Goal: Task Accomplishment & Management: Manage account settings

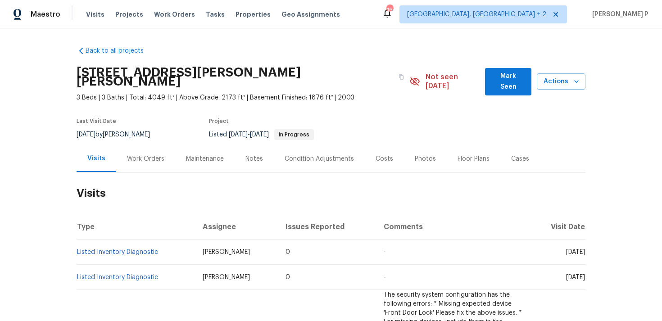
click at [132, 154] on div "Work Orders" at bounding box center [145, 158] width 37 height 9
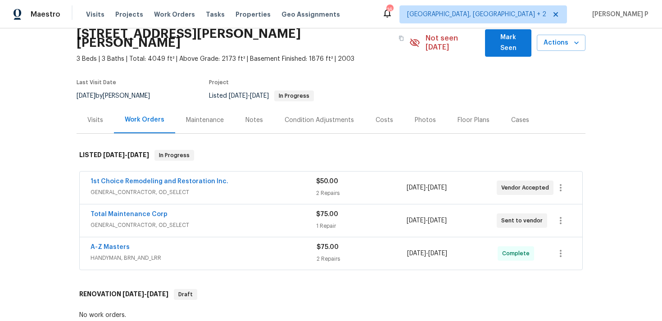
scroll to position [40, 0]
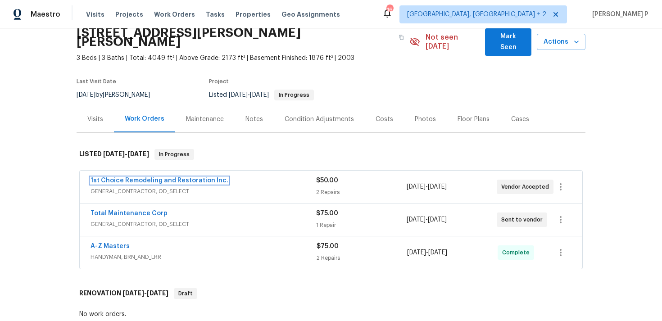
click at [141, 177] on link "1st Choice Remodeling and Restoration Inc." at bounding box center [160, 180] width 138 height 6
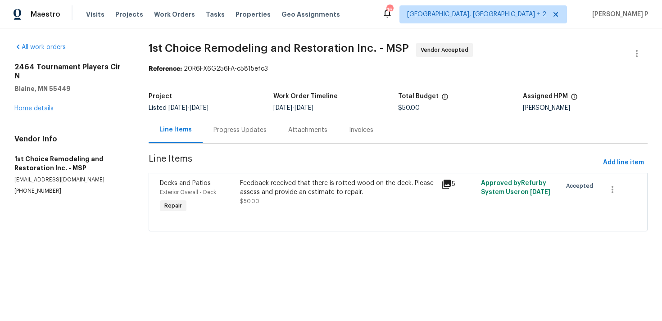
click at [258, 133] on div "Progress Updates" at bounding box center [239, 130] width 53 height 9
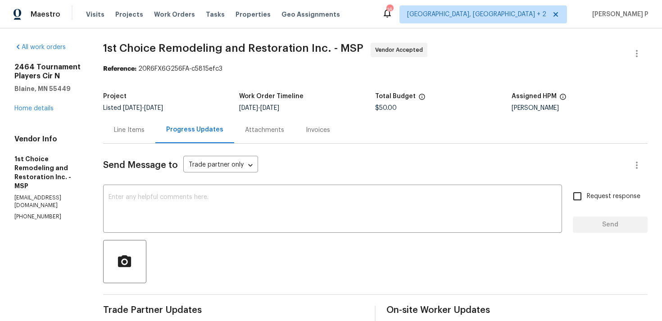
click at [140, 129] on div "Line Items" at bounding box center [129, 130] width 31 height 9
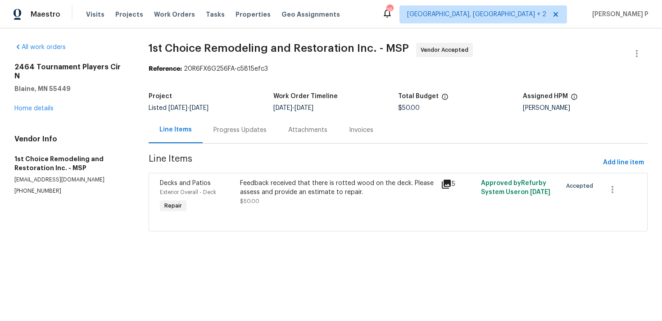
click at [235, 130] on div "Progress Updates" at bounding box center [239, 130] width 53 height 9
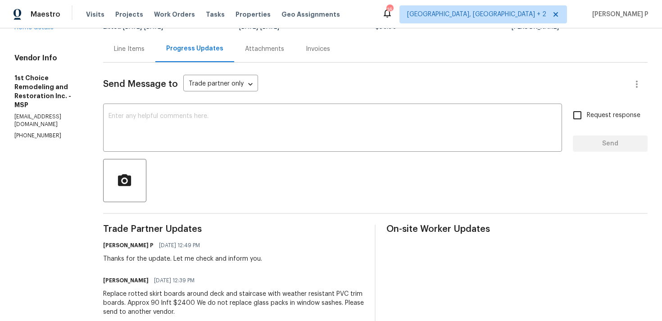
scroll to position [72, 0]
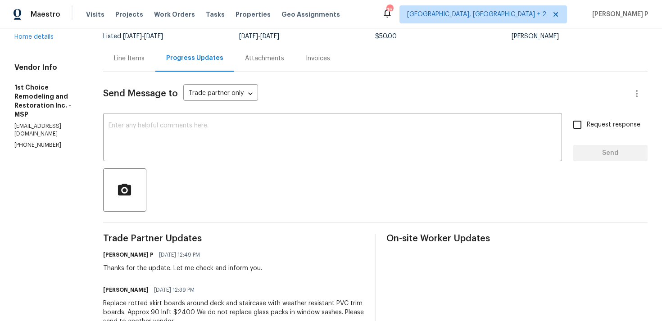
click at [144, 61] on div "Line Items" at bounding box center [129, 58] width 31 height 9
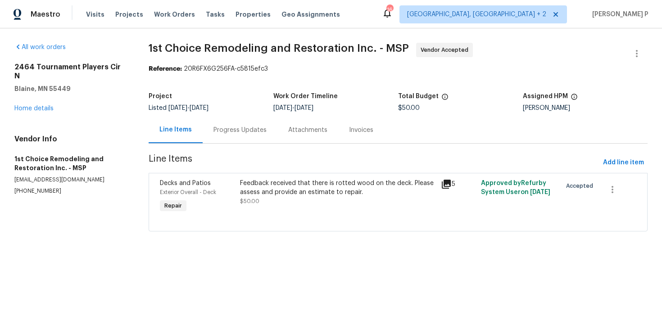
click at [310, 190] on div "Feedback received that there is rotted wood on the deck. Please assess and prov…" at bounding box center [337, 188] width 195 height 18
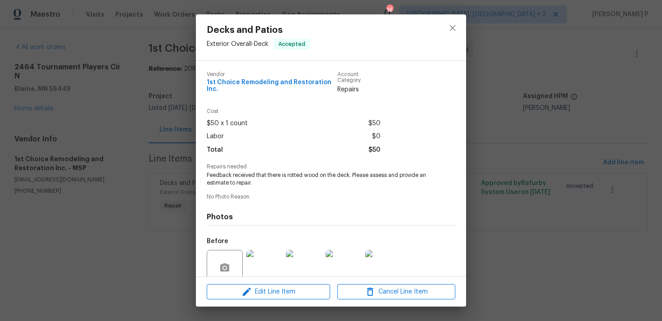
scroll to position [77, 0]
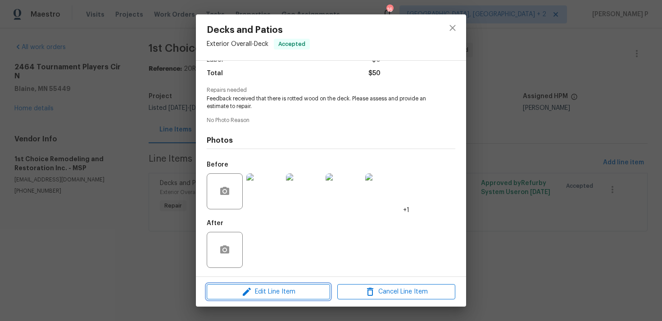
click at [257, 288] on span "Edit Line Item" at bounding box center [268, 291] width 118 height 11
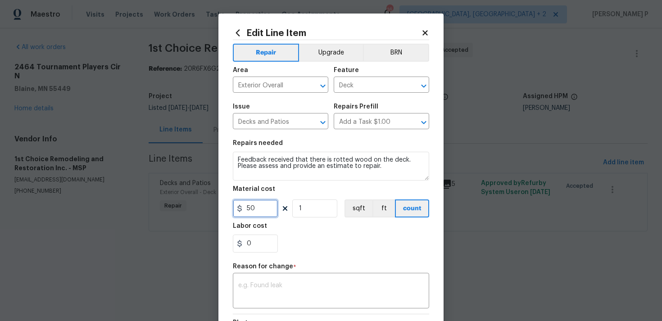
click at [261, 207] on input "50" at bounding box center [255, 208] width 45 height 18
type input "2400"
click at [320, 288] on textarea at bounding box center [331, 291] width 186 height 19
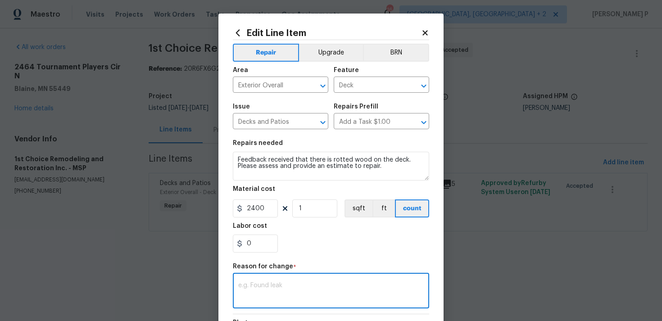
click at [262, 278] on div "x ​" at bounding box center [331, 291] width 196 height 33
paste textarea "(RP) Updated cost per BR team approval"
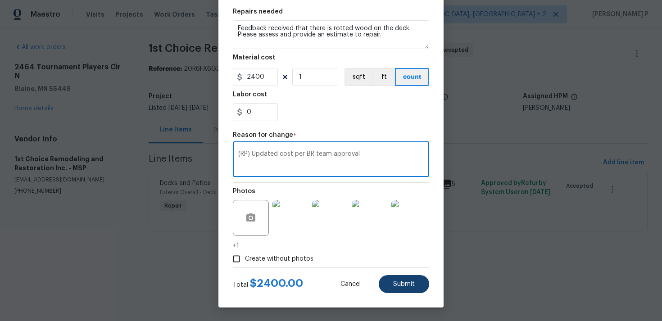
type textarea "(RP) Updated cost per BR team approval"
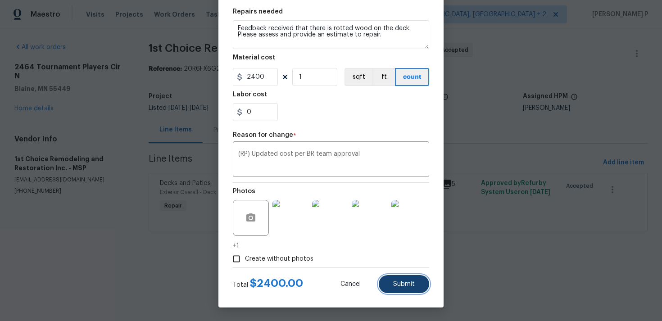
click at [405, 281] on span "Submit" at bounding box center [404, 284] width 22 height 7
type input "50"
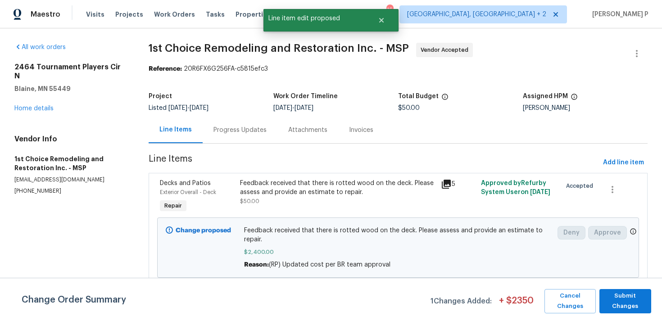
scroll to position [0, 0]
click at [616, 301] on span "Submit Changes" at bounding box center [625, 301] width 43 height 21
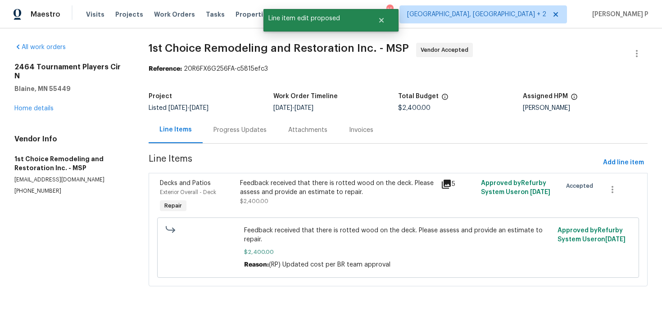
click at [244, 133] on div "Progress Updates" at bounding box center [239, 130] width 53 height 9
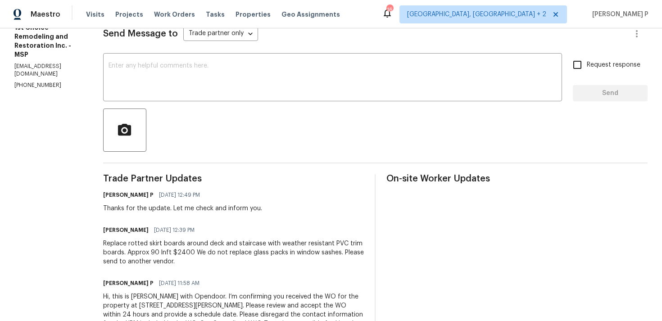
scroll to position [128, 0]
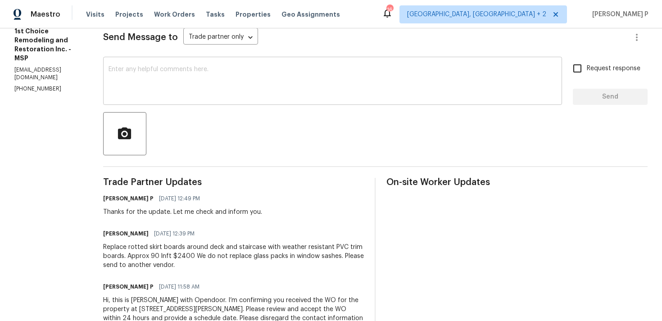
click at [186, 104] on div "x ​" at bounding box center [332, 82] width 459 height 46
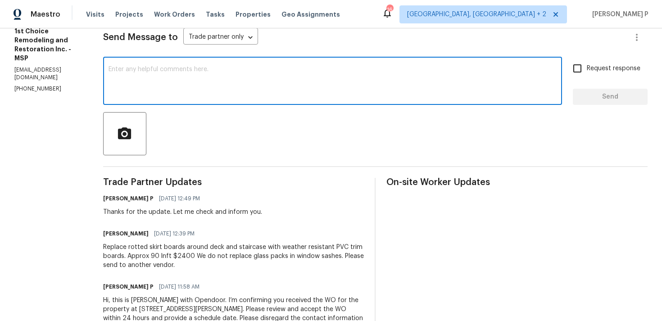
type textarea "i"
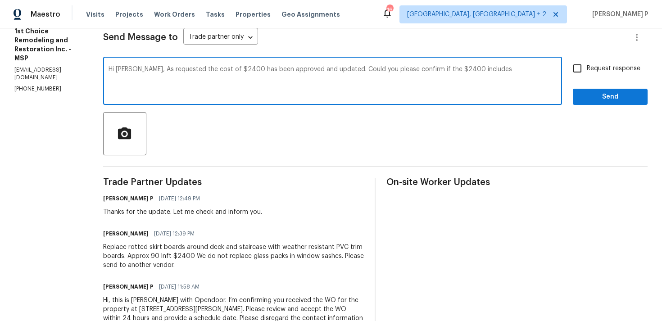
paste textarea "painting"
drag, startPoint x: 346, startPoint y: 68, endPoint x: 516, endPoint y: 68, distance: 169.8
click at [516, 68] on textarea "Hi Nicholas, As requested the cost of $2400 has been approved and updated. Coul…" at bounding box center [333, 82] width 448 height 32
click at [298, 79] on textarea "Hi Nicholas, As requested the cost of $2400 has been approved and updated. Coul…" at bounding box center [333, 82] width 448 height 32
drag, startPoint x: 151, startPoint y: 70, endPoint x: 520, endPoint y: 68, distance: 368.8
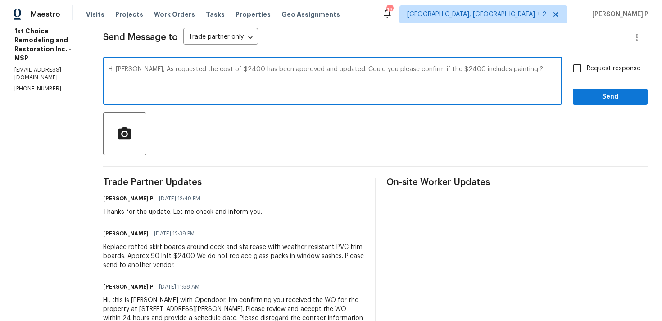
click at [520, 68] on textarea "Hi Nicholas, As requested the cost of $2400 has been approved and updated. Coul…" at bounding box center [333, 82] width 448 height 32
type textarea "Hi Nicholas, As requested the cost of $2400 has been approved and updated. Coul…"
click at [606, 75] on label "Request response" at bounding box center [604, 68] width 73 height 19
click at [587, 75] on input "Request response" at bounding box center [577, 68] width 19 height 19
checkbox input "true"
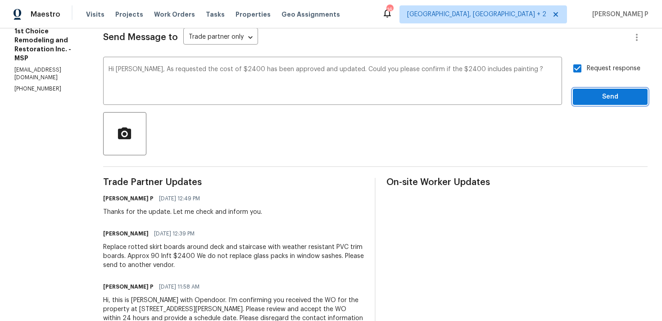
click at [597, 99] on span "Send" at bounding box center [610, 96] width 60 height 11
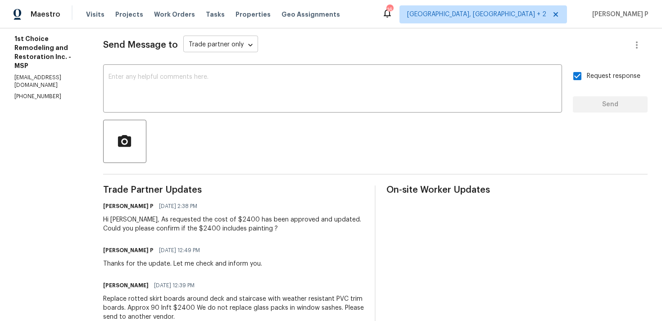
scroll to position [0, 0]
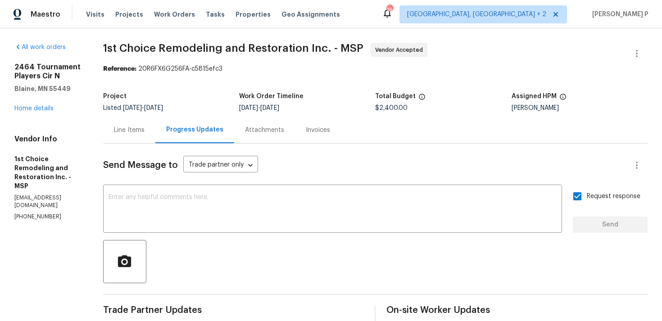
click at [138, 130] on div "Line Items" at bounding box center [129, 130] width 31 height 9
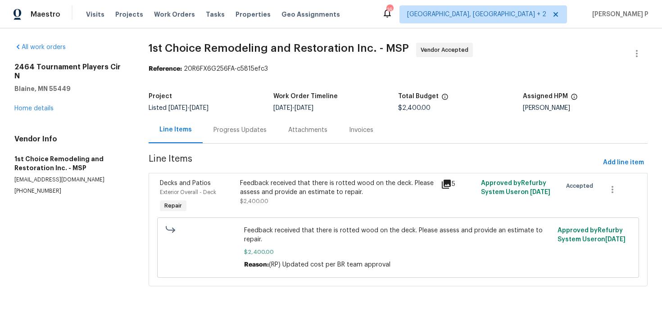
click at [235, 127] on div "Progress Updates" at bounding box center [239, 130] width 53 height 9
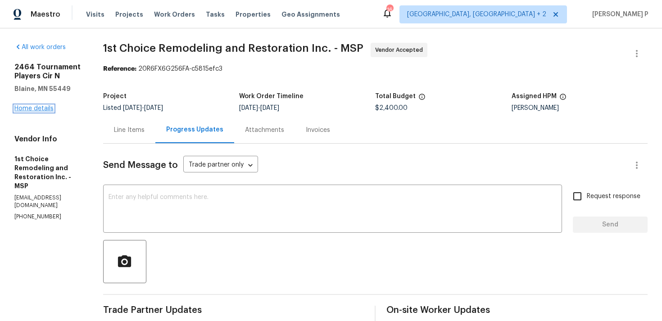
click at [28, 109] on link "Home details" at bounding box center [33, 108] width 39 height 6
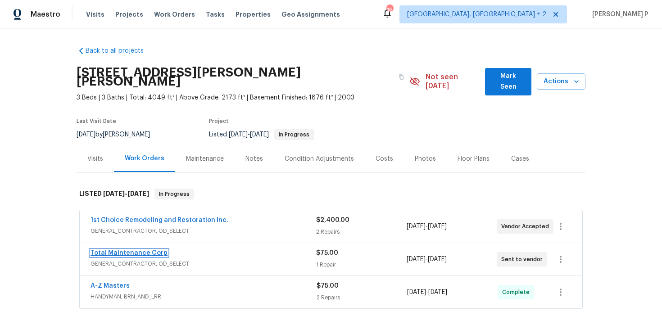
click at [148, 250] on link "Total Maintenance Corp" at bounding box center [129, 253] width 77 height 6
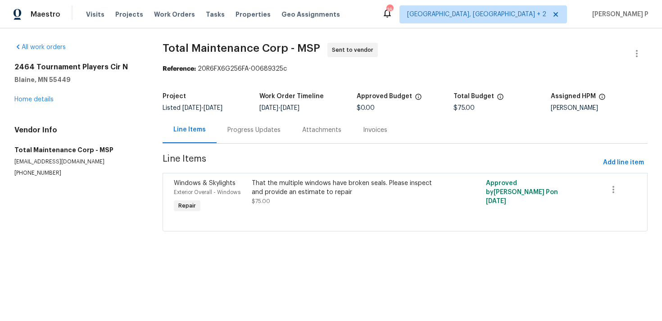
click at [259, 132] on div "Progress Updates" at bounding box center [253, 130] width 53 height 9
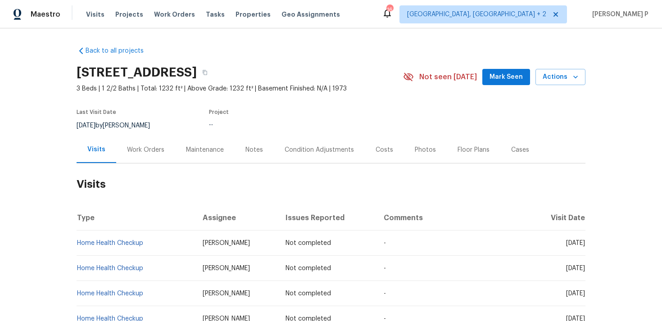
click at [151, 155] on div "Work Orders" at bounding box center [145, 149] width 59 height 27
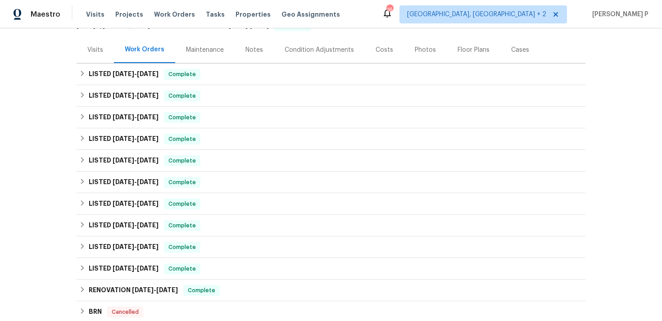
scroll to position [261, 0]
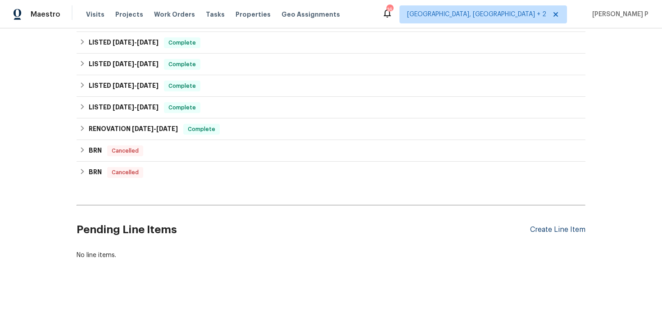
click at [548, 231] on div "Create Line Item" at bounding box center [557, 230] width 55 height 9
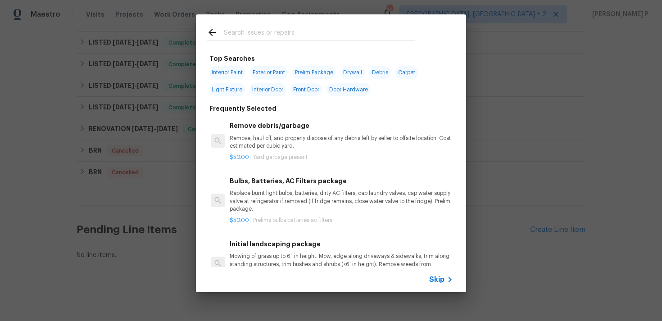
click at [434, 279] on span "Skip" at bounding box center [436, 279] width 15 height 9
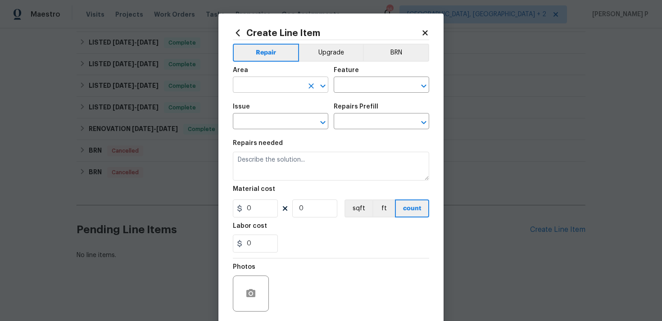
click at [279, 82] on input "text" at bounding box center [268, 86] width 70 height 14
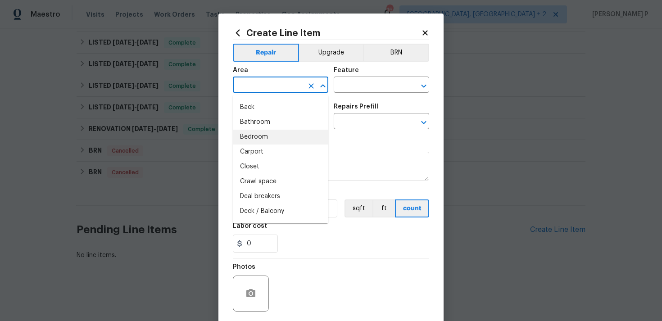
scroll to position [25, 0]
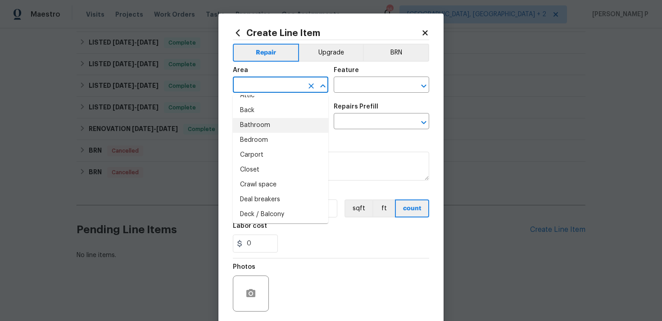
click at [263, 123] on li "Bathroom" at bounding box center [280, 125] width 95 height 15
type input "Bathroom"
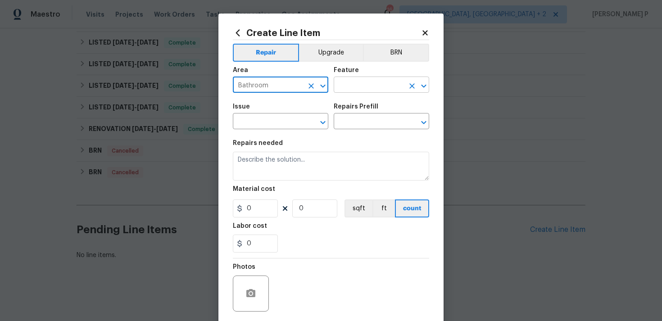
click at [347, 91] on input "text" at bounding box center [369, 86] width 70 height 14
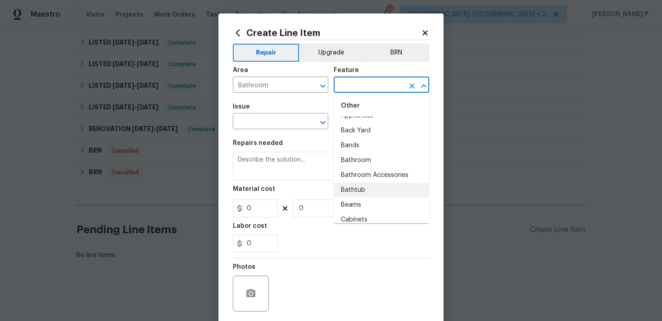
scroll to position [181, 0]
click at [356, 156] on li "Bathroom" at bounding box center [381, 161] width 95 height 15
type input "Bathroom"
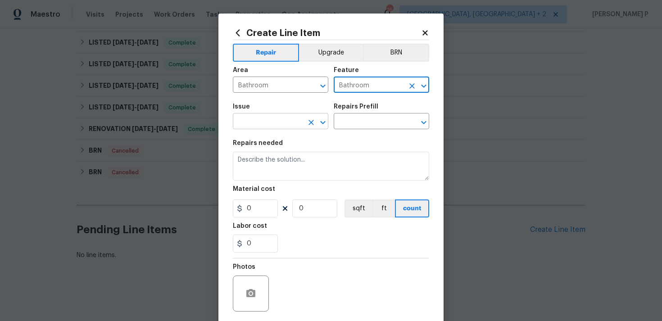
click at [326, 121] on icon "Open" at bounding box center [322, 122] width 11 height 11
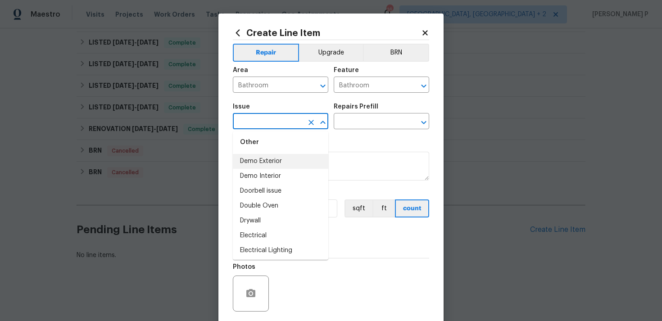
scroll to position [430, 0]
click at [259, 219] on li "Drywall" at bounding box center [280, 219] width 95 height 15
type input "Drywall"
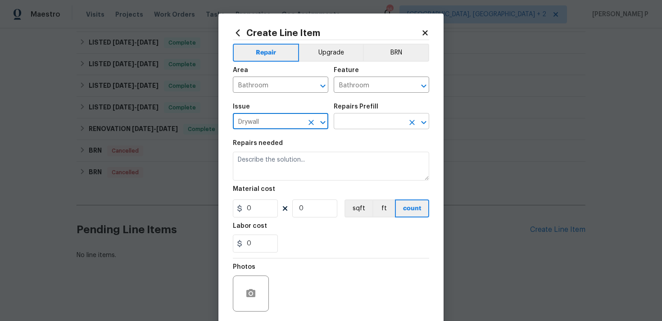
click at [349, 129] on input "text" at bounding box center [369, 122] width 70 height 14
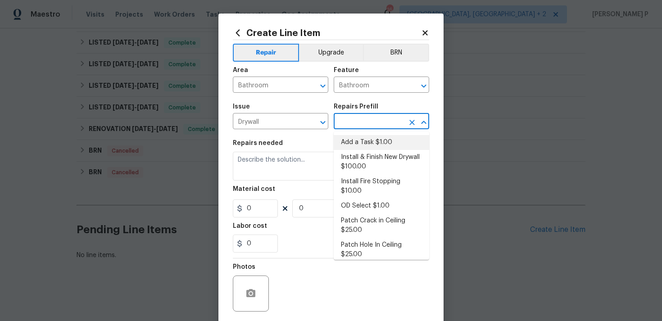
click at [352, 139] on li "Add a Task $1.00" at bounding box center [381, 142] width 95 height 15
type input "Walls and Ceiling"
type input "Add a Task $1.00"
type textarea "HPM to detail"
type input "1"
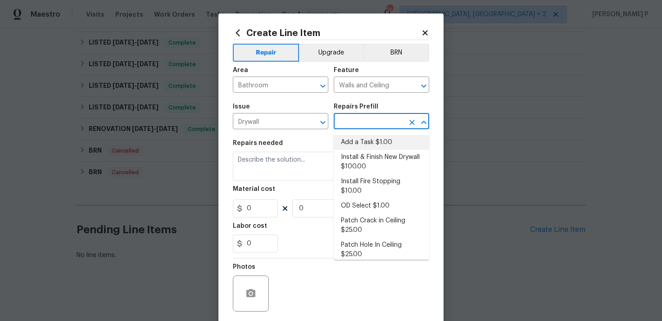
type input "1"
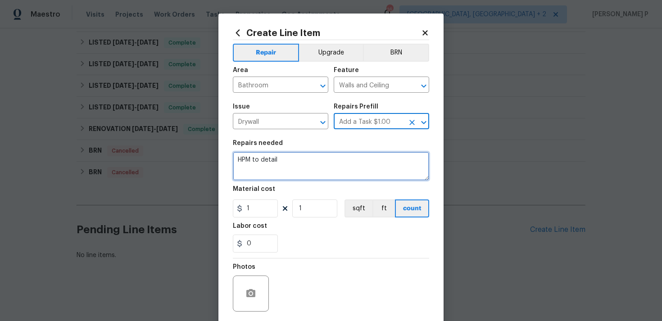
click at [247, 160] on textarea "HPM to detail" at bounding box center [331, 166] width 196 height 29
paste textarea "Feedback received of mold on the right-side drywall in the bottom bathroom. Ins…"
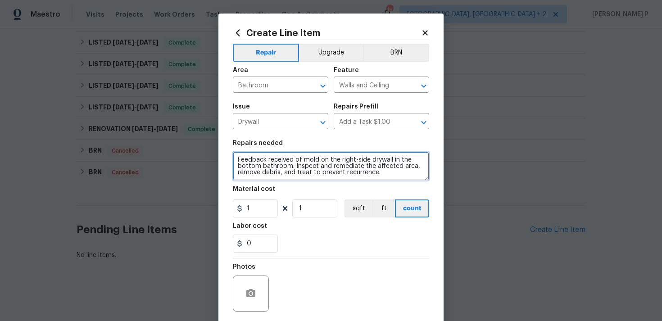
type textarea "Feedback received of mold on the right-side drywall in the bottom bathroom. Ins…"
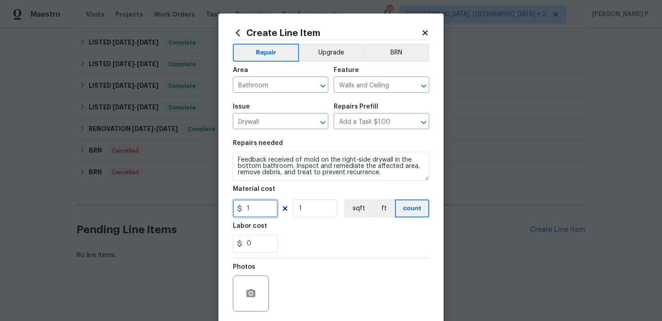
click at [263, 208] on input "1" at bounding box center [255, 208] width 45 height 18
type input "75"
click at [250, 292] on icon "button" at bounding box center [250, 293] width 11 height 11
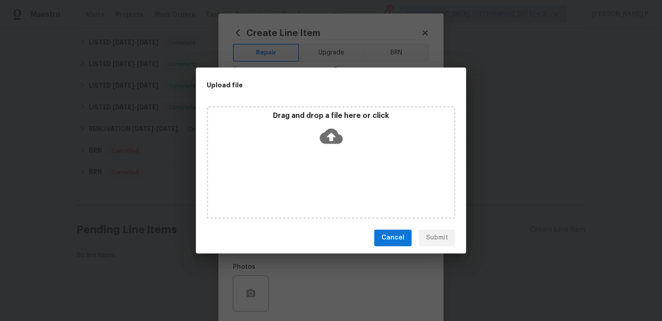
click at [332, 135] on icon at bounding box center [331, 136] width 23 height 23
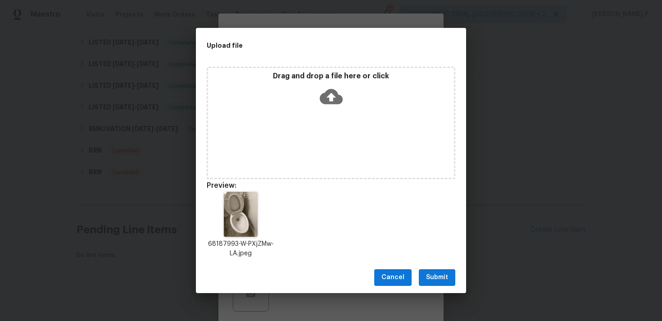
click at [442, 274] on span "Submit" at bounding box center [437, 277] width 22 height 11
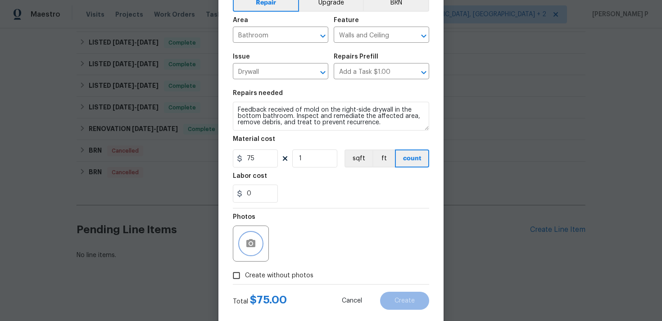
scroll to position [67, 0]
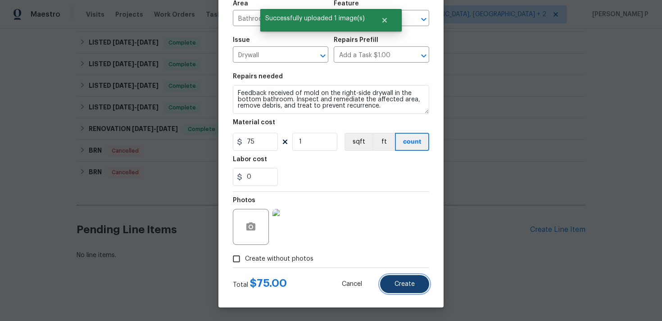
click at [402, 286] on span "Create" at bounding box center [404, 284] width 20 height 7
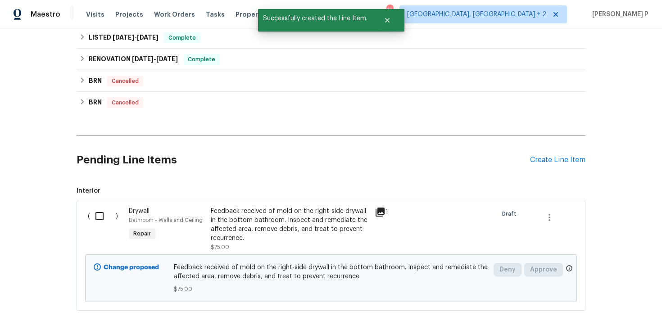
scroll to position [382, 0]
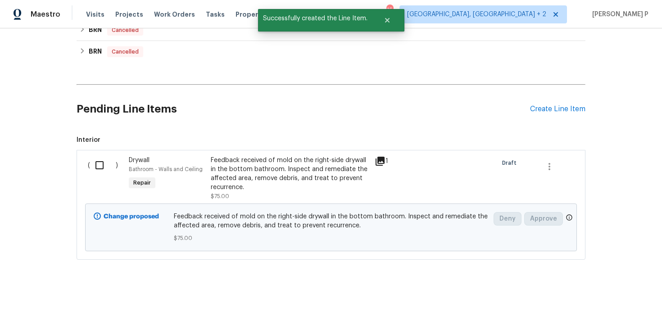
click at [100, 163] on input "checkbox" at bounding box center [103, 165] width 26 height 19
checkbox input "true"
click at [607, 299] on span "Create Work Order" at bounding box center [610, 298] width 60 height 11
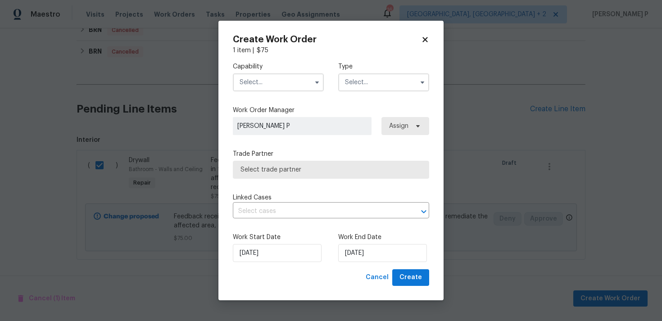
click at [357, 85] on input "text" at bounding box center [383, 82] width 91 height 18
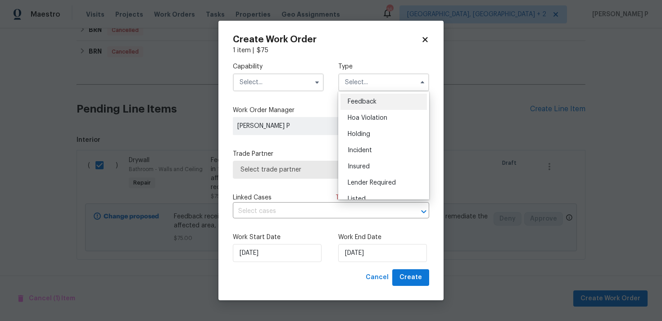
click at [356, 99] on span "Feedback" at bounding box center [362, 102] width 29 height 6
type input "Feedback"
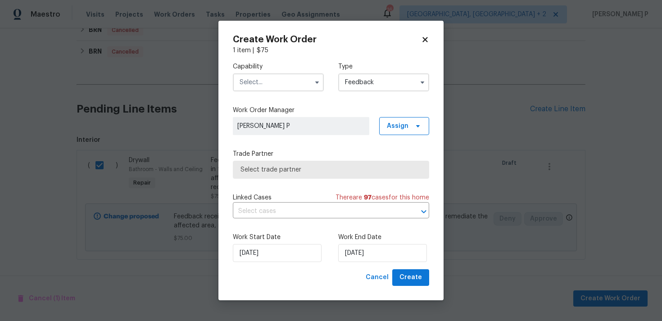
click at [290, 74] on input "text" at bounding box center [278, 82] width 91 height 18
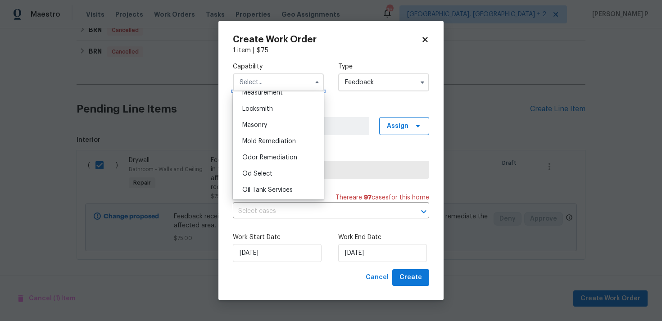
scroll to position [642, 0]
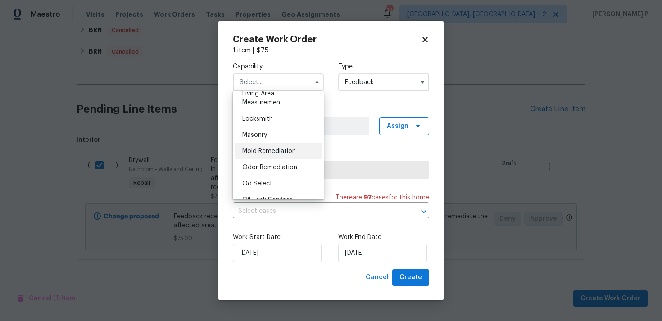
click at [263, 152] on span "Mold Remediation" at bounding box center [269, 151] width 54 height 6
type input "Mold Remediation"
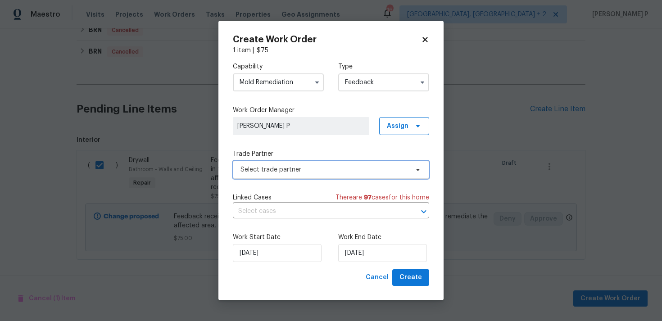
click at [277, 170] on span "Select trade partner" at bounding box center [324, 169] width 168 height 9
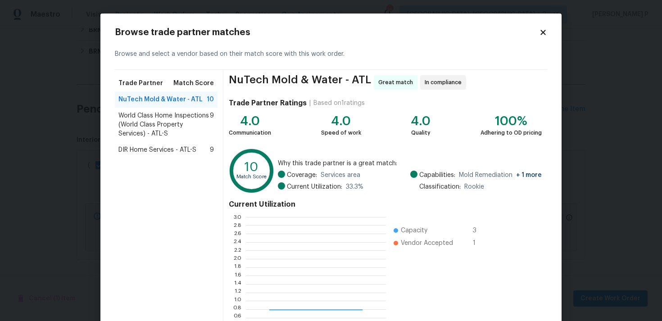
scroll to position [126, 140]
click at [170, 113] on span "World Class Home Inspections (World Class Property Services) - ATL-S" at bounding box center [163, 124] width 91 height 27
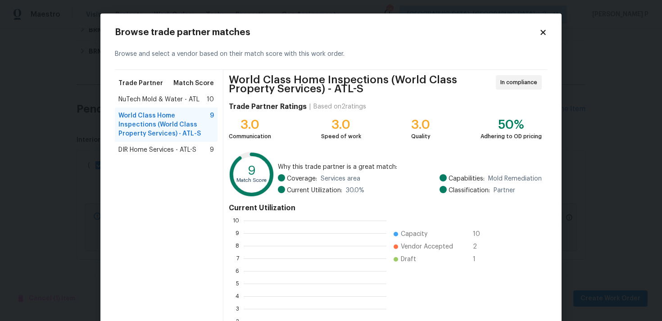
scroll to position [126, 143]
click at [170, 95] on span "NuTech Mold & Water - ATL" at bounding box center [158, 99] width 81 height 9
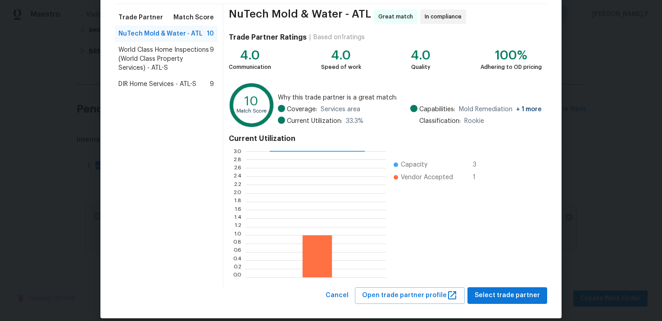
scroll to position [76, 0]
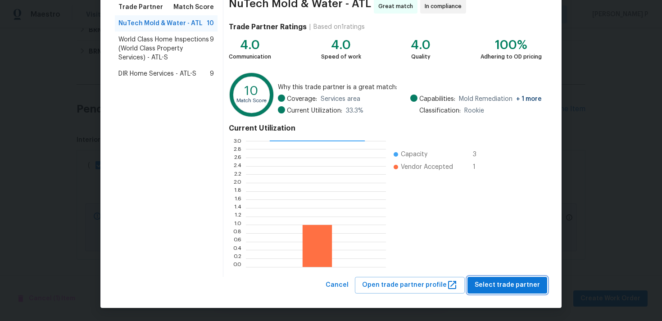
click at [502, 286] on span "Select trade partner" at bounding box center [507, 285] width 65 height 11
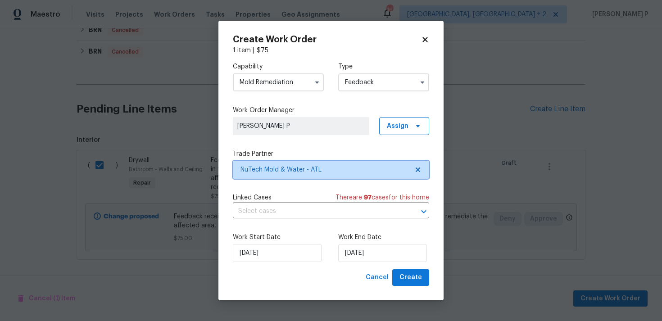
scroll to position [0, 0]
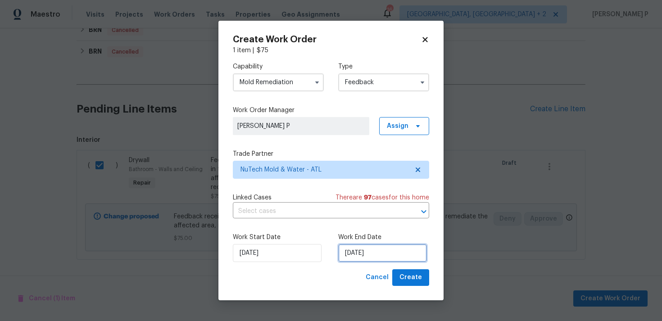
click at [356, 259] on input "13/08/2025" at bounding box center [382, 253] width 89 height 18
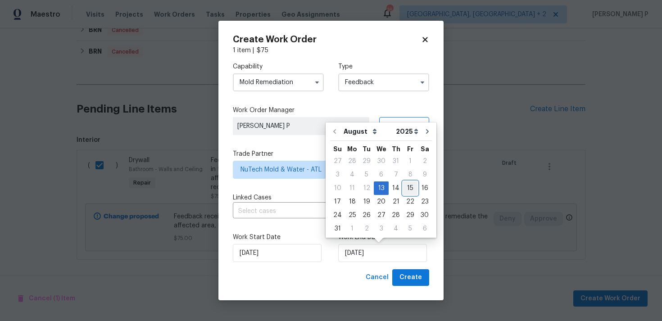
click at [406, 187] on div "15" at bounding box center [410, 188] width 14 height 13
type input "15/08/2025"
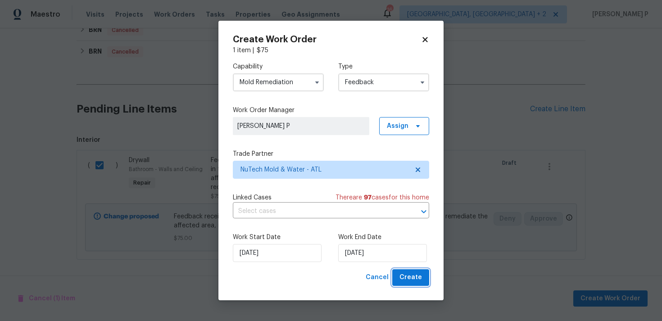
click at [410, 279] on span "Create" at bounding box center [410, 277] width 23 height 11
checkbox input "false"
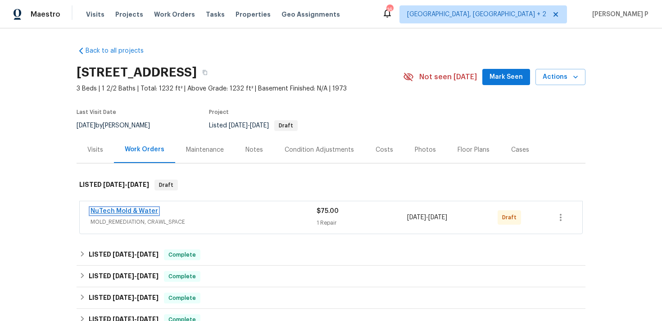
click at [118, 210] on link "NuTech Mold & Water" at bounding box center [125, 211] width 68 height 6
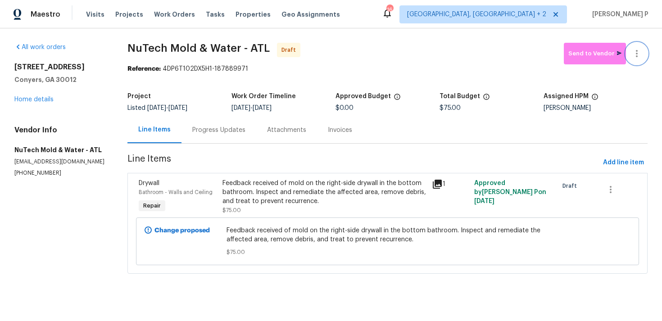
click at [636, 58] on icon "button" at bounding box center [636, 53] width 11 height 11
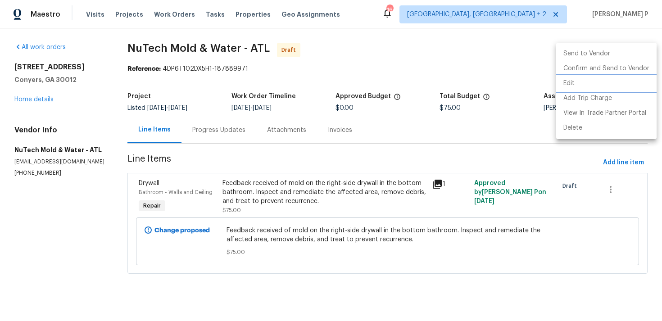
click at [585, 85] on li "Edit" at bounding box center [606, 83] width 100 height 15
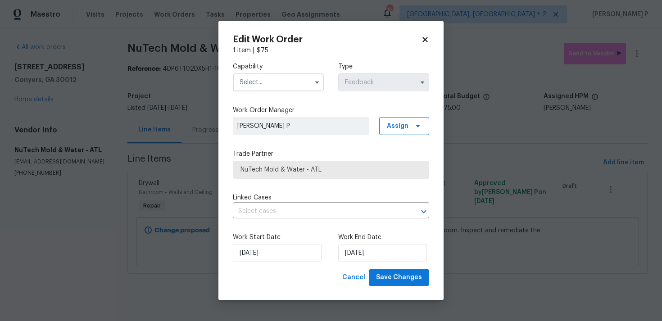
click at [295, 84] on input "text" at bounding box center [278, 82] width 91 height 18
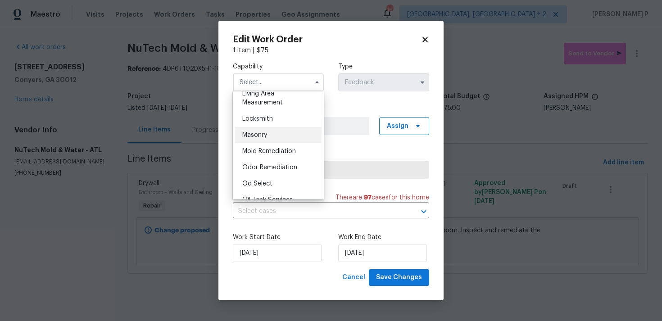
scroll to position [639, 0]
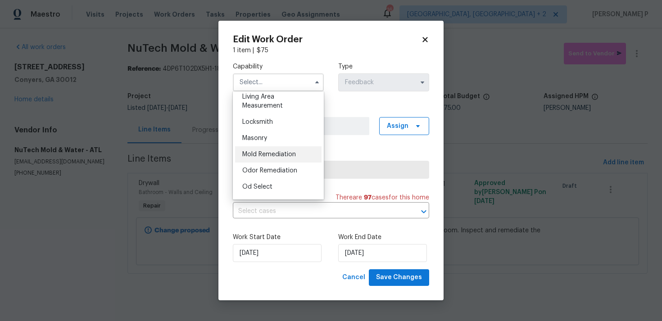
click at [269, 152] on span "Mold Remediation" at bounding box center [269, 154] width 54 height 6
type input "Mold Remediation"
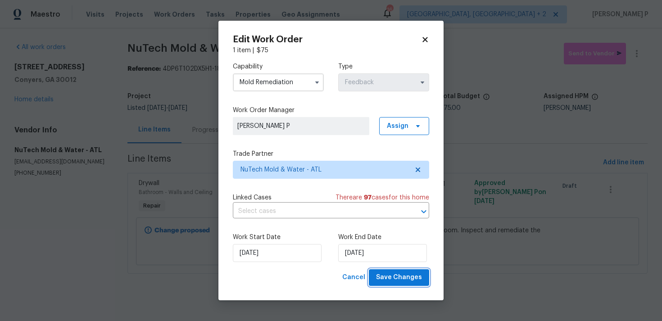
click at [388, 276] on span "Save Changes" at bounding box center [399, 277] width 46 height 11
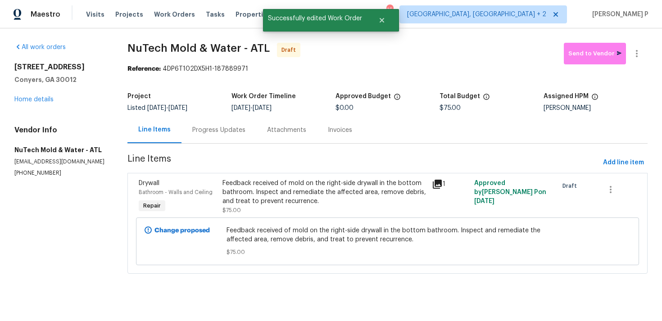
click at [229, 130] on div "Progress Updates" at bounding box center [218, 130] width 53 height 9
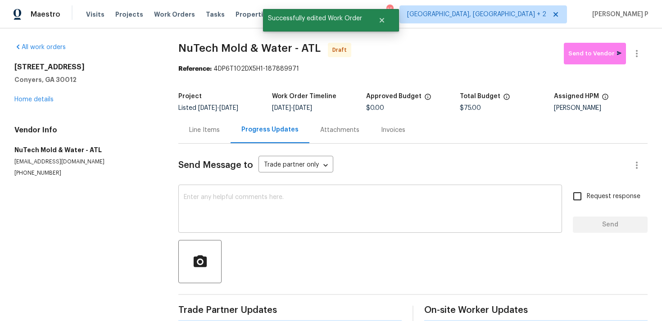
click at [223, 196] on textarea at bounding box center [370, 210] width 373 height 32
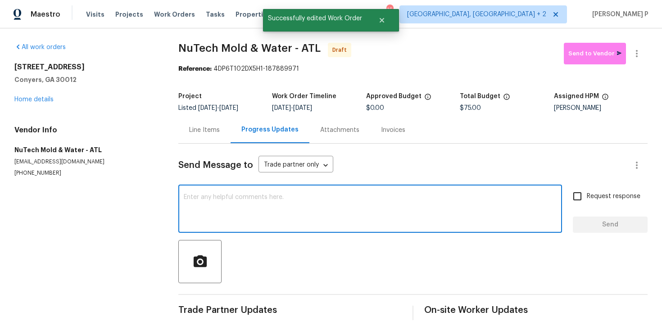
paste textarea "Hi, this is Ramyasri with Opendoor. I’m confirming you received the WO for the …"
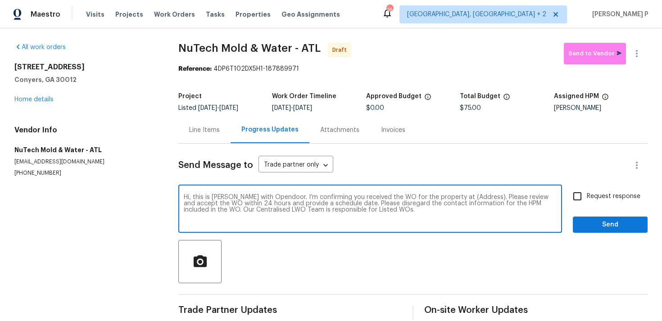
drag, startPoint x: 452, startPoint y: 195, endPoint x: 479, endPoint y: 195, distance: 27.5
click at [479, 195] on textarea "Hi, this is Ramyasri with Opendoor. I’m confirming you received the WO for the …" at bounding box center [370, 210] width 373 height 32
paste textarea "[STREET_ADDRESS]"
type textarea "Hi, this is Ramyasri with Opendoor. I’m confirming you received the WO for the …"
click at [583, 199] on input "Request response" at bounding box center [577, 196] width 19 height 19
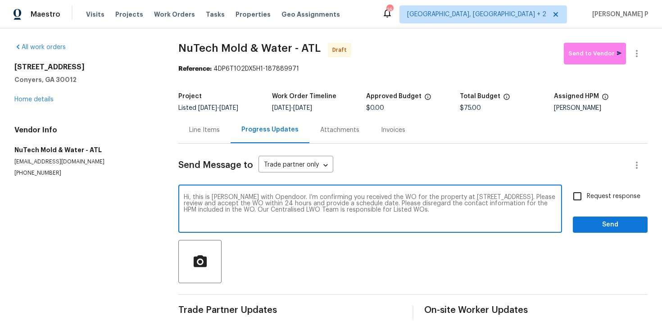
checkbox input "true"
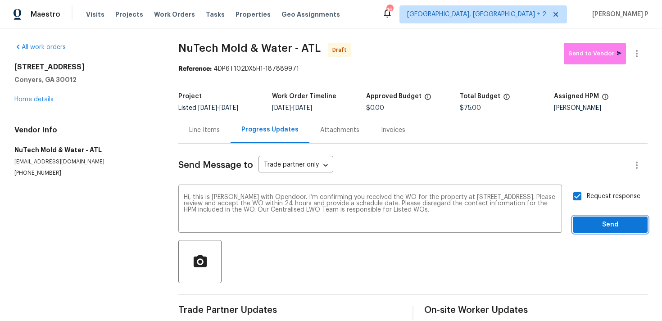
click at [588, 224] on span "Send" at bounding box center [610, 224] width 60 height 11
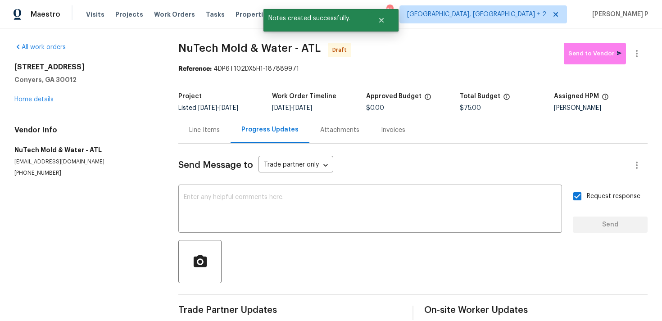
click at [422, 254] on div at bounding box center [412, 261] width 469 height 43
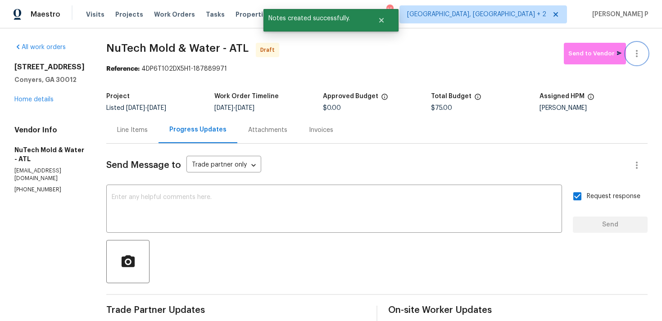
click at [644, 53] on button "button" at bounding box center [637, 54] width 22 height 22
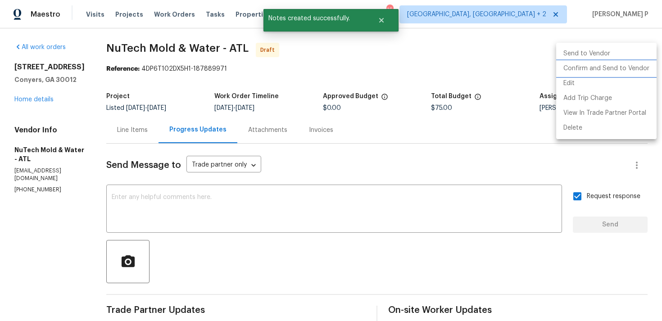
click at [604, 67] on li "Confirm and Send to Vendor" at bounding box center [606, 68] width 100 height 15
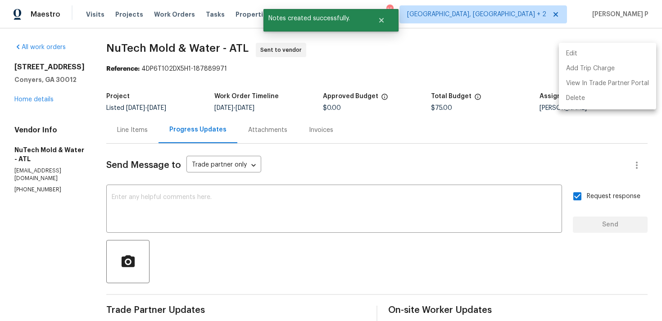
click at [294, 273] on div at bounding box center [331, 160] width 662 height 321
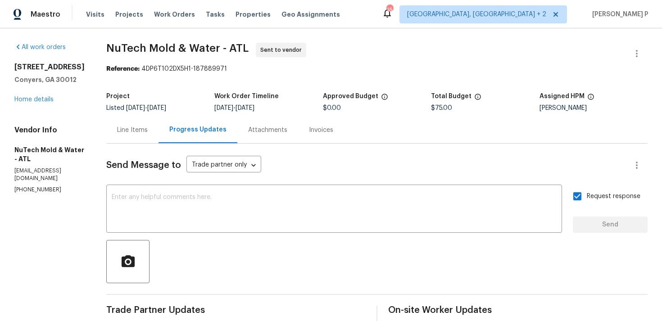
click at [294, 273] on div at bounding box center [376, 261] width 541 height 43
drag, startPoint x: 104, startPoint y: 48, endPoint x: 246, endPoint y: 48, distance: 141.9
click at [246, 48] on span "NuTech Mold & Water - ATL Sent to vendor" at bounding box center [366, 54] width 520 height 22
copy span "NuTech Mold & Water - ATL"
click at [160, 69] on div "Reference: 4DP6T102DX5H1-187889971" at bounding box center [376, 68] width 541 height 9
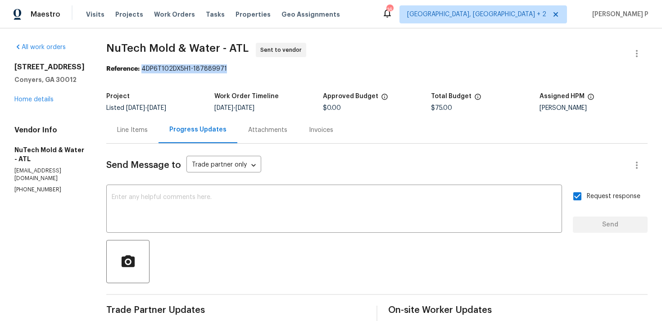
drag, startPoint x: 139, startPoint y: 69, endPoint x: 258, endPoint y: 69, distance: 118.4
click at [257, 69] on div "Reference: 4DP6T102DX5H1-187889971" at bounding box center [376, 68] width 541 height 9
copy div "4DP6T102DX5H1-187889971"
click at [128, 130] on div "Line Items" at bounding box center [132, 130] width 31 height 9
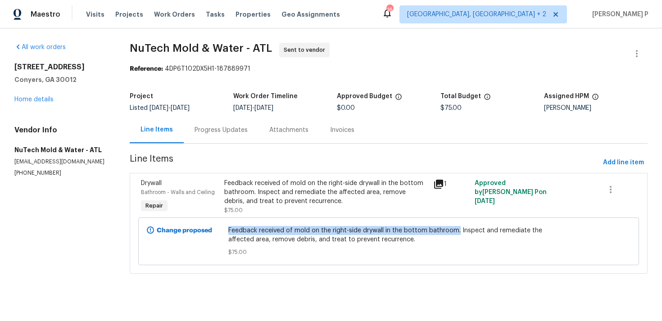
drag, startPoint x: 230, startPoint y: 228, endPoint x: 458, endPoint y: 231, distance: 228.3
click at [458, 231] on div "Feedback received of mold on the right-side drywall in the bottom bathroom. Ins…" at bounding box center [389, 241] width 326 height 36
copy span "Feedback received of mold on the right-side drywall in the bottom bathroom."
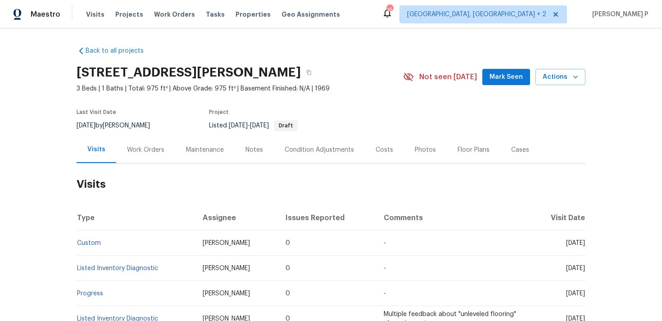
click at [136, 150] on div "Work Orders" at bounding box center [145, 149] width 37 height 9
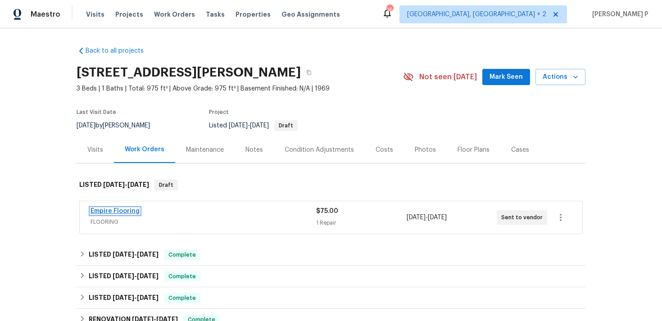
click at [115, 213] on link "Empire Flooring" at bounding box center [115, 211] width 49 height 6
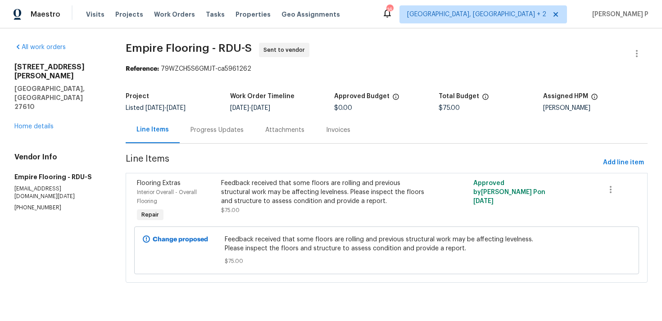
click at [239, 134] on div "Progress Updates" at bounding box center [216, 130] width 53 height 9
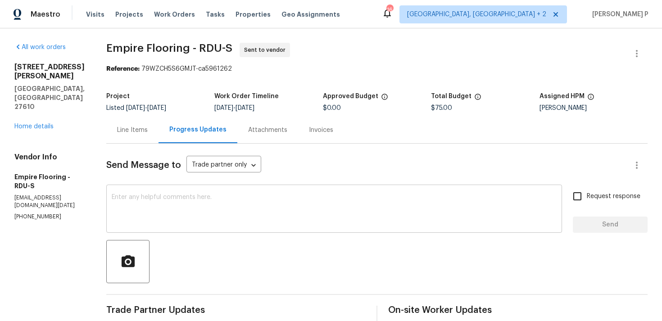
scroll to position [85, 0]
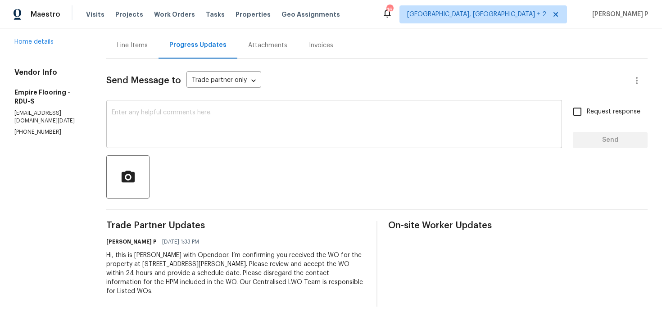
click at [122, 122] on div "x ​" at bounding box center [334, 125] width 456 height 46
paste textarea "Hi, Could you kindly accept the work order?"
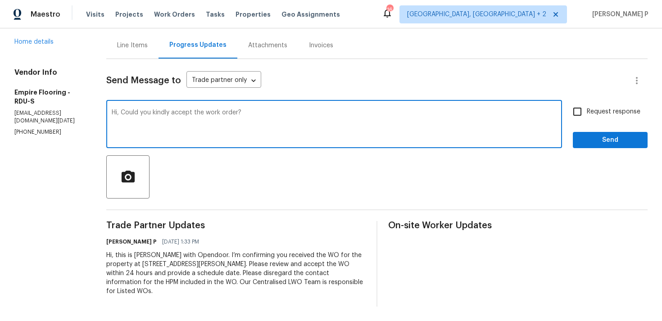
type textarea "Hi, Could you kindly accept the work order?"
click at [587, 106] on input "Request response" at bounding box center [577, 111] width 19 height 19
checkbox input "true"
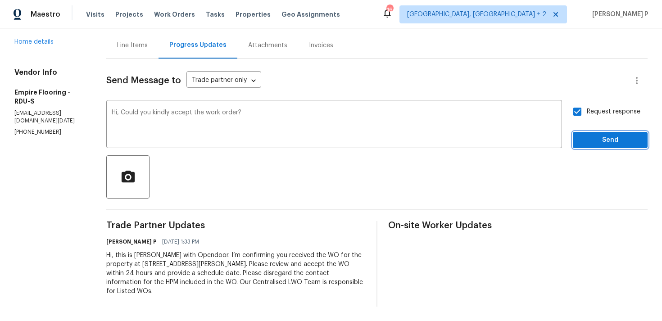
click at [590, 142] on span "Send" at bounding box center [610, 140] width 60 height 11
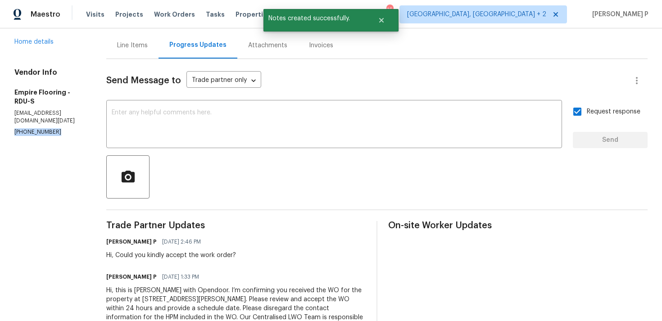
drag, startPoint x: 57, startPoint y: 94, endPoint x: 0, endPoint y: 97, distance: 56.8
click at [0, 97] on div "All work orders 2412 Little John Rd Raleigh, NC 27610 Home details Vendor Info …" at bounding box center [331, 150] width 662 height 412
copy p "(866) 588-2312"
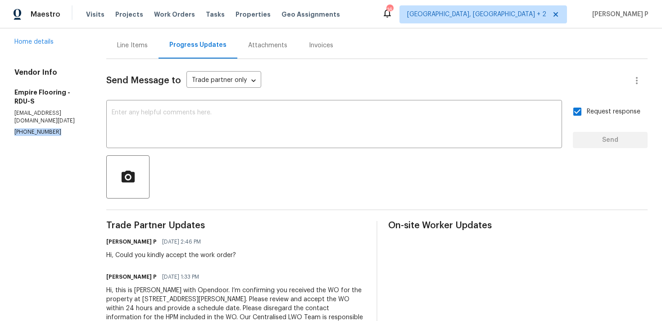
scroll to position [120, 0]
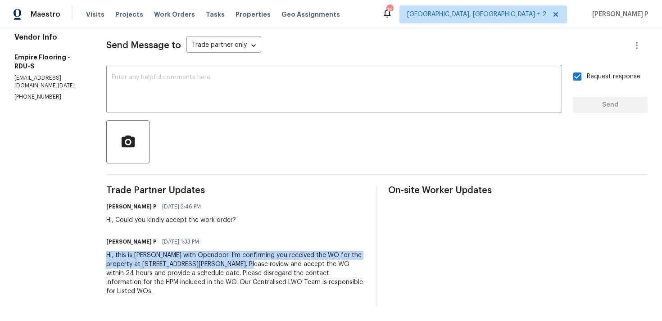
drag, startPoint x: 118, startPoint y: 256, endPoint x: 264, endPoint y: 263, distance: 146.5
click at [264, 263] on div "Hi, this is Ramyasri with Opendoor. I’m confirming you received the WO for the …" at bounding box center [235, 273] width 259 height 45
copy div "Hi, this is Ramyasri with Opendoor. I’m confirming you received the WO for the …"
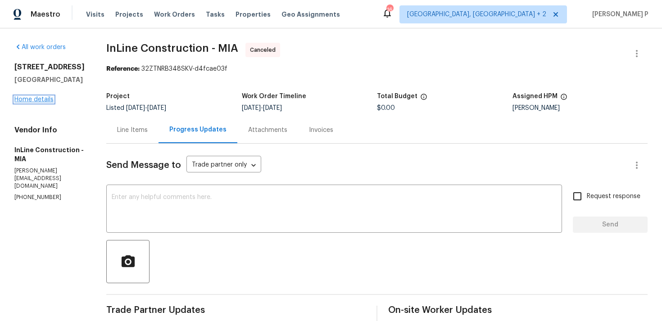
click at [41, 103] on link "Home details" at bounding box center [33, 99] width 39 height 6
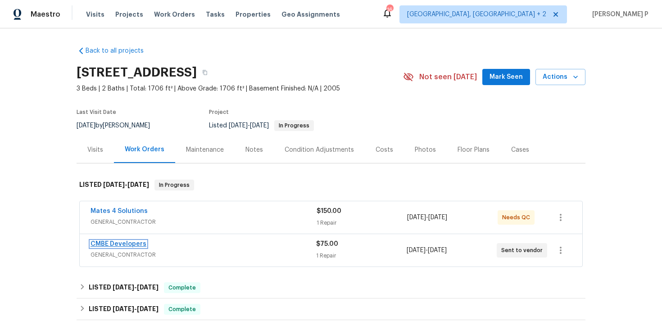
click at [126, 245] on link "CMBE Developers" at bounding box center [119, 244] width 56 height 6
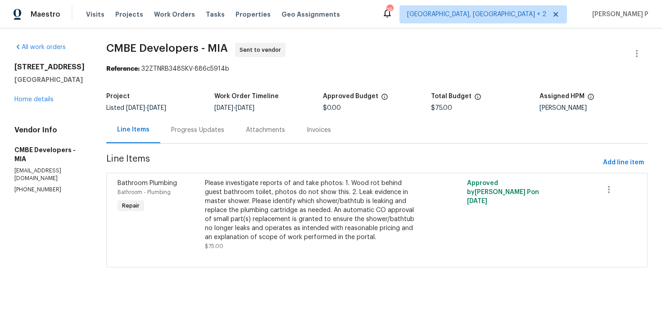
click at [206, 122] on div "Progress Updates" at bounding box center [197, 130] width 75 height 27
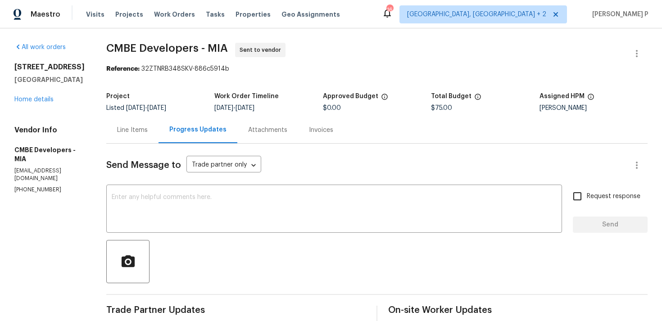
scroll to position [85, 0]
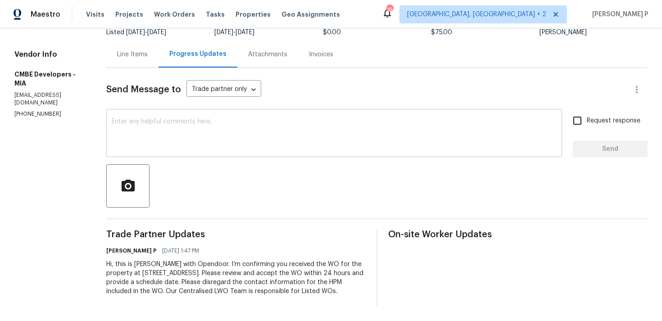
click at [130, 120] on textarea at bounding box center [334, 134] width 445 height 32
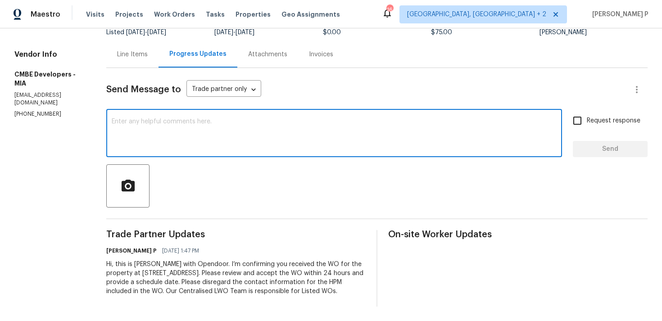
paste textarea "Hi, Could you kindly accept the work order?"
type textarea "Hi, Could you kindly accept the work order?"
click at [590, 118] on label "Request response" at bounding box center [604, 120] width 73 height 19
click at [587, 118] on input "Request response" at bounding box center [577, 120] width 19 height 19
checkbox input "true"
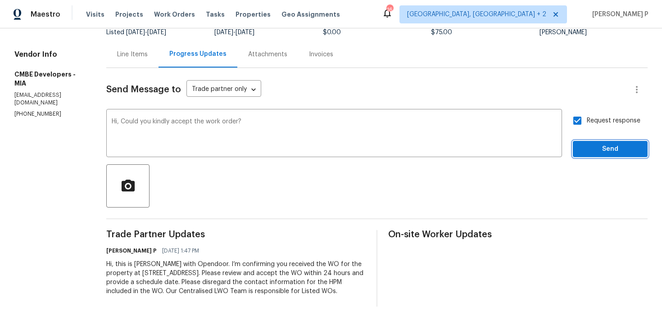
click at [590, 144] on span "Send" at bounding box center [610, 149] width 60 height 11
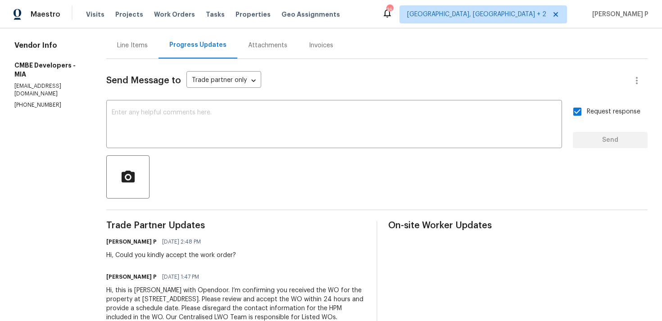
click at [39, 112] on section "All work orders [STREET_ADDRESS] Home details Vendor Info CMBE Developers - MIA…" at bounding box center [49, 145] width 70 height 375
drag, startPoint x: 54, startPoint y: 104, endPoint x: 2, endPoint y: 105, distance: 51.8
click at [2, 105] on div "All work orders [STREET_ADDRESS] Home details Vendor Info CMBE Developers - MIA…" at bounding box center [331, 145] width 662 height 403
copy p "[PHONE_NUMBER]"
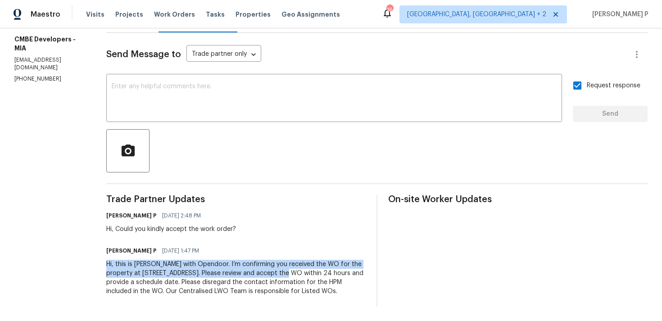
drag, startPoint x: 110, startPoint y: 256, endPoint x: 299, endPoint y: 265, distance: 189.8
click at [299, 265] on div "Hi, this is [PERSON_NAME] with Opendoor. I’m confirming you received the WO for…" at bounding box center [235, 278] width 259 height 36
copy div "Hi, this is [PERSON_NAME] with Opendoor. I’m confirming you received the WO for…"
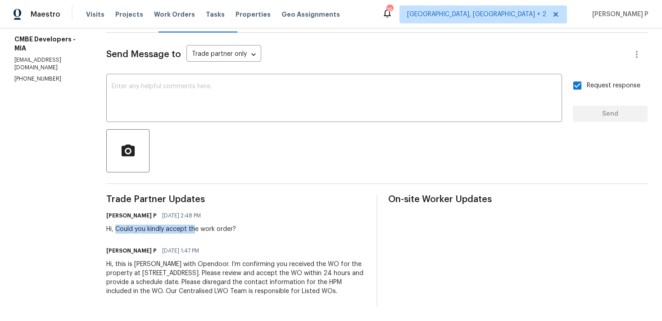
drag, startPoint x: 120, startPoint y: 220, endPoint x: 295, endPoint y: 220, distance: 175.2
click at [295, 220] on div "[PERSON_NAME] P [DATE] 2:48 PM Hi, Could you kindly accept the work order?" at bounding box center [235, 221] width 259 height 24
copy div "Could you kindly accept the work order?"
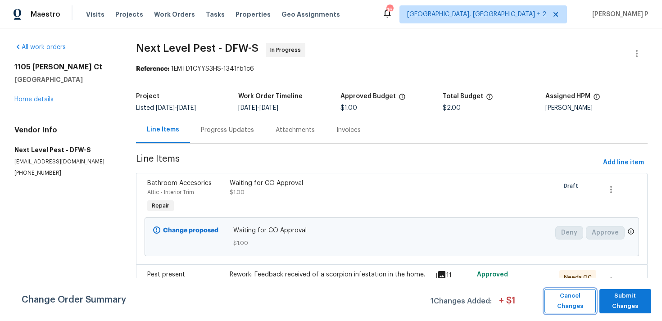
click at [567, 296] on span "Cancel Changes" at bounding box center [570, 301] width 42 height 21
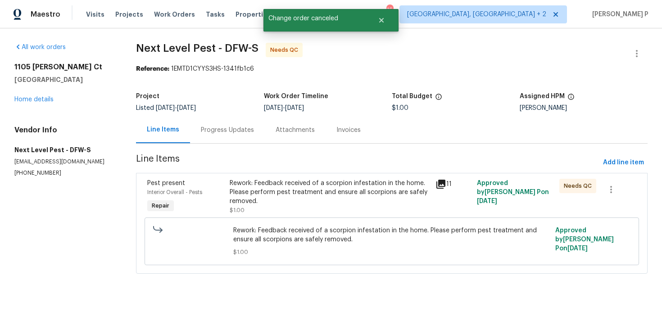
click at [259, 193] on div "Rework: Feedback received of a scorpion infestation in the home. Please perform…" at bounding box center [330, 192] width 201 height 27
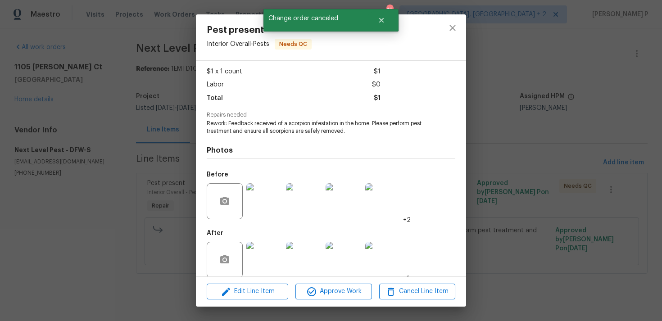
scroll to position [56, 0]
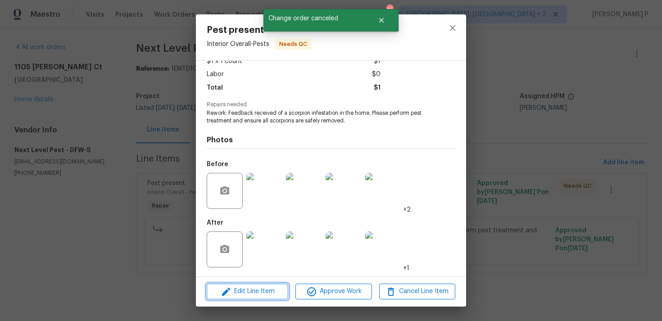
click at [249, 285] on button "Edit Line Item" at bounding box center [248, 292] width 82 height 16
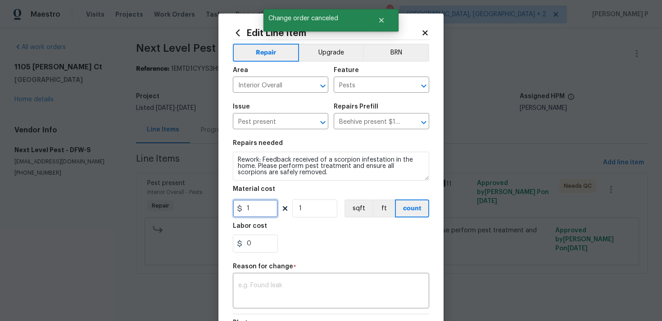
click at [249, 209] on input "1" at bounding box center [255, 208] width 45 height 18
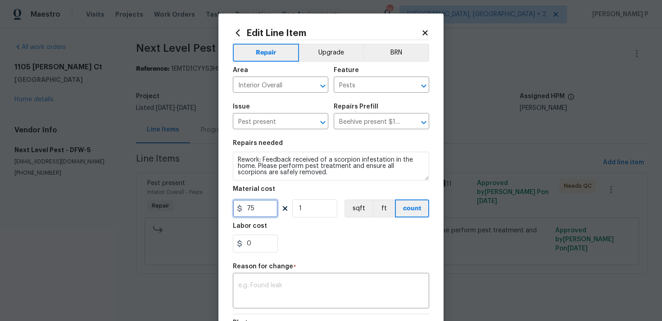
type input "75"
click at [273, 284] on textarea at bounding box center [331, 291] width 186 height 19
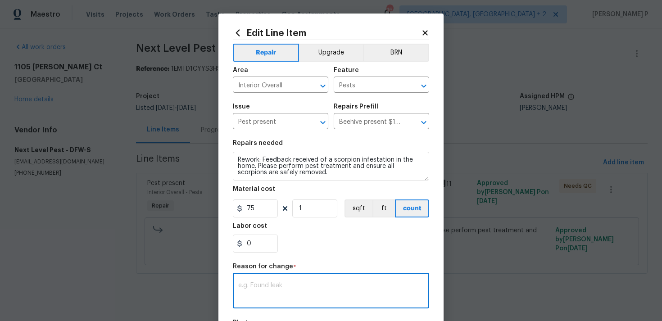
paste textarea "(RP) Updated cost per BR team approval"
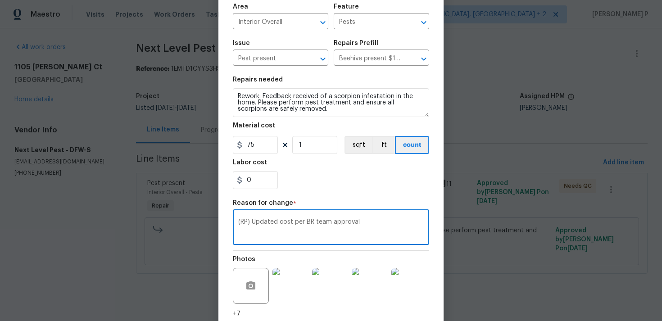
scroll to position [132, 0]
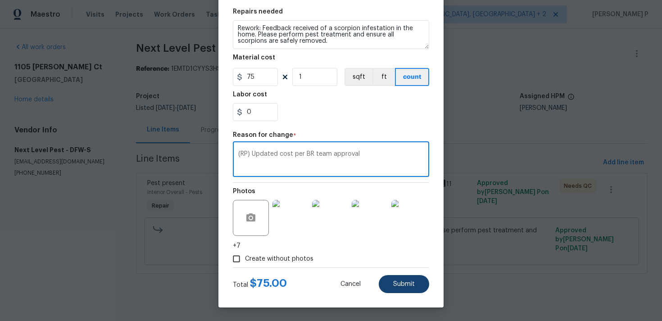
type textarea "(RP) Updated cost per BR team approval"
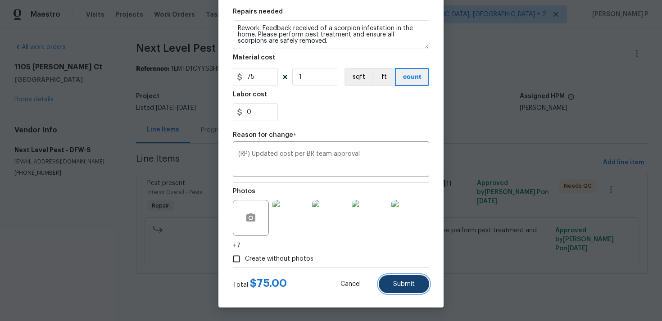
click at [392, 291] on button "Submit" at bounding box center [404, 284] width 50 height 18
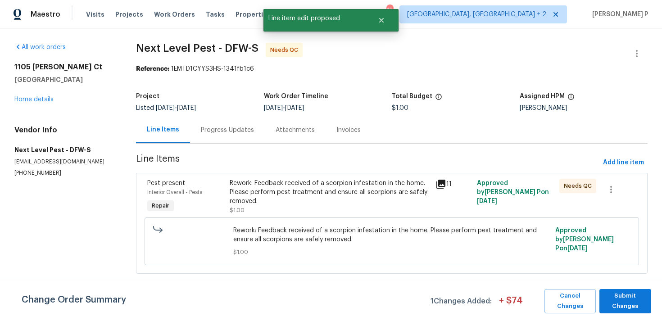
scroll to position [0, 0]
click at [608, 303] on span "Submit Changes" at bounding box center [625, 301] width 43 height 21
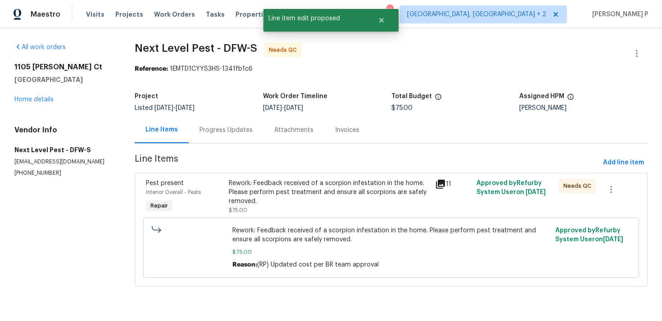
click at [241, 135] on div "Progress Updates" at bounding box center [226, 130] width 75 height 27
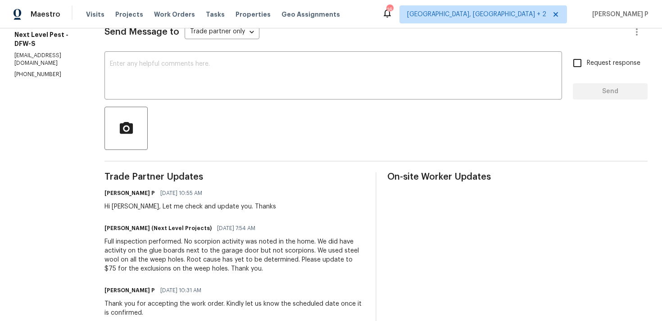
scroll to position [100, 0]
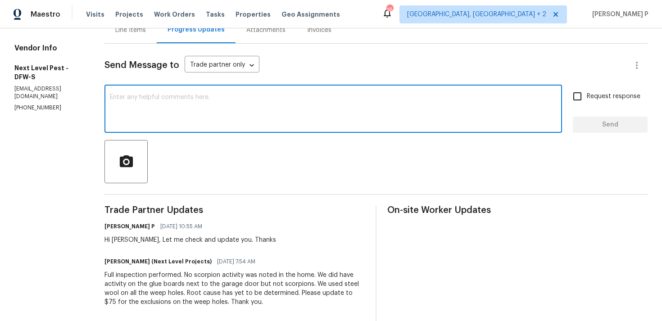
click at [225, 102] on textarea at bounding box center [333, 110] width 447 height 32
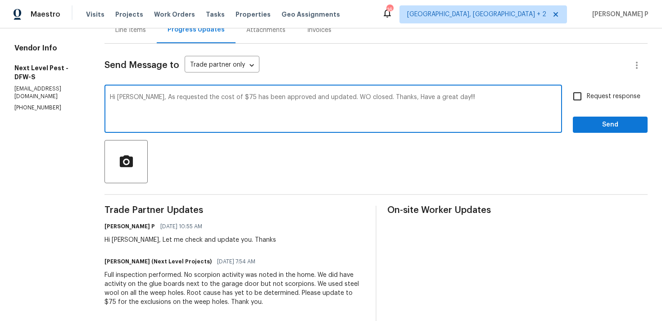
type textarea "Hi Brandon, As requested the cost of $75 has been approved and updated. WO clos…"
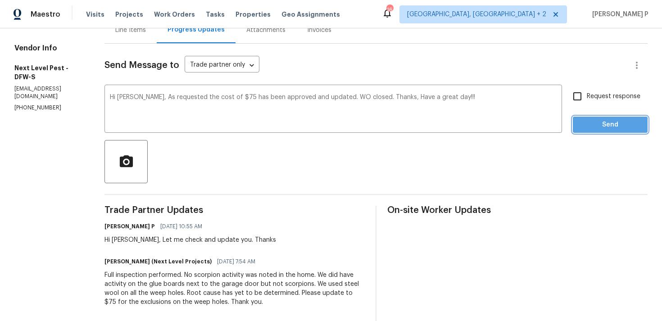
click at [598, 127] on span "Send" at bounding box center [610, 124] width 60 height 11
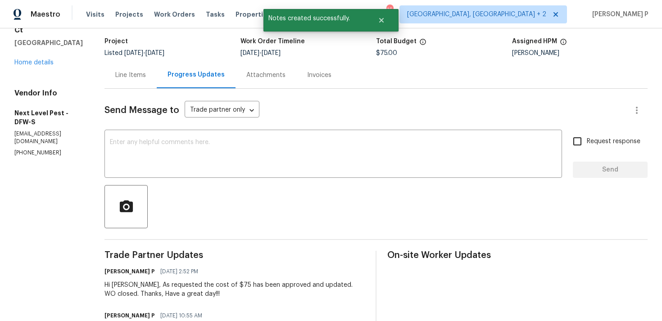
scroll to position [0, 0]
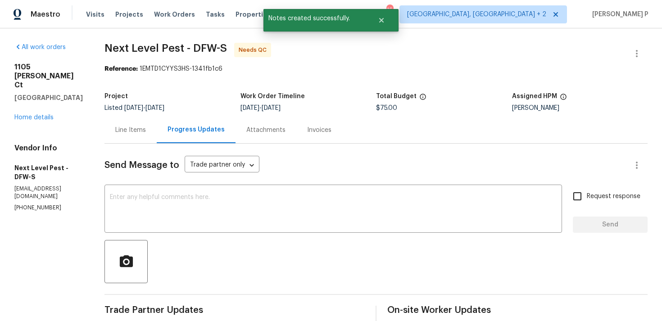
click at [132, 127] on div "Line Items" at bounding box center [130, 130] width 31 height 9
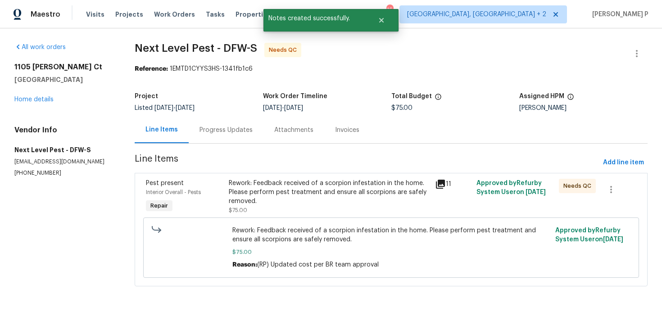
click at [132, 127] on div "All work orders 1105 Rountree Ct Celina, TX 75009 Home details Vendor Info Next…" at bounding box center [331, 169] width 662 height 283
click at [267, 169] on span "Line Items" at bounding box center [367, 162] width 465 height 17
click at [268, 190] on div "Rework: Feedback received of a scorpion infestation in the home. Please perform…" at bounding box center [329, 192] width 201 height 27
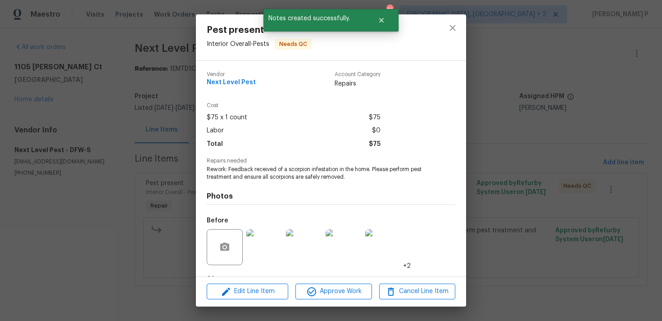
scroll to position [56, 0]
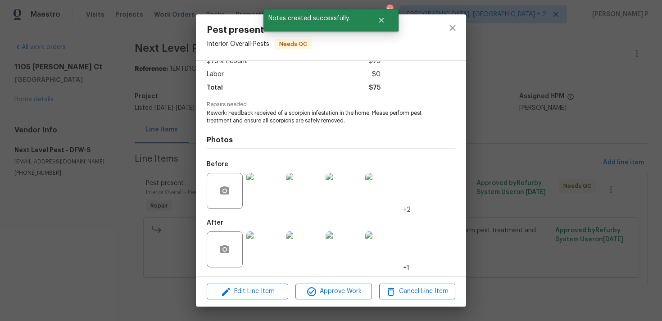
click at [344, 283] on div "Edit Line Item Approve Work Cancel Line Item" at bounding box center [331, 291] width 270 height 30
click at [343, 294] on span "Approve Work" at bounding box center [333, 291] width 71 height 11
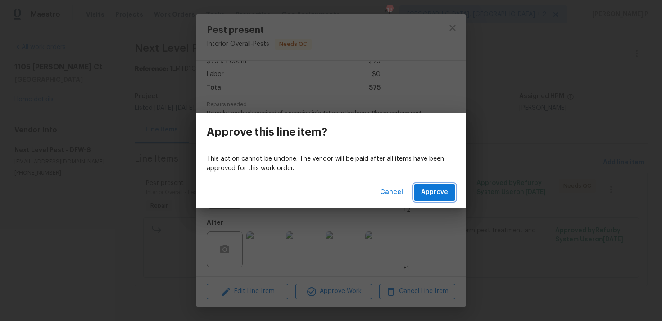
click at [434, 195] on span "Approve" at bounding box center [434, 192] width 27 height 11
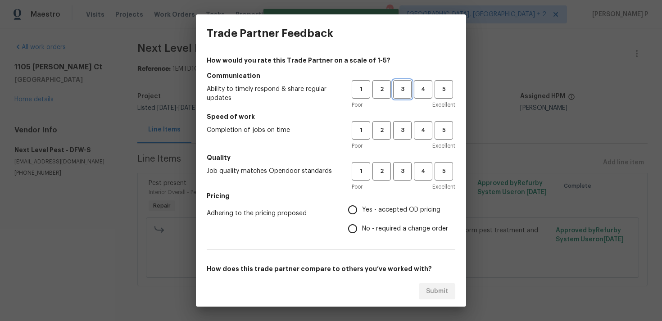
click at [405, 90] on span "3" at bounding box center [402, 89] width 17 height 10
click at [405, 129] on span "3" at bounding box center [402, 130] width 17 height 10
click at [403, 179] on button "3" at bounding box center [402, 171] width 18 height 18
click at [394, 227] on span "No - required a change order" at bounding box center [405, 228] width 86 height 9
click at [362, 227] on input "No - required a change order" at bounding box center [352, 228] width 19 height 19
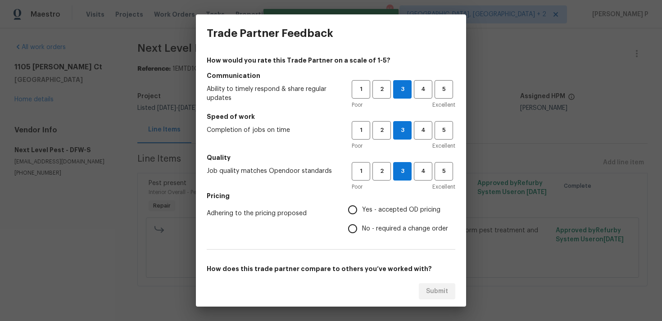
radio input "true"
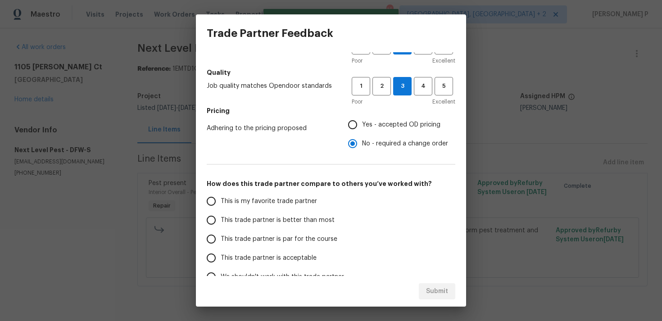
scroll to position [123, 0]
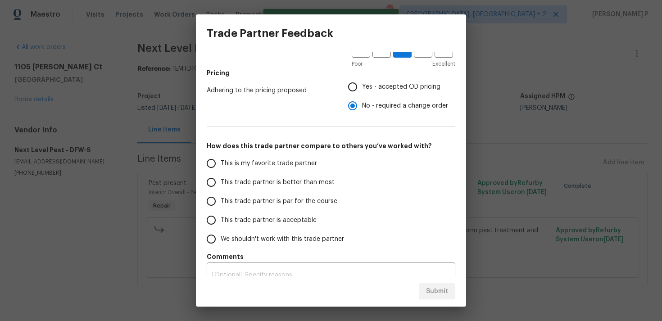
click at [285, 205] on span "This trade partner is par for the course" at bounding box center [279, 201] width 117 height 9
click at [221, 205] on input "This trade partner is par for the course" at bounding box center [211, 201] width 19 height 19
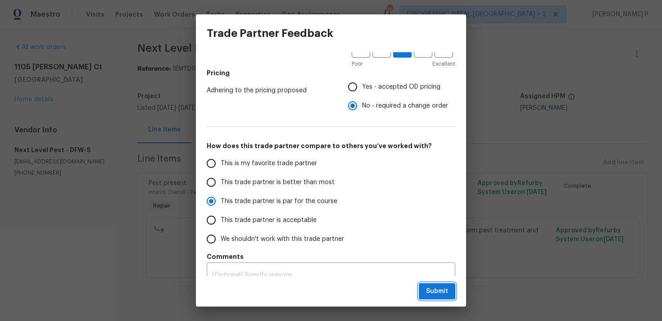
click at [436, 286] on span "Submit" at bounding box center [437, 291] width 22 height 11
radio input "true"
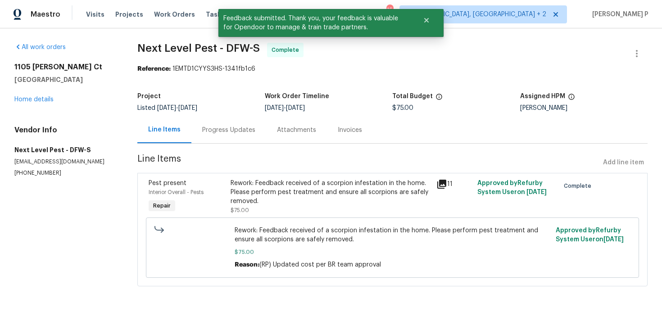
click at [243, 129] on div "Progress Updates" at bounding box center [228, 130] width 53 height 9
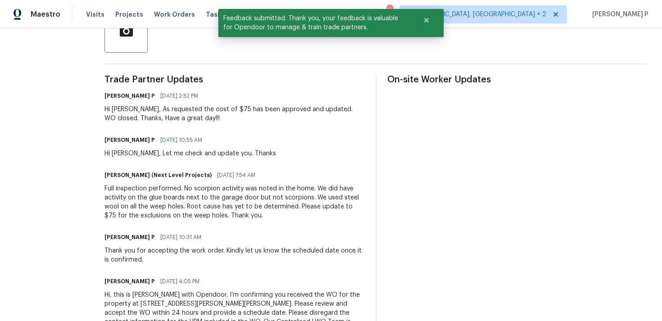
scroll to position [246, 0]
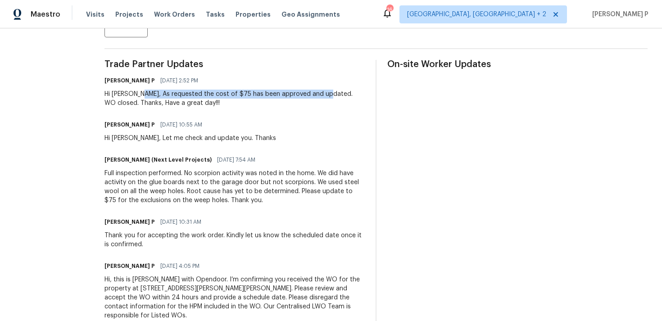
drag, startPoint x: 142, startPoint y: 94, endPoint x: 326, endPoint y: 95, distance: 183.7
click at [326, 95] on div "Hi Brandon, As requested the cost of $75 has been approved and updated. WO clos…" at bounding box center [234, 99] width 260 height 18
copy div "As requested the cost of $75 has been approved and updated."
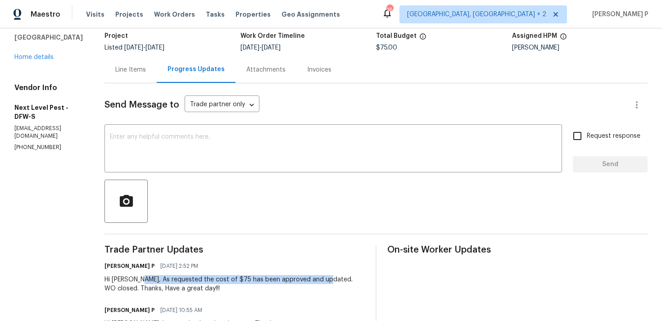
scroll to position [0, 0]
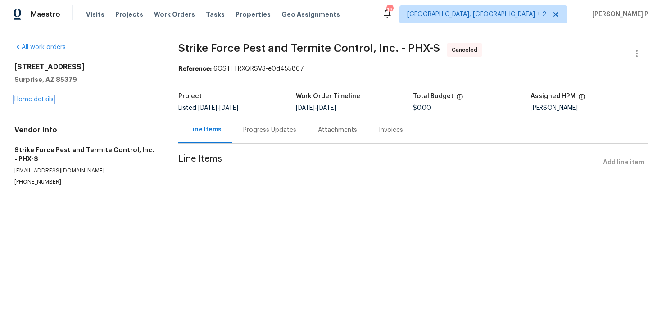
click at [38, 100] on link "Home details" at bounding box center [33, 99] width 39 height 6
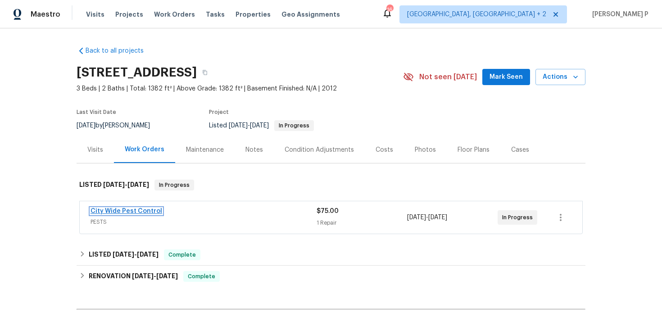
click at [136, 211] on link "City Wide Pest Control" at bounding box center [127, 211] width 72 height 6
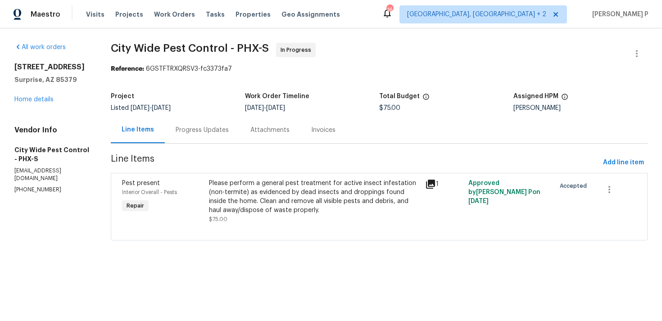
click at [222, 131] on div "Progress Updates" at bounding box center [202, 130] width 53 height 9
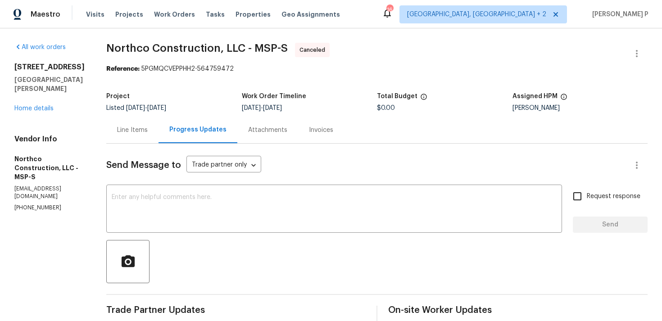
click at [32, 113] on div "All work orders [STREET_ADDRESS][PERSON_NAME] Home details Vendor Info Northco …" at bounding box center [49, 127] width 70 height 169
click at [37, 111] on link "Home details" at bounding box center [33, 108] width 39 height 6
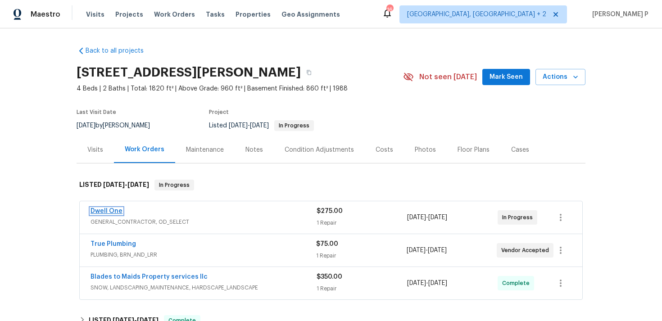
click at [109, 209] on link "Dwell One" at bounding box center [107, 211] width 32 height 6
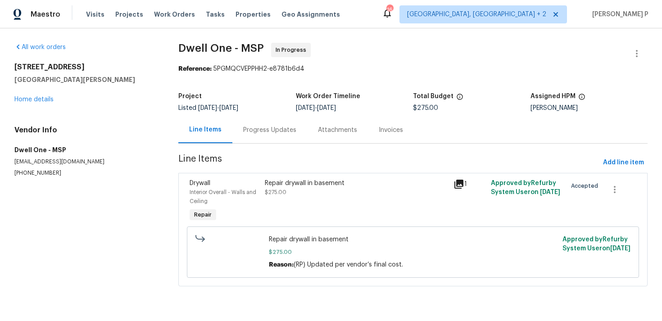
click at [281, 177] on div "Repair drywall in basement $275.00" at bounding box center [356, 201] width 188 height 50
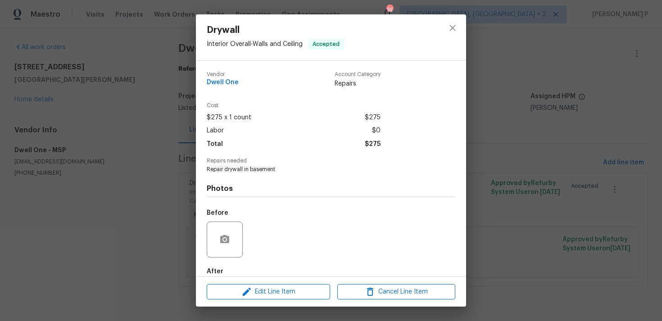
scroll to position [49, 0]
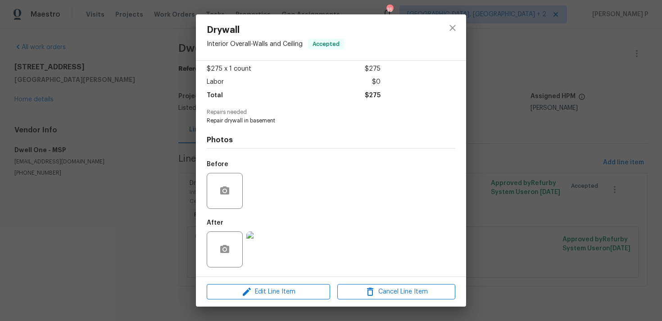
click at [266, 245] on img at bounding box center [264, 249] width 36 height 36
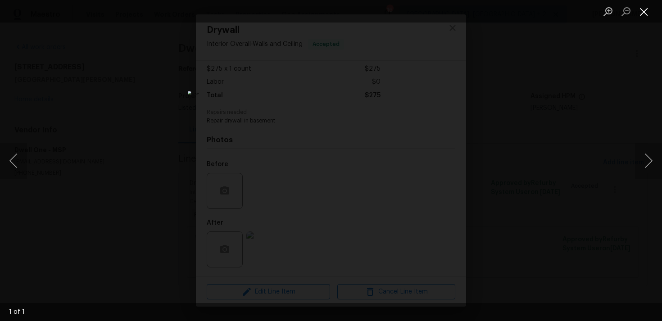
click at [641, 10] on button "Close lightbox" at bounding box center [644, 12] width 18 height 16
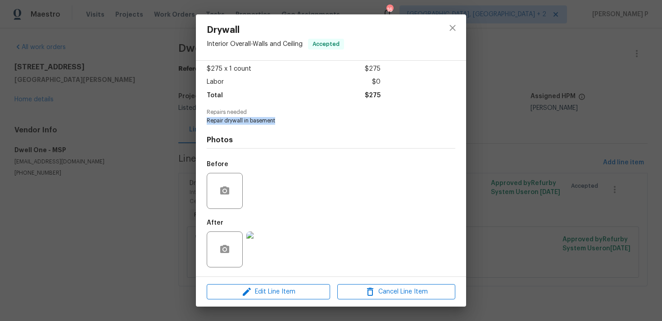
drag, startPoint x: 206, startPoint y: 119, endPoint x: 278, endPoint y: 121, distance: 72.1
click at [278, 121] on div "Vendor Dwell One Account Category Repairs Cost $275 x 1 count $275 Labor $0 Tot…" at bounding box center [331, 169] width 270 height 216
click at [273, 258] on img at bounding box center [264, 249] width 36 height 36
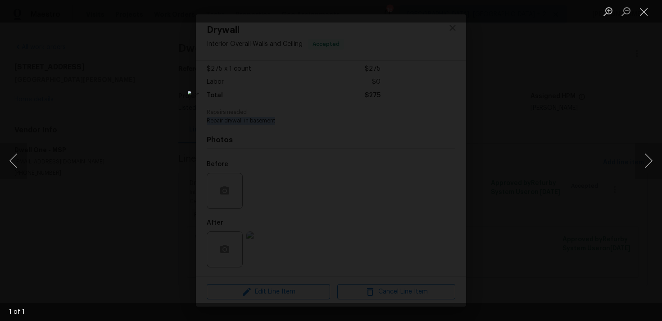
click at [162, 238] on div "Lightbox" at bounding box center [331, 160] width 662 height 321
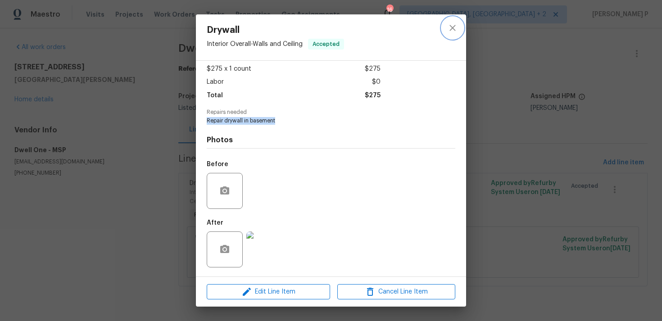
click at [451, 23] on icon "close" at bounding box center [452, 28] width 11 height 11
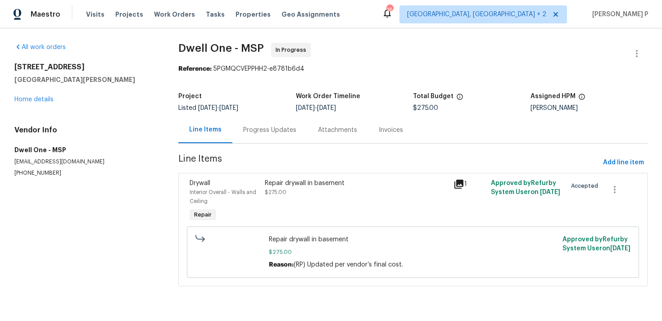
click at [271, 135] on div "Progress Updates" at bounding box center [269, 130] width 75 height 27
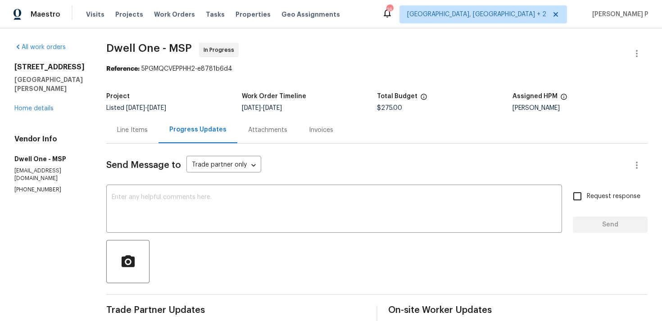
click at [133, 122] on div "Line Items" at bounding box center [132, 130] width 52 height 27
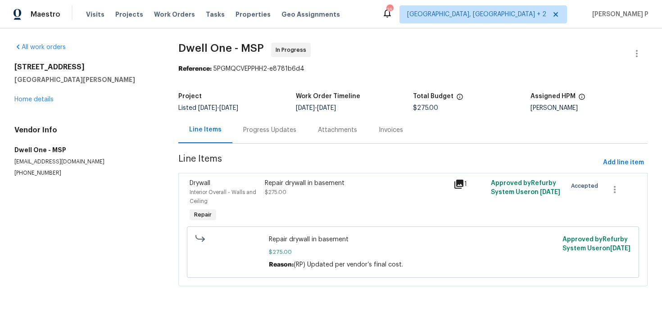
click at [326, 187] on div "Repair drywall in basement" at bounding box center [356, 183] width 183 height 9
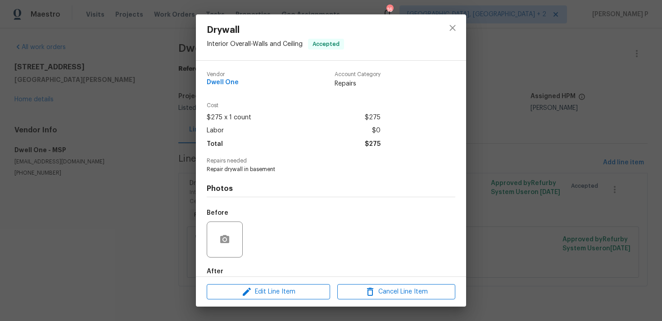
scroll to position [49, 0]
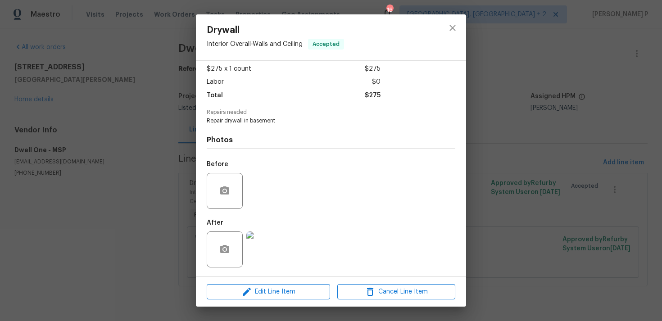
click at [257, 254] on img at bounding box center [264, 249] width 36 height 36
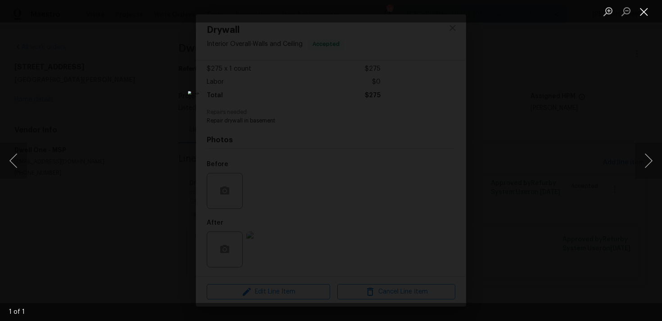
click at [641, 13] on button "Close lightbox" at bounding box center [644, 12] width 18 height 16
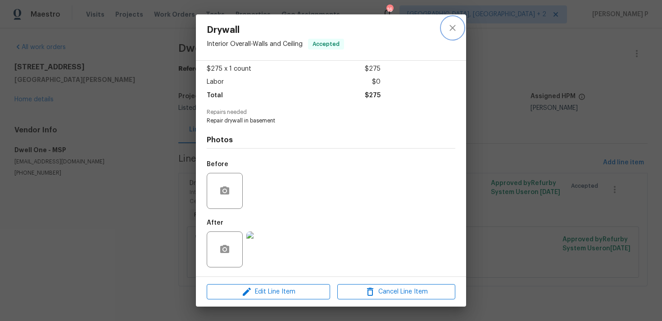
click at [458, 28] on icon "close" at bounding box center [452, 28] width 11 height 11
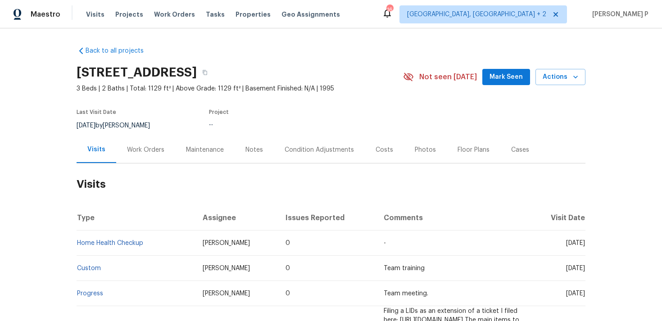
click at [145, 159] on div "Work Orders" at bounding box center [145, 149] width 59 height 27
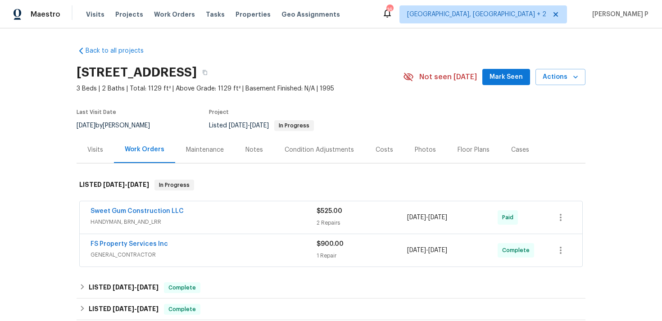
scroll to position [249, 0]
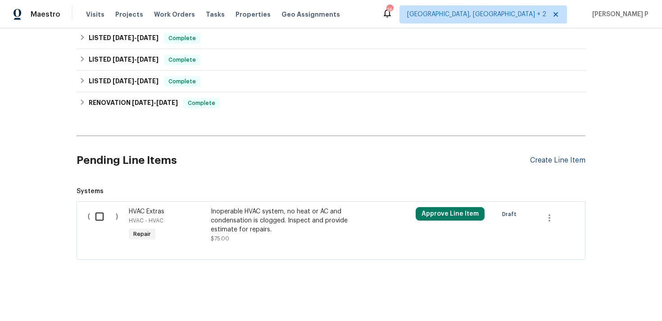
click at [548, 162] on div "Create Line Item" at bounding box center [557, 160] width 55 height 9
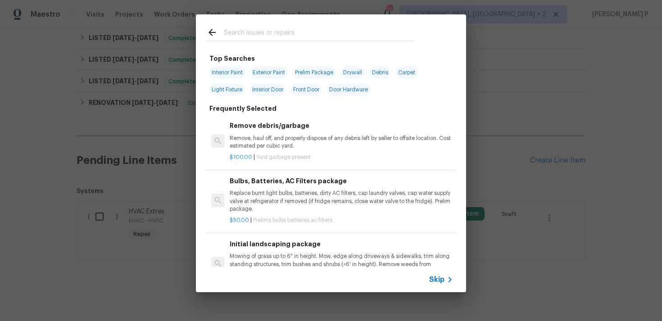
click at [436, 283] on span "Skip" at bounding box center [436, 279] width 15 height 9
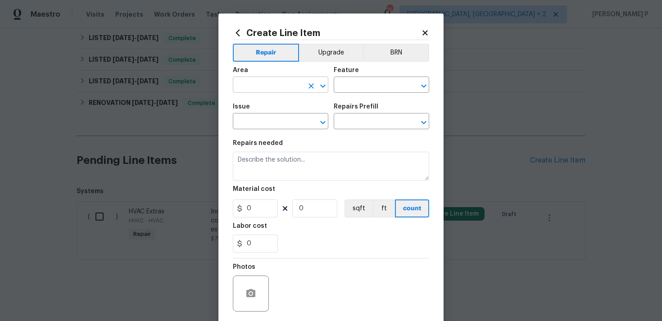
click at [284, 89] on input "text" at bounding box center [268, 86] width 70 height 14
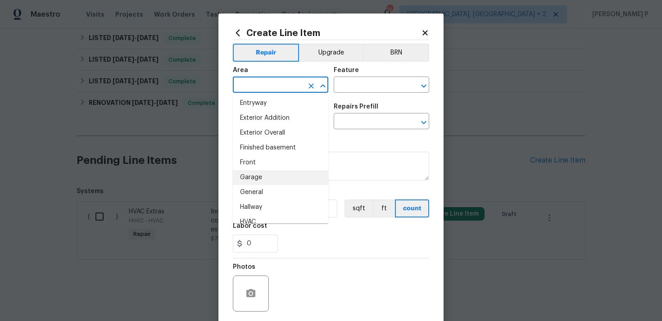
scroll to position [212, 0]
click at [263, 166] on li "Front" at bounding box center [280, 161] width 95 height 15
type input "Front"
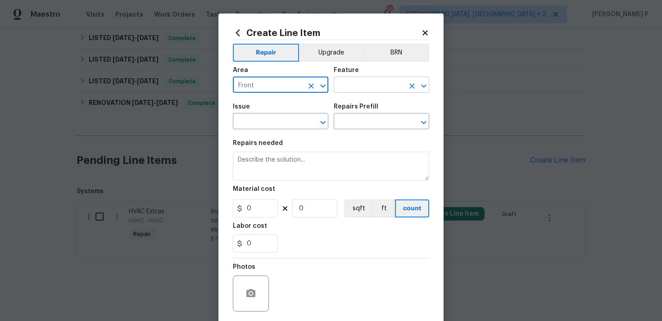
click at [366, 91] on input "text" at bounding box center [369, 86] width 70 height 14
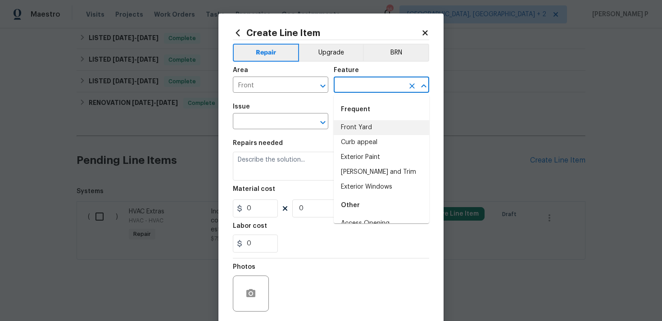
click at [361, 130] on li "Front Yard" at bounding box center [381, 127] width 95 height 15
type input "Front Yard"
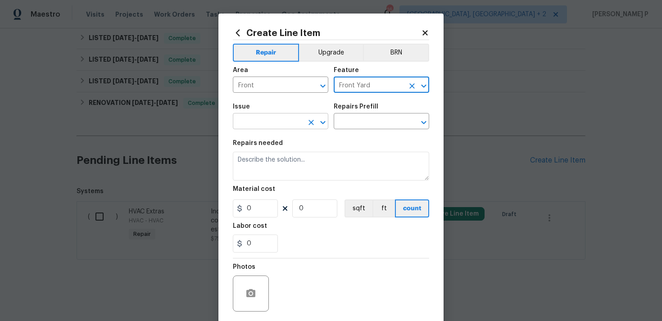
click at [321, 118] on icon "Open" at bounding box center [322, 122] width 11 height 11
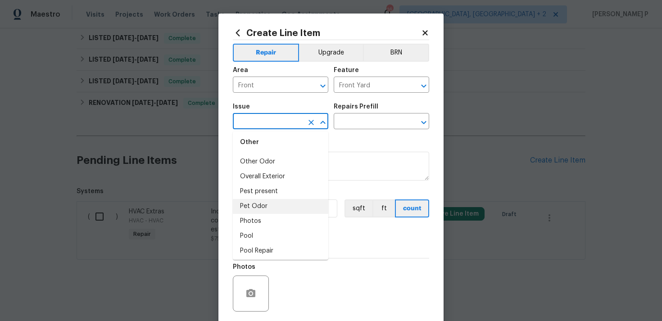
scroll to position [1424, 0]
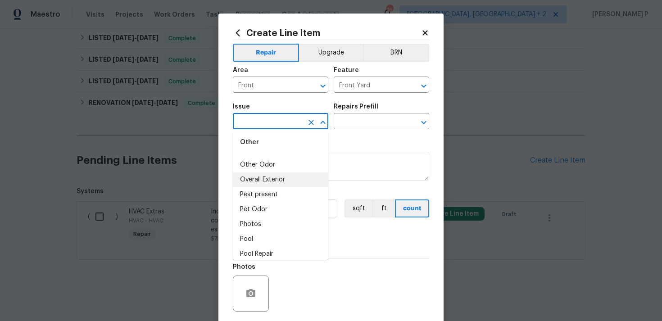
click at [266, 197] on li "Pest present" at bounding box center [280, 194] width 95 height 15
type input "Pest present"
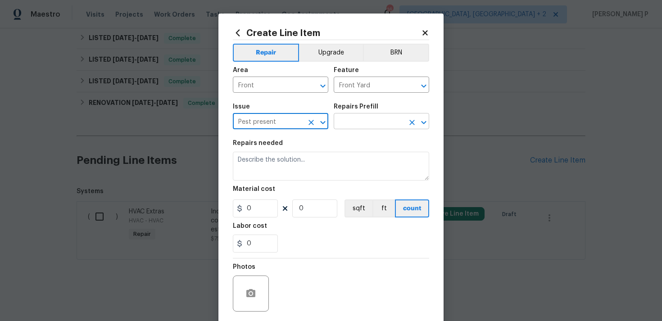
click at [357, 117] on input "text" at bounding box center [369, 122] width 70 height 14
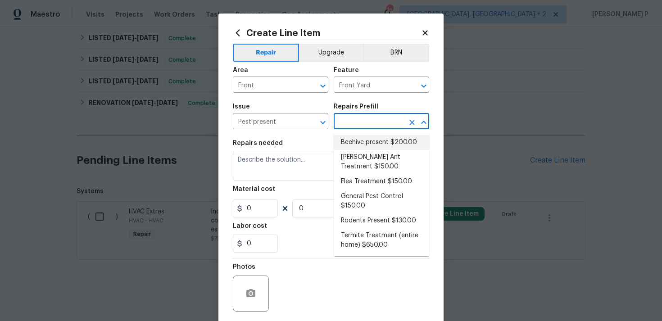
click at [357, 143] on li "Beehive present $200.00" at bounding box center [381, 142] width 95 height 15
type input "Pests"
type input "Beehive present $200.00"
type textarea "Remove, patch/paint touch up location after removal if needed."
type input "200"
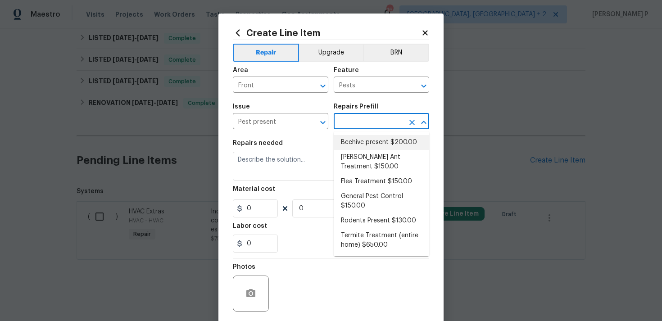
type input "1"
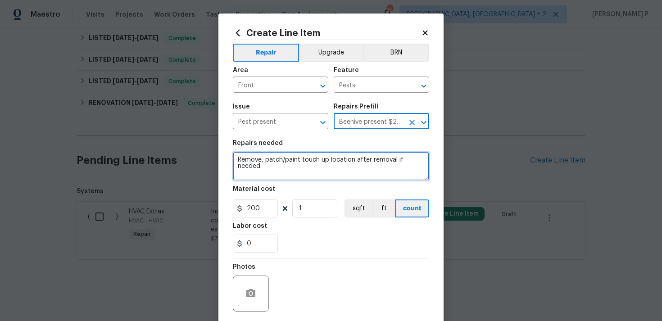
click at [295, 161] on textarea "Remove, patch/paint touch up location after removal if needed." at bounding box center [331, 166] width 196 height 29
paste textarea "Feedback received of a fire ant nest in the front yard near the walkway. Please…"
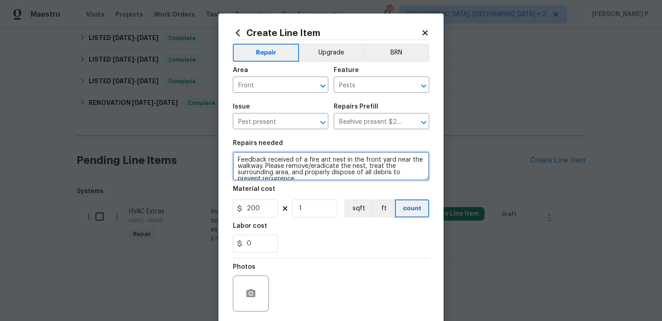
scroll to position [2, 0]
type textarea "Feedback received of a fire ant nest in the front yard near the walkway. Please…"
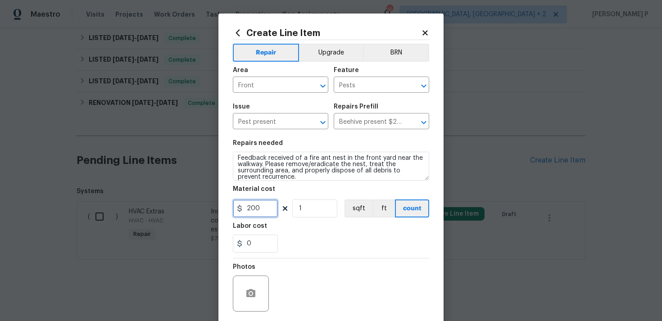
click at [264, 212] on input "200" at bounding box center [255, 208] width 45 height 18
type input "75"
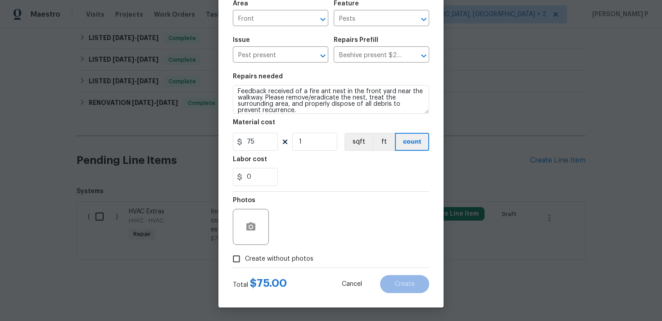
click at [237, 252] on input "Create without photos" at bounding box center [236, 258] width 17 height 17
checkbox input "true"
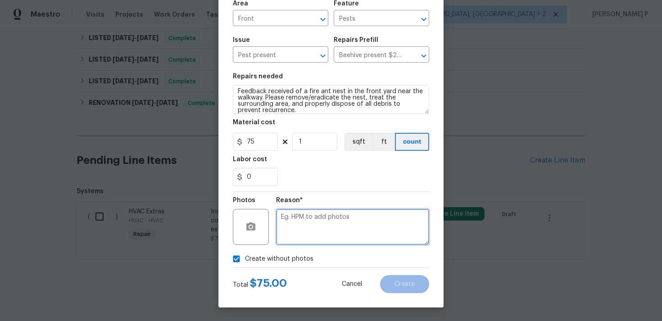
click at [314, 229] on textarea at bounding box center [352, 227] width 153 height 36
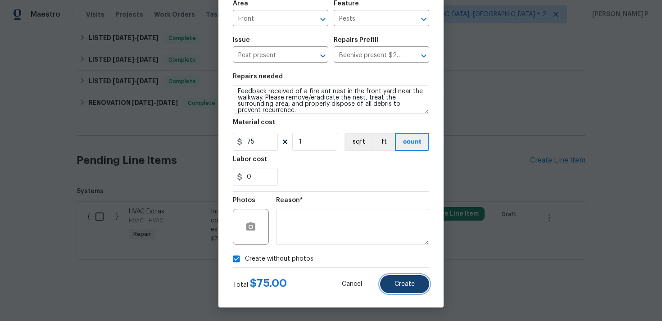
click at [392, 286] on button "Create" at bounding box center [404, 284] width 49 height 18
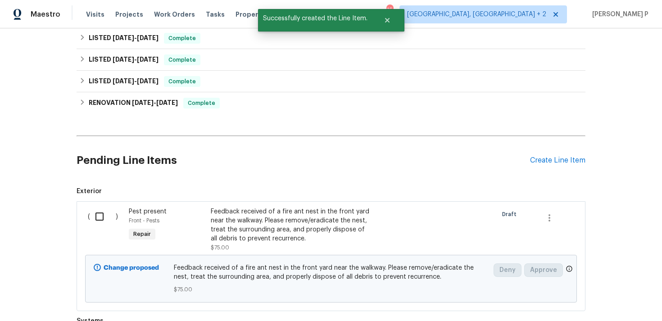
scroll to position [380, 0]
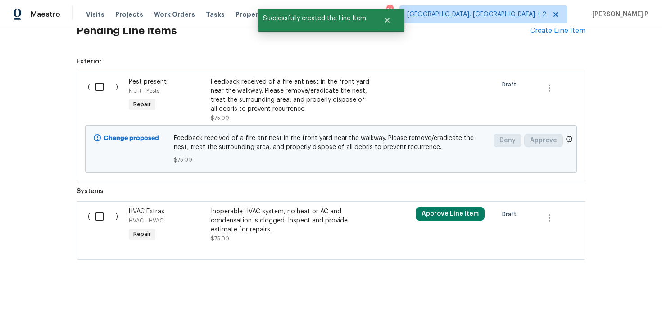
click at [97, 86] on input "checkbox" at bounding box center [103, 86] width 26 height 19
checkbox input "true"
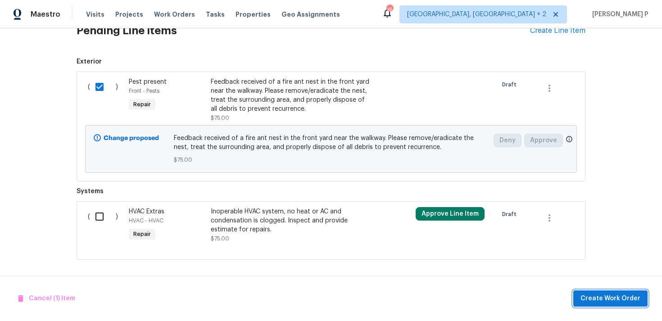
click at [607, 301] on span "Create Work Order" at bounding box center [610, 298] width 60 height 11
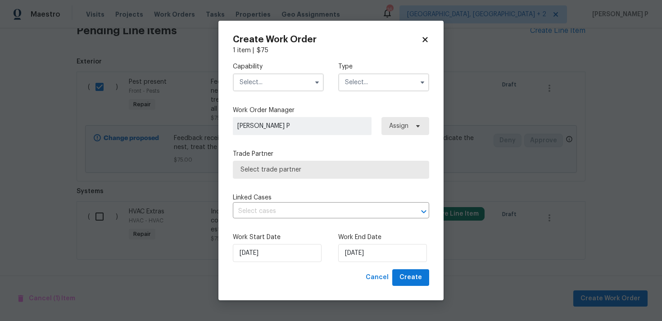
click at [361, 89] on input "text" at bounding box center [383, 82] width 91 height 18
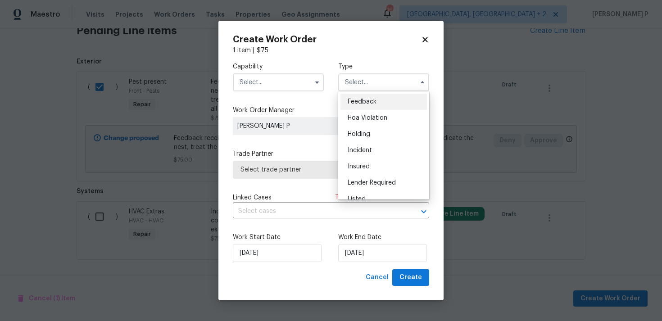
click at [360, 97] on div "Feedback" at bounding box center [383, 102] width 86 height 16
type input "Feedback"
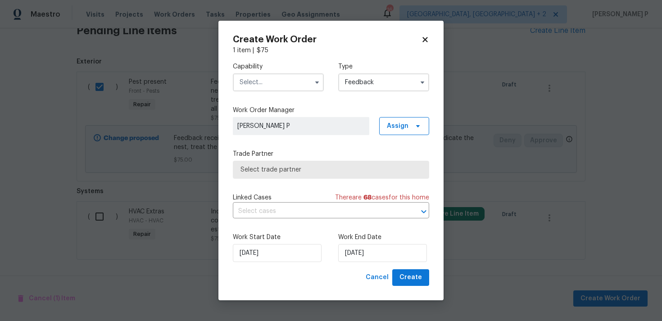
click at [299, 79] on input "text" at bounding box center [278, 82] width 91 height 18
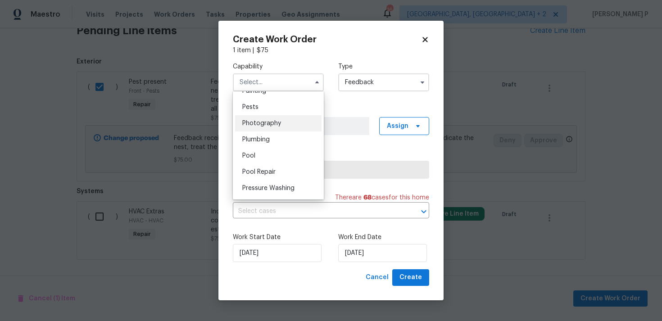
scroll to position [756, 0]
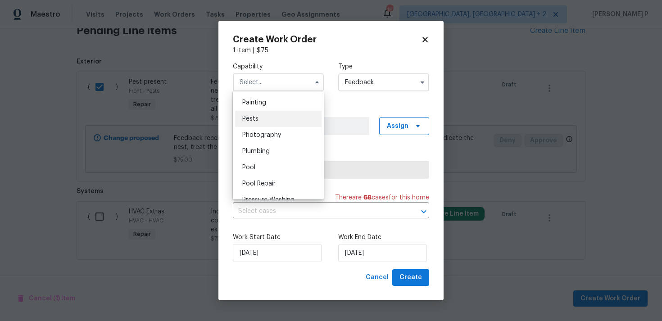
click at [262, 121] on div "Pests" at bounding box center [278, 119] width 86 height 16
type input "Pests"
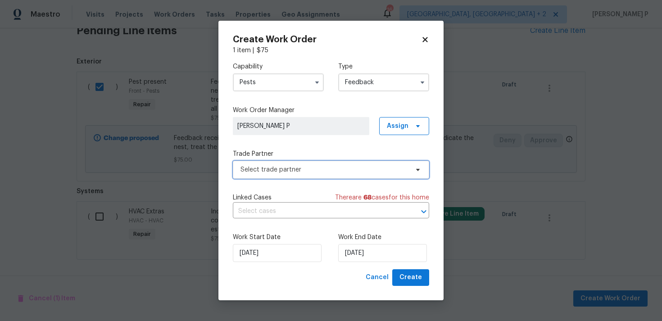
click at [319, 168] on span "Select trade partner" at bounding box center [324, 169] width 168 height 9
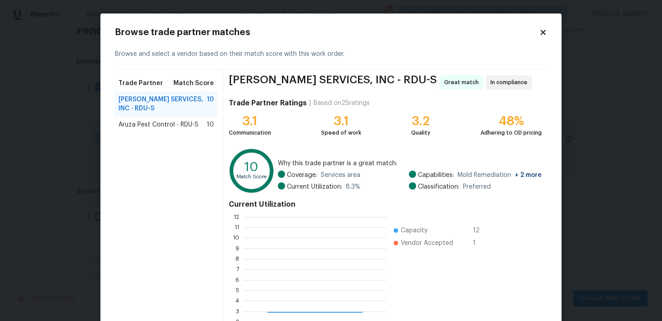
scroll to position [126, 143]
click at [168, 125] on span "Aruza Pest Control - RDU-S" at bounding box center [158, 124] width 80 height 9
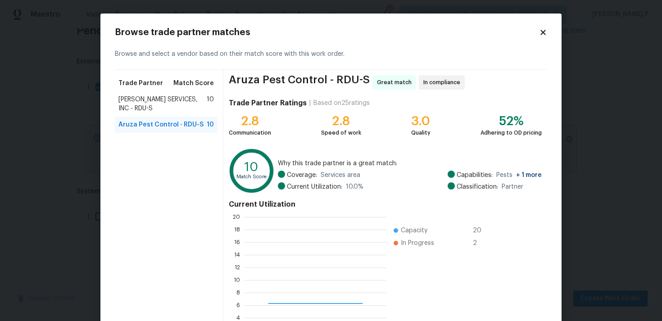
scroll to position [1, 1]
click at [178, 104] on span "CANADY'S SERVICES, INC - RDU-S" at bounding box center [162, 104] width 88 height 18
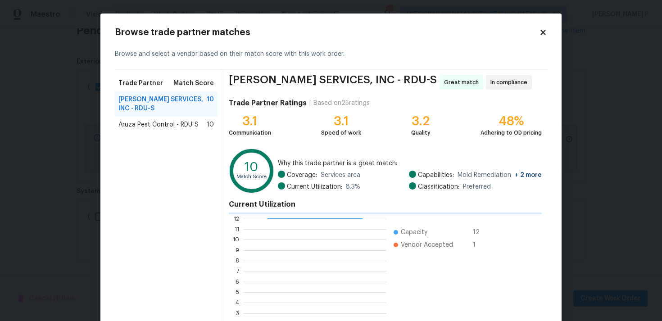
scroll to position [126, 143]
click at [175, 121] on span "Aruza Pest Control - RDU-S" at bounding box center [158, 124] width 80 height 9
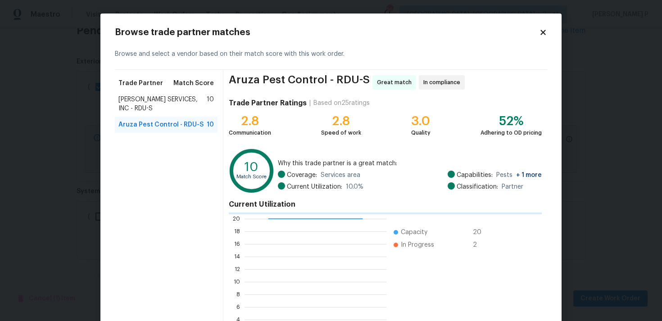
scroll to position [126, 142]
click at [172, 95] on span "CANADY'S SERVICES, INC - RDU-S" at bounding box center [162, 104] width 88 height 18
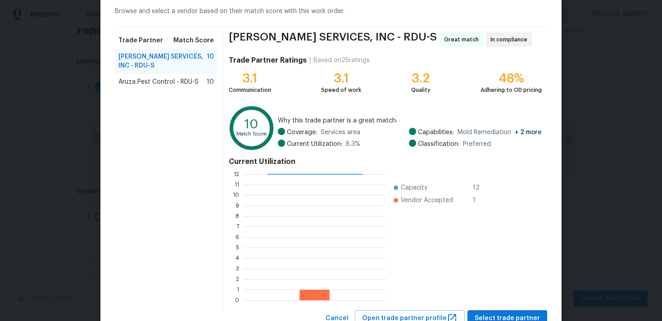
scroll to position [76, 0]
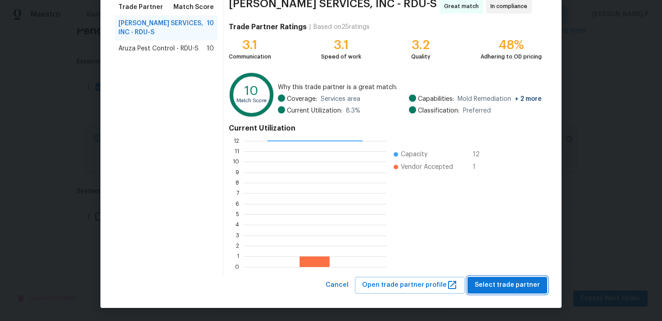
click at [514, 281] on span "Select trade partner" at bounding box center [507, 285] width 65 height 11
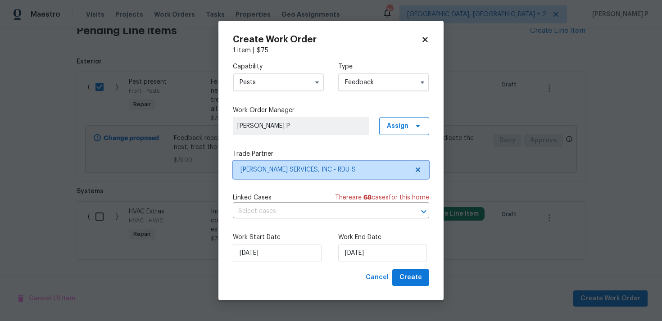
scroll to position [0, 0]
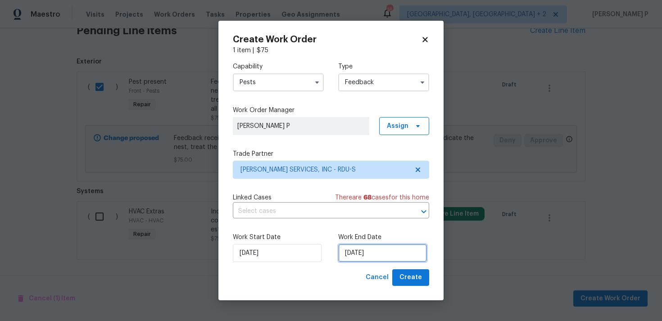
click at [377, 256] on input "13/08/2025" at bounding box center [382, 253] width 89 height 18
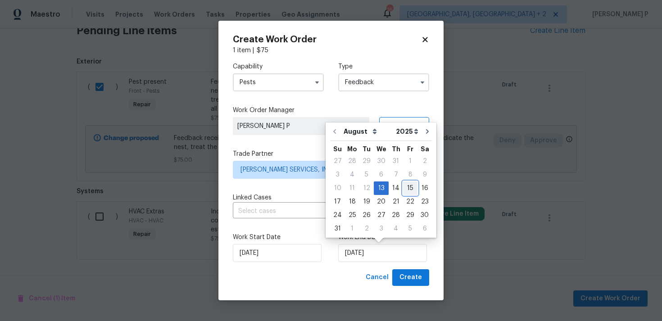
click at [403, 188] on div "15" at bounding box center [410, 188] width 14 height 13
type input "15/08/2025"
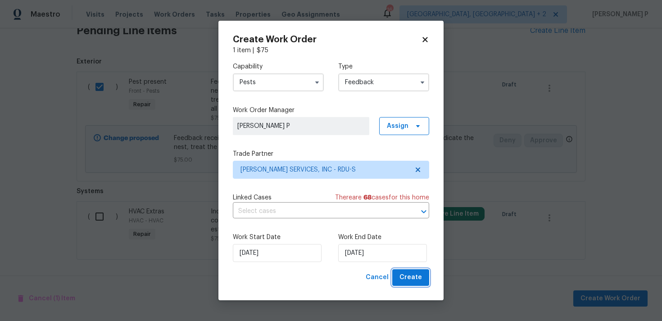
click at [412, 282] on span "Create" at bounding box center [410, 277] width 23 height 11
checkbox input "false"
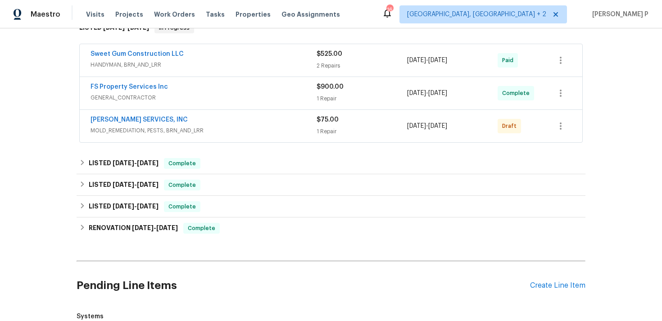
scroll to position [151, 0]
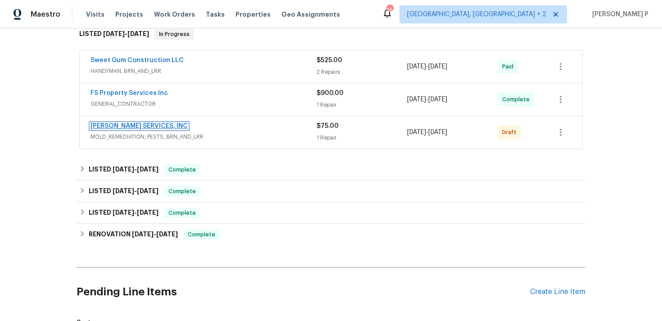
click at [128, 124] on link "CANADY'S SERVICES, INC" at bounding box center [139, 126] width 97 height 6
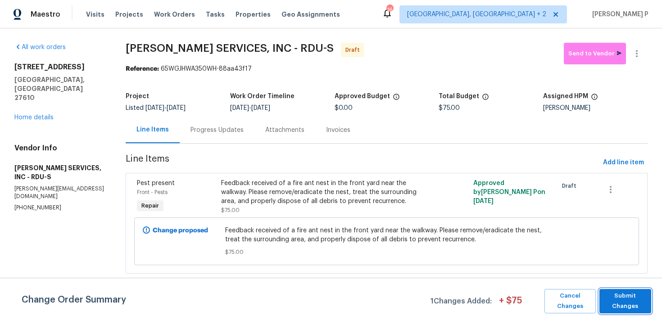
click at [621, 300] on span "Submit Changes" at bounding box center [625, 301] width 43 height 21
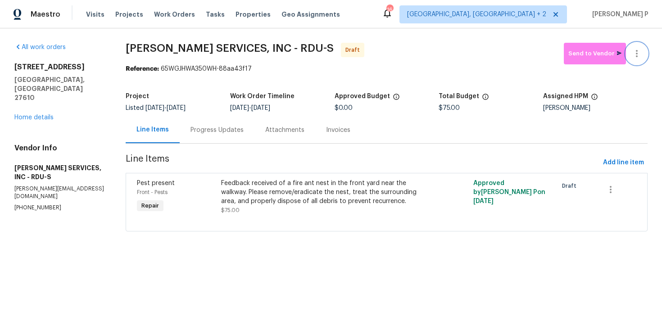
click at [640, 46] on button "button" at bounding box center [637, 54] width 22 height 22
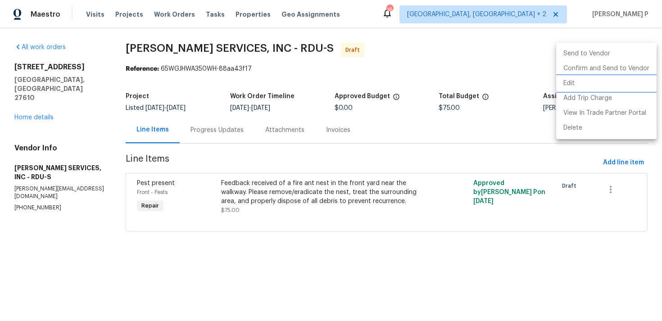
click at [571, 85] on li "Edit" at bounding box center [606, 83] width 100 height 15
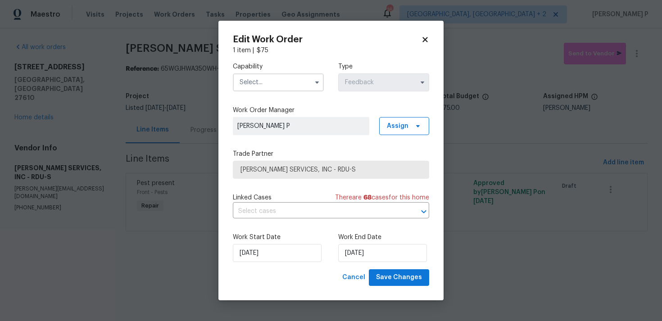
click at [270, 87] on input "text" at bounding box center [278, 82] width 91 height 18
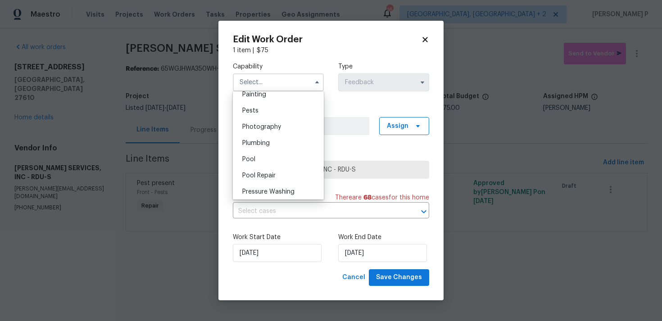
scroll to position [765, 0]
click at [262, 110] on div "Pests" at bounding box center [278, 109] width 86 height 16
type input "Pests"
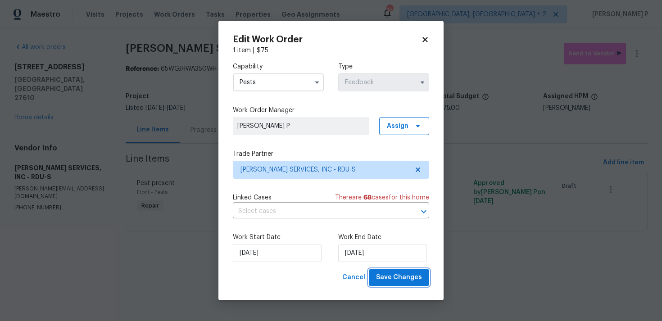
click at [409, 279] on span "Save Changes" at bounding box center [399, 277] width 46 height 11
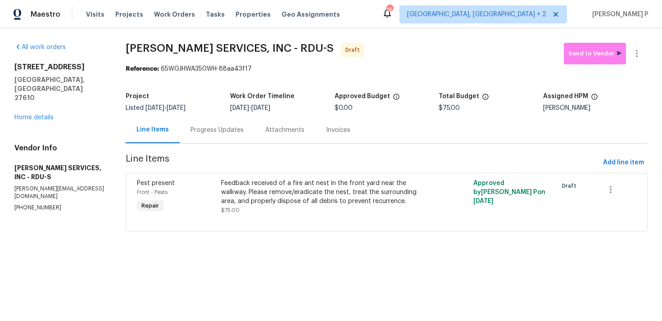
click at [222, 127] on div "Progress Updates" at bounding box center [216, 130] width 53 height 9
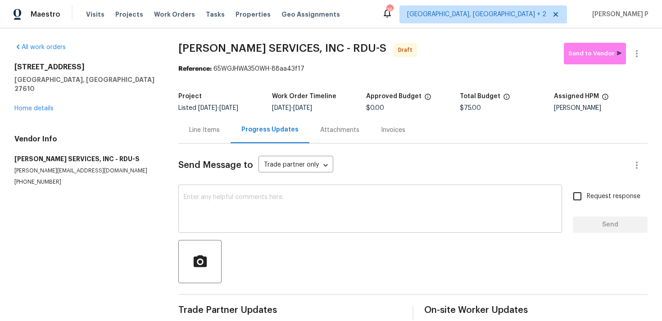
click at [223, 211] on textarea at bounding box center [370, 210] width 373 height 32
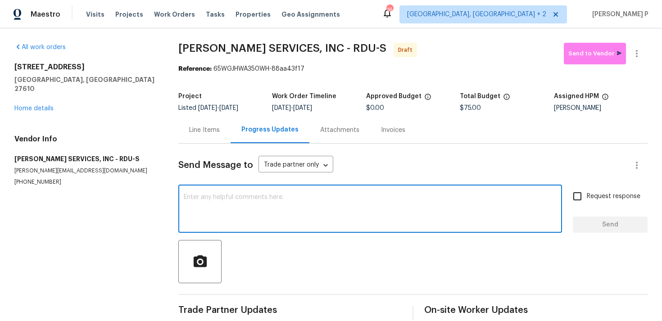
paste textarea "Hi, this is Ramyasri with Opendoor. I’m confirming you received the WO for the …"
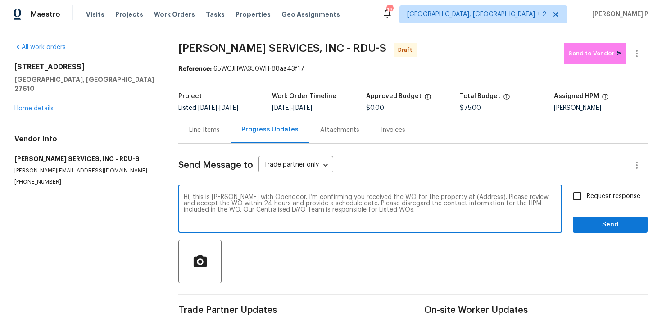
drag, startPoint x: 450, startPoint y: 196, endPoint x: 475, endPoint y: 196, distance: 24.3
click at [475, 196] on textarea "Hi, this is Ramyasri with Opendoor. I’m confirming you received the WO for the …" at bounding box center [370, 210] width 373 height 32
click at [456, 196] on textarea "Hi, this is Ramyasri with Opendoor. I’m confirming you received the WO for the …" at bounding box center [370, 210] width 373 height 32
drag, startPoint x: 452, startPoint y: 197, endPoint x: 480, endPoint y: 195, distance: 28.9
click at [480, 195] on textarea "Hi, this is Ramyasri with Opendoor. I’m confirming you received the WO for the …" at bounding box center [370, 210] width 373 height 32
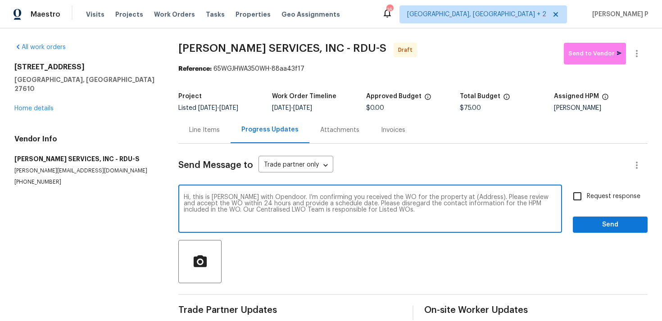
paste textarea "1405 Cross Link Rd, Raleigh, NC 27610"
type textarea "Hi, this is Ramyasri with Opendoor. I’m confirming you received the WO for the …"
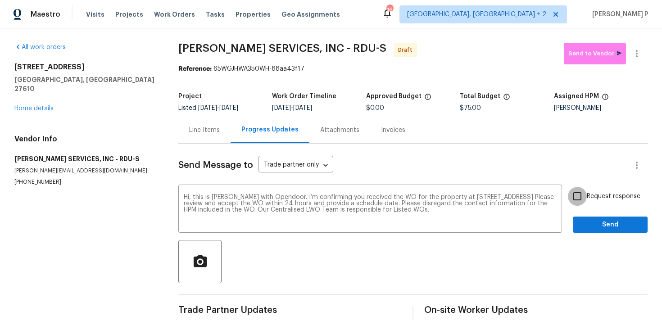
click at [579, 200] on input "Request response" at bounding box center [577, 196] width 19 height 19
checkbox input "true"
click at [202, 204] on textarea "Hi, this is Ramyasri with Opendoor. I’m confirming you received the WO for the …" at bounding box center [370, 210] width 373 height 32
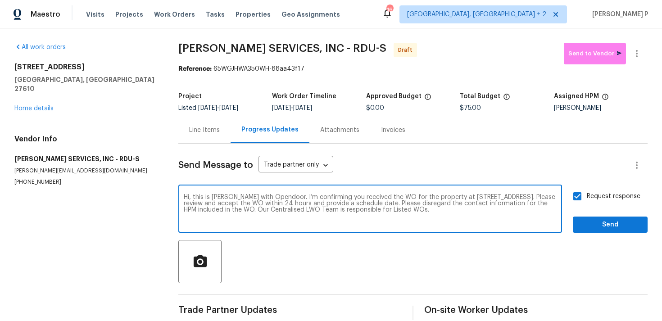
type textarea "Hi, this is Ramyasri with Opendoor. I’m confirming you received the WO for the …"
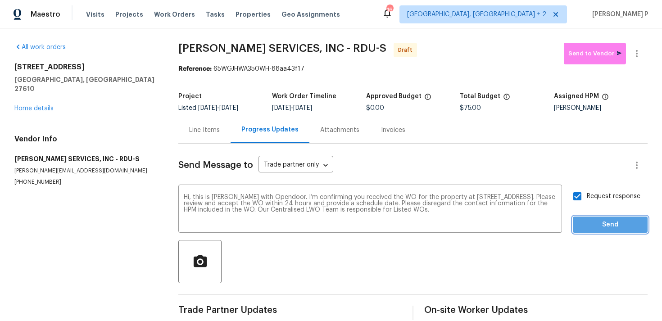
click at [606, 223] on span "Send" at bounding box center [610, 224] width 60 height 11
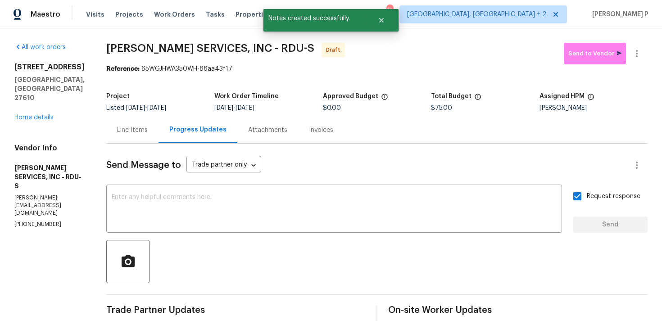
click at [424, 254] on div at bounding box center [376, 261] width 541 height 43
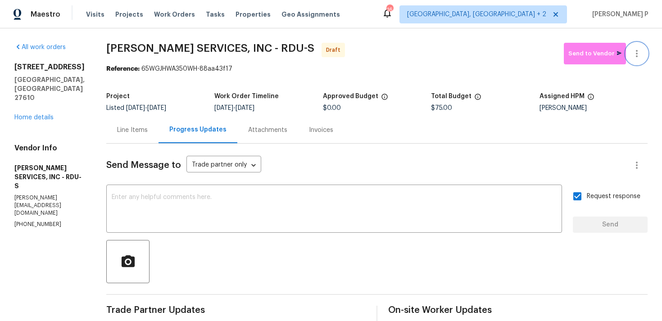
click at [637, 56] on icon "button" at bounding box center [637, 53] width 2 height 7
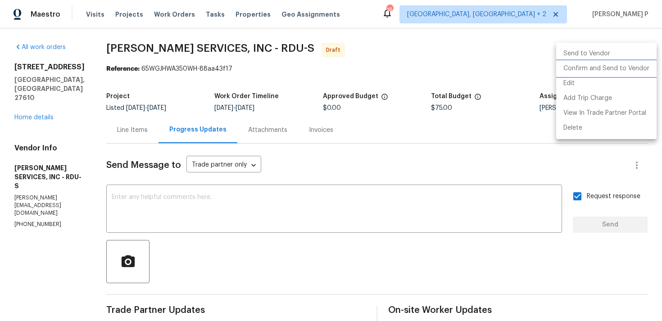
click at [614, 71] on li "Confirm and Send to Vendor" at bounding box center [606, 68] width 100 height 15
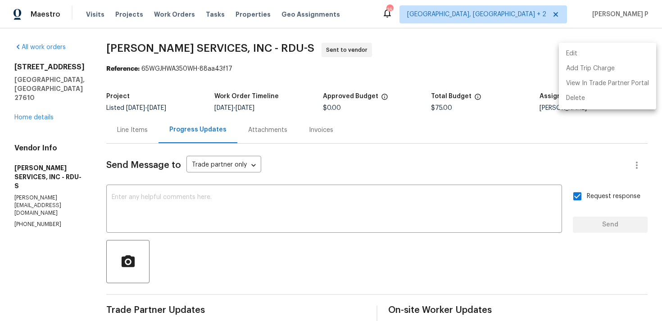
click at [275, 263] on div at bounding box center [331, 160] width 662 height 321
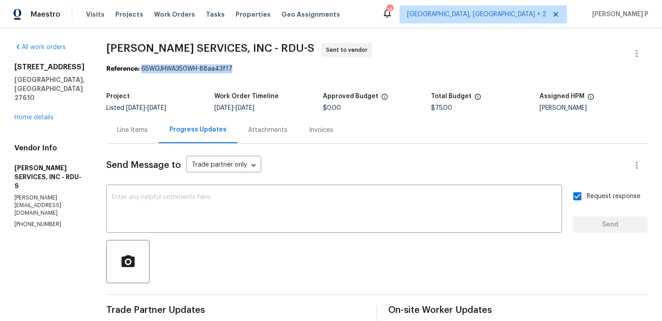
drag, startPoint x: 153, startPoint y: 68, endPoint x: 262, endPoint y: 68, distance: 109.0
click at [262, 68] on div "Reference: 65WGJHWA350WH-88aa43f17" at bounding box center [376, 68] width 541 height 9
copy div "65WGJHWA350WH-88aa43f17"
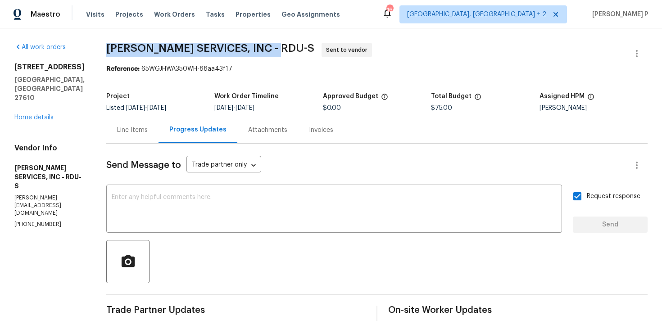
drag, startPoint x: 118, startPoint y: 48, endPoint x: 296, endPoint y: 45, distance: 177.9
click at [296, 45] on span "CANADY'S SERVICES, INC - RDU-S Sent to vendor" at bounding box center [366, 54] width 520 height 22
copy span "CANADY'S SERVICES, INC - RDU-S"
click at [128, 125] on div "Line Items" at bounding box center [132, 130] width 52 height 27
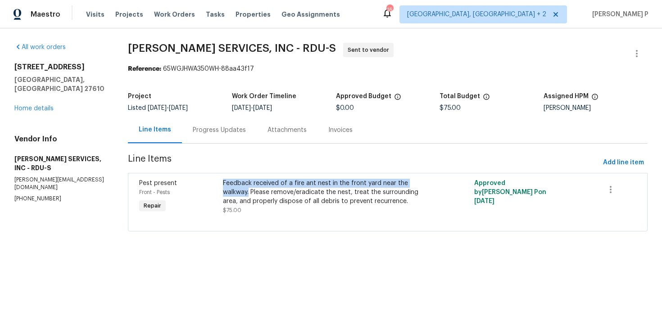
copy div "Feedback received of a fire ant nest in the front yard near the walkway."
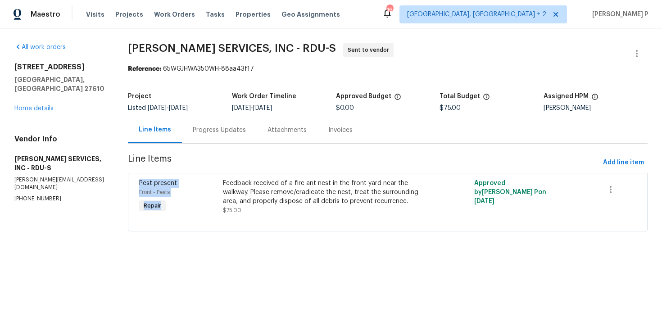
drag, startPoint x: 226, startPoint y: 183, endPoint x: 263, endPoint y: 146, distance: 53.2
click at [263, 146] on section "CANADY'S SERVICES, INC - RDU-S Sent to vendor Reference: 65WGJHWA350WH-88aa43f1…" at bounding box center [388, 142] width 520 height 199
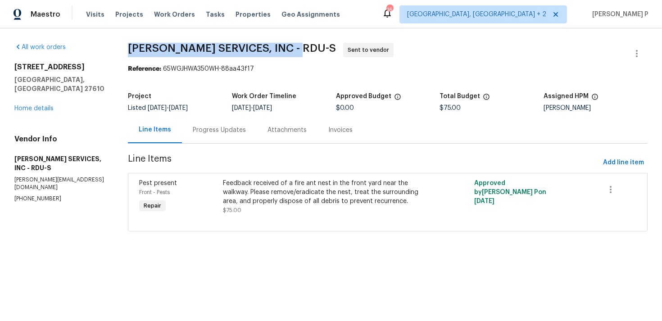
drag, startPoint x: 134, startPoint y: 48, endPoint x: 306, endPoint y: 47, distance: 172.0
click at [306, 47] on span "CANADY'S SERVICES, INC - RDU-S" at bounding box center [232, 48] width 208 height 11
copy span "CANADY'S SERVICES, INC - RDU-S"
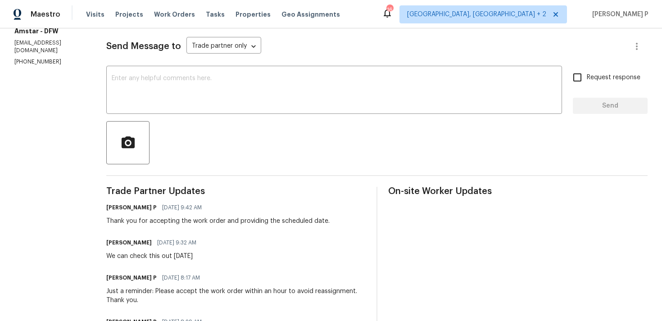
scroll to position [72, 0]
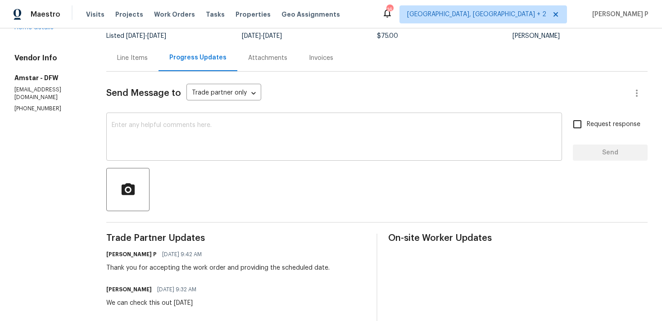
click at [181, 145] on textarea at bounding box center [334, 138] width 445 height 32
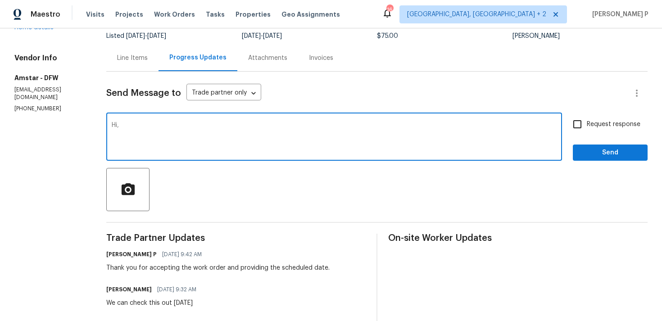
paste textarea "Could you please provide us with an update on the status of the work order?"
type textarea "Hi, Could you please provide us with an update on the status of the work order?"
click at [596, 125] on span "Request response" at bounding box center [614, 124] width 54 height 9
click at [587, 125] on input "Request response" at bounding box center [577, 124] width 19 height 19
checkbox input "true"
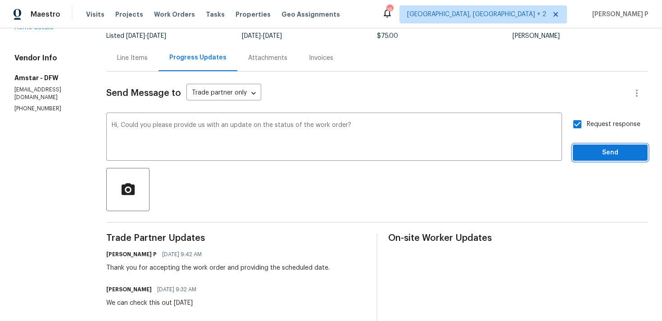
click at [587, 156] on span "Send" at bounding box center [610, 152] width 60 height 11
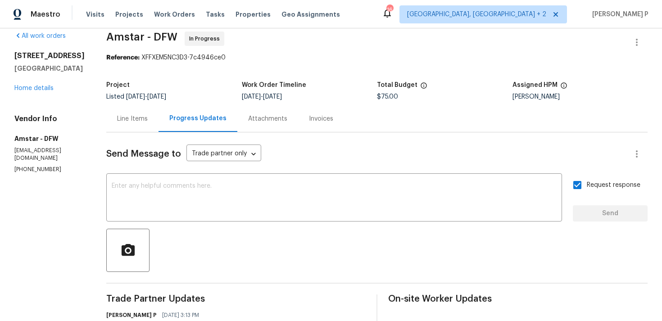
scroll to position [0, 0]
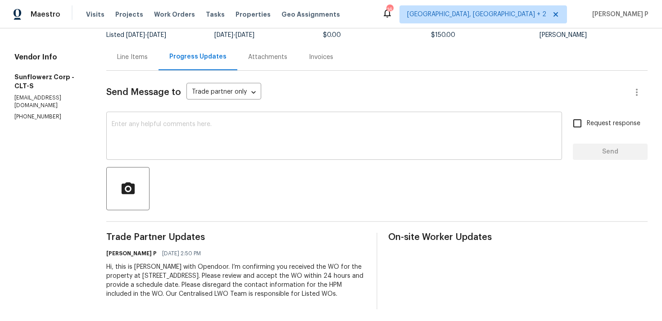
scroll to position [76, 0]
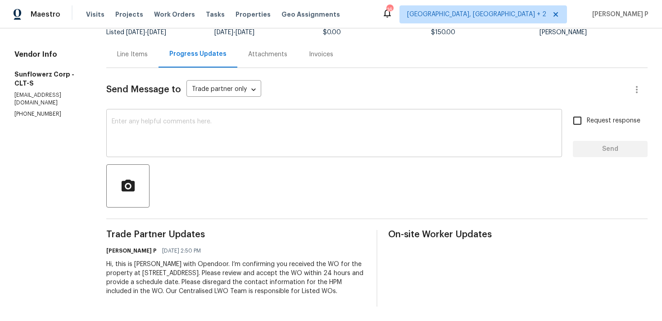
click at [137, 137] on textarea at bounding box center [334, 134] width 445 height 32
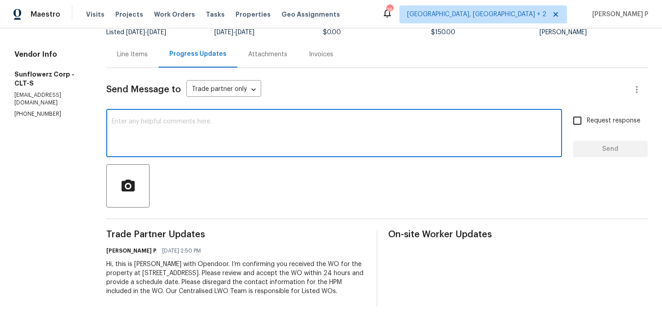
paste textarea "Hi, Could you kindly accept the work order?"
type textarea "Hi, Could you kindly accept the work order?"
click at [588, 122] on span "Request response" at bounding box center [614, 120] width 54 height 9
click at [587, 122] on input "Request response" at bounding box center [577, 120] width 19 height 19
checkbox input "true"
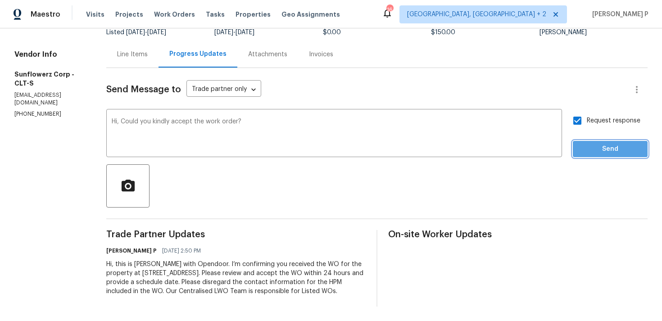
click at [586, 145] on span "Send" at bounding box center [610, 149] width 60 height 11
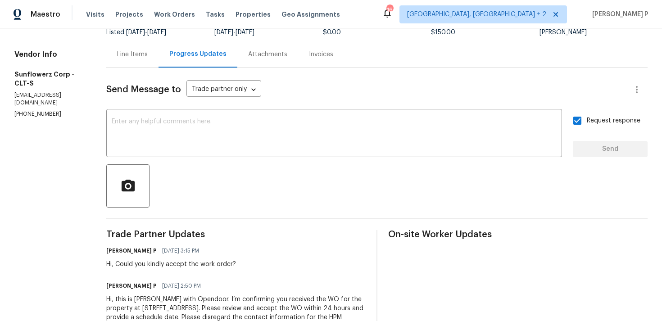
click at [91, 138] on div "All work orders 7737 Batavia Ln Charlotte, NC 28213 Home details Vendor Info Su…" at bounding box center [331, 154] width 662 height 403
drag, startPoint x: 54, startPoint y: 107, endPoint x: 1, endPoint y: 107, distance: 53.1
click at [1, 107] on div "All work orders 7737 Batavia Ln Charlotte, NC 28213 Home details Vendor Info Su…" at bounding box center [331, 154] width 662 height 403
copy p "(626) 244-4611"
click at [344, 254] on div "Ramyasri P 08/13/2025 3:15 PM Hi, Could you kindly accept the work order?" at bounding box center [235, 257] width 259 height 24
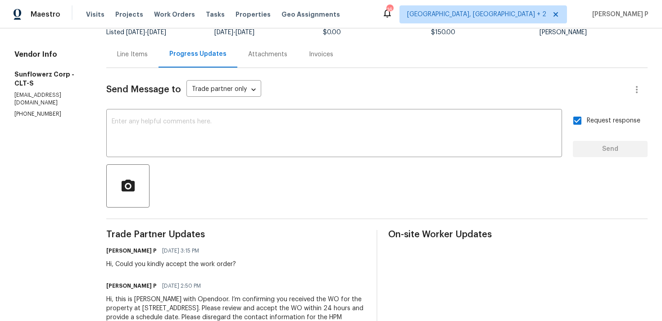
click at [344, 254] on div "Ramyasri P 08/13/2025 3:15 PM Hi, Could you kindly accept the work order?" at bounding box center [235, 257] width 259 height 24
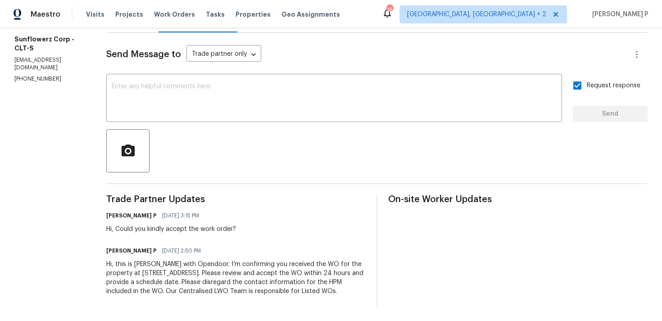
scroll to position [0, 0]
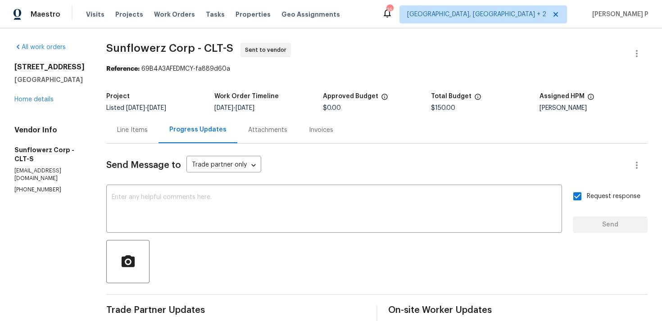
click at [225, 276] on div at bounding box center [376, 261] width 541 height 43
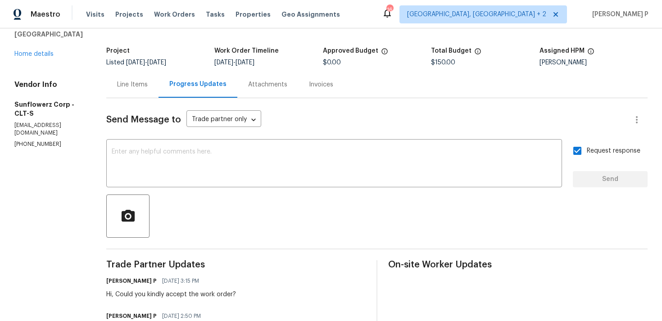
scroll to position [111, 0]
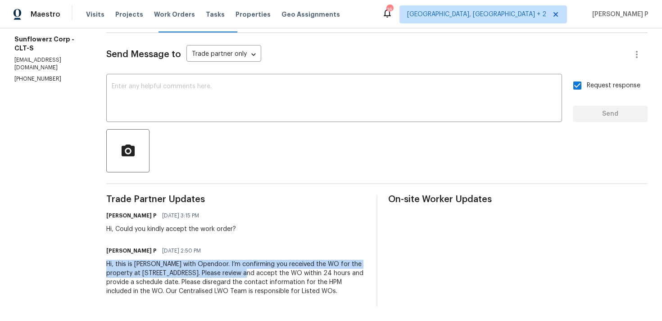
drag, startPoint x: 105, startPoint y: 266, endPoint x: 224, endPoint y: 274, distance: 119.6
click at [224, 274] on div "All work orders 7737 Batavia Ln Charlotte, NC 28213 Home details Vendor Info Su…" at bounding box center [331, 119] width 662 height 403
copy div "Hi, this is Ramyasri with Opendoor. I’m confirming you received the WO for the …"
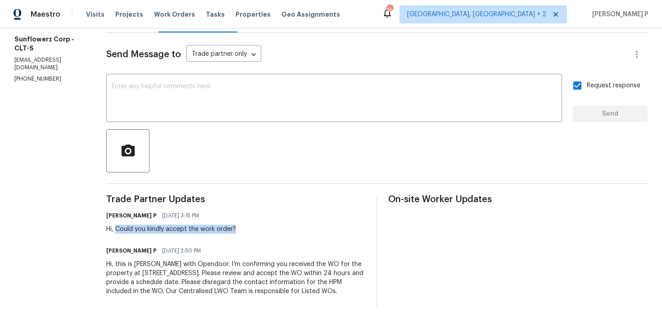
drag, startPoint x: 118, startPoint y: 230, endPoint x: 261, endPoint y: 228, distance: 142.8
click at [261, 228] on div "Ramyasri P 08/13/2025 3:15 PM Hi, Could you kindly accept the work order?" at bounding box center [235, 221] width 259 height 24
copy div "Could you kindly accept the work order?"
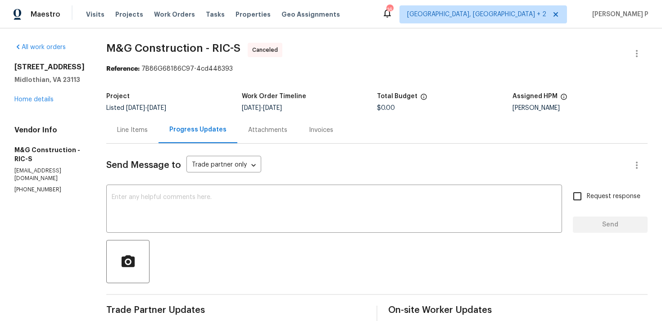
click at [39, 99] on div "[STREET_ADDRESS][PERSON_NAME] Home details" at bounding box center [49, 83] width 70 height 41
click at [39, 103] on link "Home details" at bounding box center [33, 99] width 39 height 6
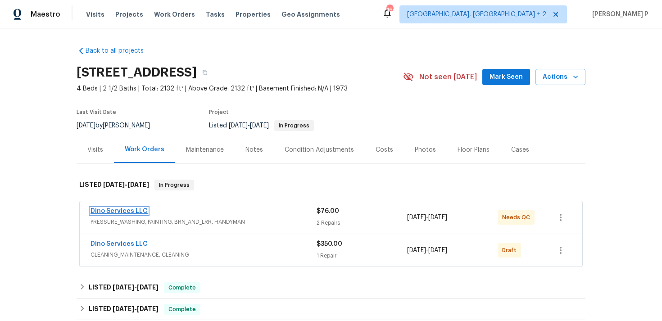
click at [127, 211] on link "Dino Services LLC" at bounding box center [119, 211] width 57 height 6
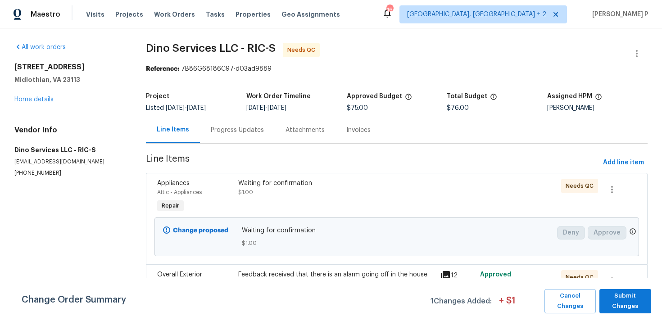
click at [249, 128] on div "Progress Updates" at bounding box center [237, 130] width 53 height 9
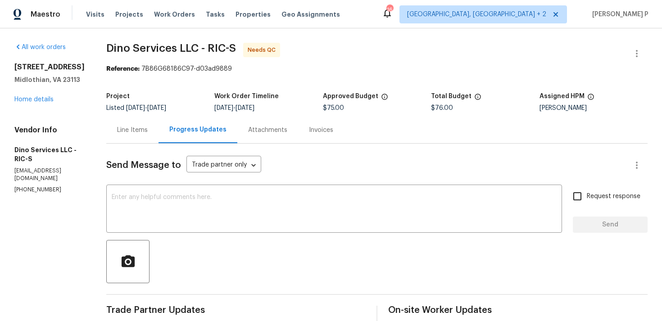
click at [117, 125] on div "Line Items" at bounding box center [132, 130] width 52 height 27
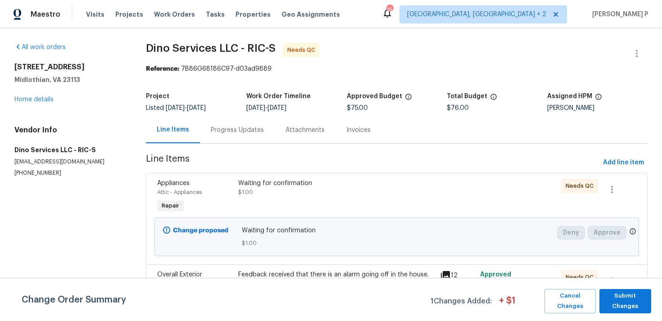
scroll to position [27, 0]
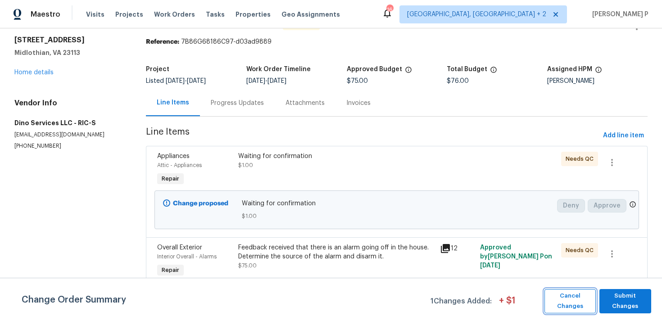
click at [576, 299] on span "Cancel Changes" at bounding box center [570, 301] width 42 height 21
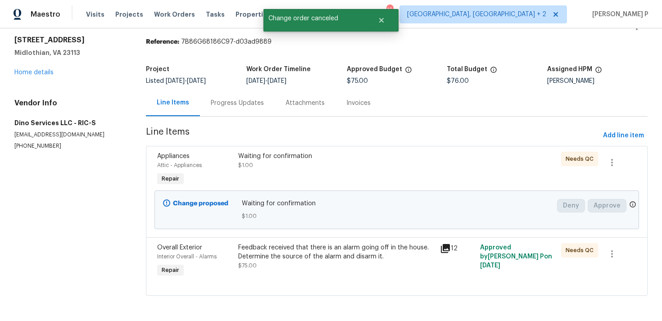
scroll to position [0, 0]
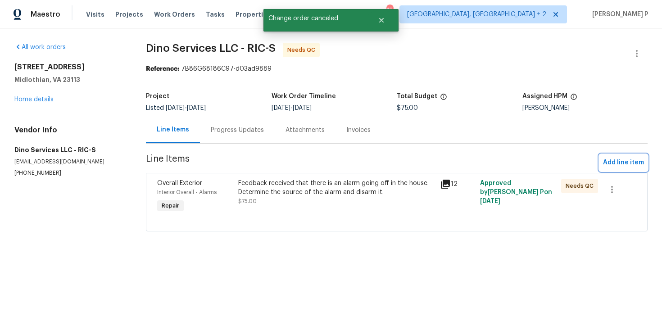
click at [642, 163] on span "Add line item" at bounding box center [623, 162] width 41 height 11
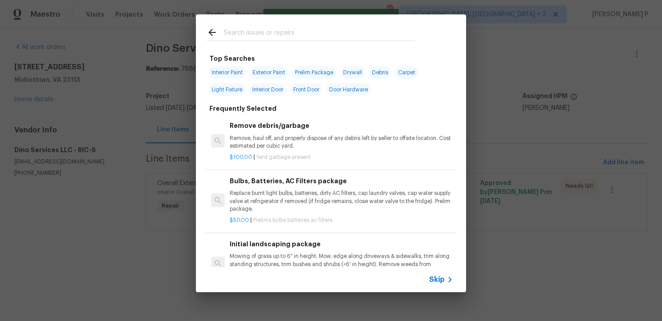
click at [444, 276] on span "Skip" at bounding box center [436, 279] width 15 height 9
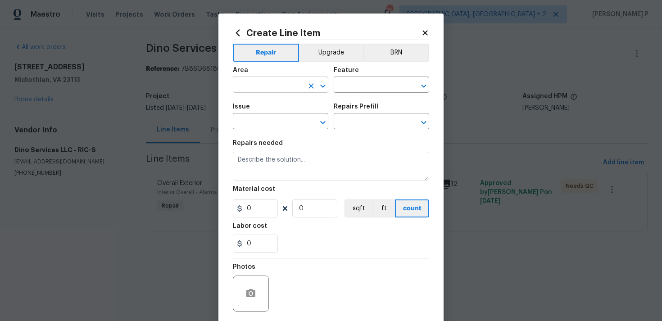
click at [271, 85] on input "text" at bounding box center [268, 86] width 70 height 14
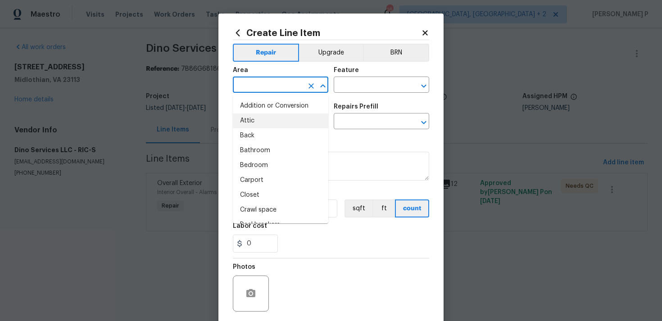
click at [268, 117] on li "Attic" at bounding box center [280, 120] width 95 height 15
type input "Attic"
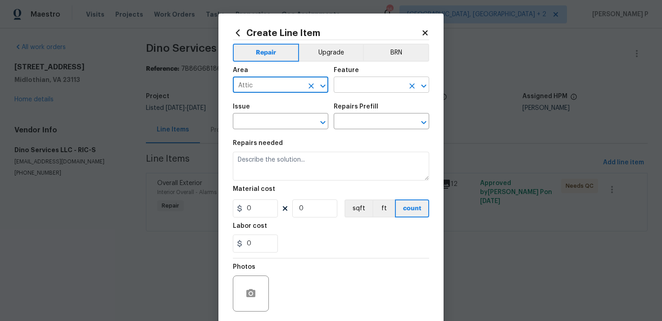
click at [357, 91] on input "text" at bounding box center [369, 86] width 70 height 14
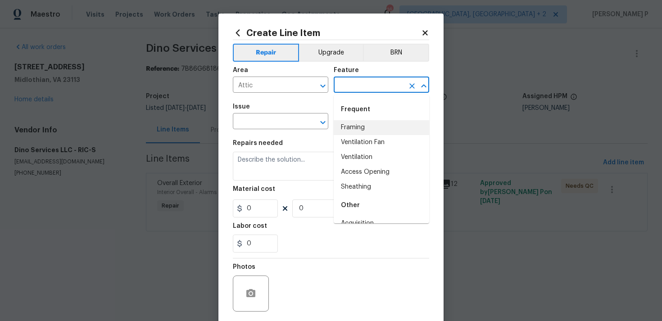
click at [358, 127] on li "Framing" at bounding box center [381, 127] width 95 height 15
type input "Framing"
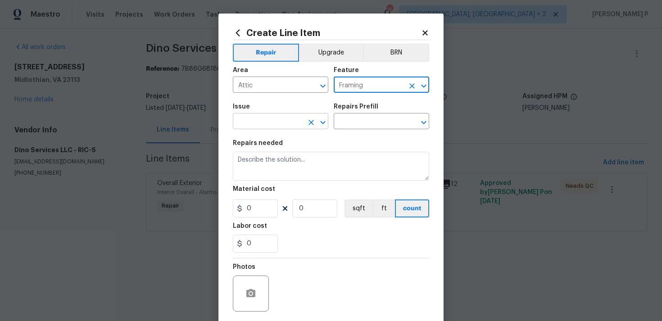
click at [323, 122] on icon "Open" at bounding box center [322, 122] width 11 height 11
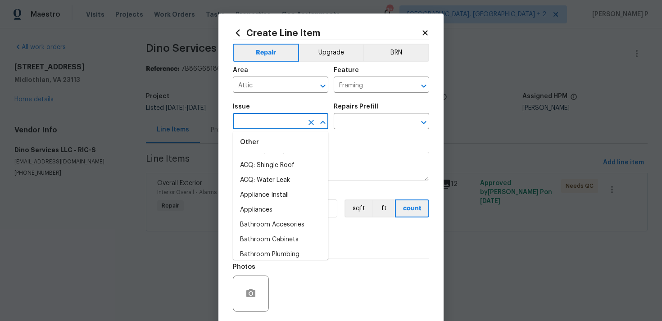
scroll to position [168, 0]
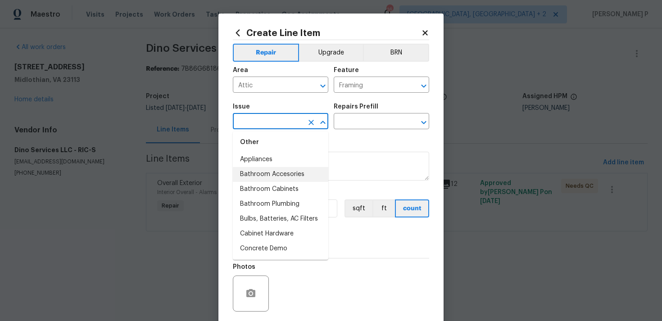
click at [265, 174] on li "Bathroom Accesories" at bounding box center [280, 174] width 95 height 15
type input "Bathroom Accesories"
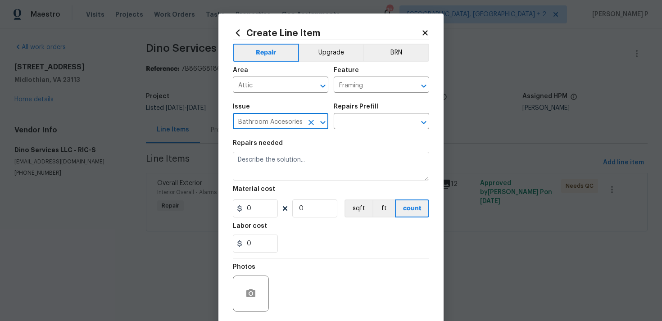
click at [389, 115] on div "Repairs Prefill" at bounding box center [381, 110] width 95 height 12
click at [377, 120] on input "text" at bounding box center [369, 122] width 70 height 14
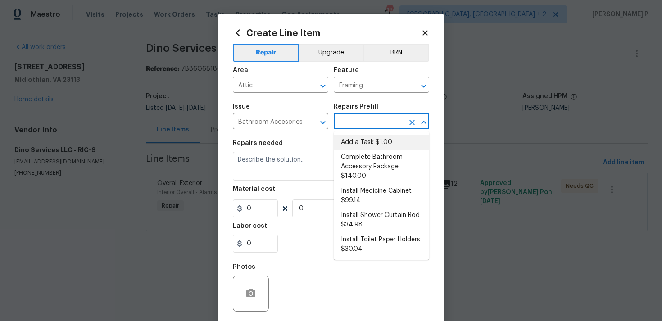
click at [365, 144] on li "Add a Task $1.00" at bounding box center [381, 142] width 95 height 15
type input "Interior Trim"
type input "Add a Task $1.00"
type textarea "HPM to detail"
type input "1"
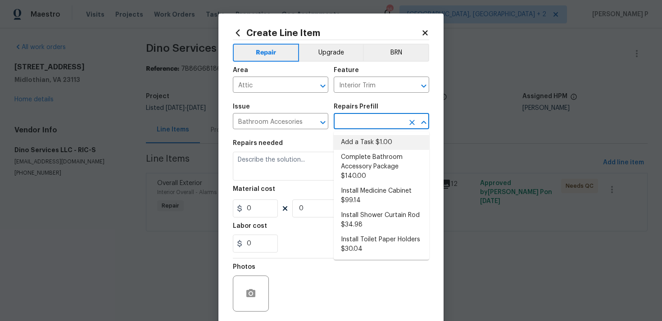
type input "1"
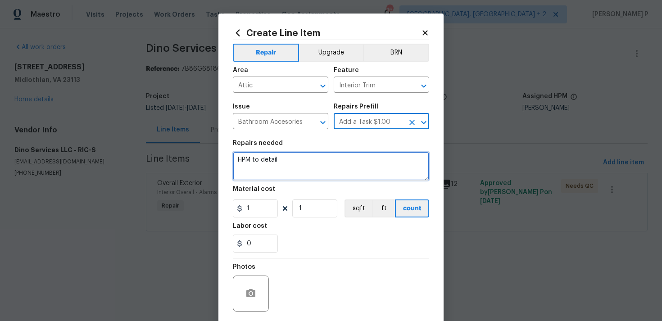
click at [281, 158] on textarea "HPM to detail" at bounding box center [331, 166] width 196 height 29
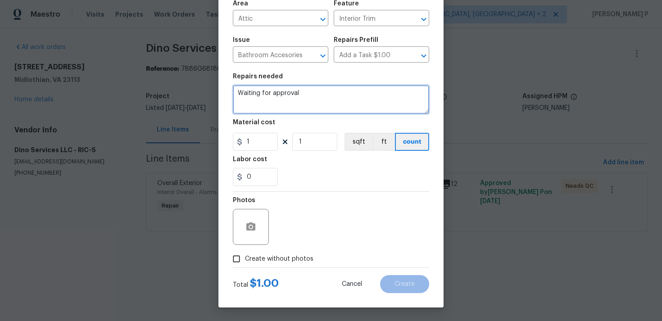
type textarea "Waiting for approval"
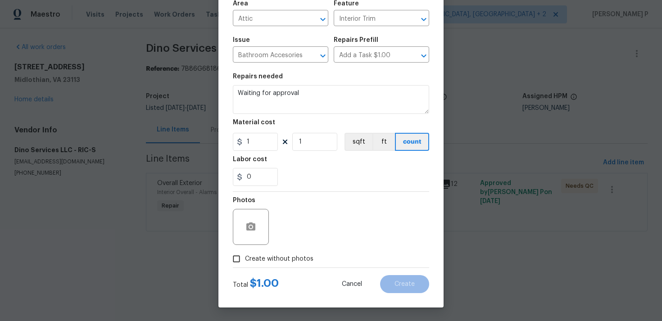
click at [238, 258] on input "Create without photos" at bounding box center [236, 258] width 17 height 17
checkbox input "true"
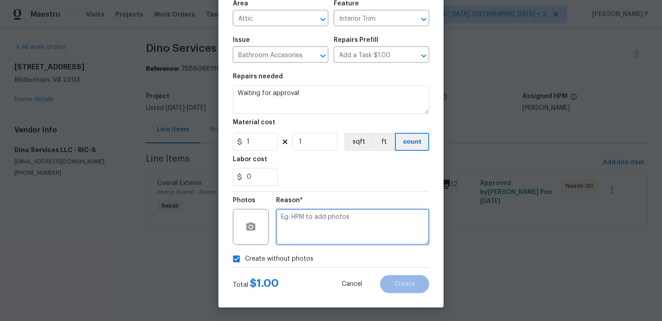
click at [304, 237] on textarea at bounding box center [352, 227] width 153 height 36
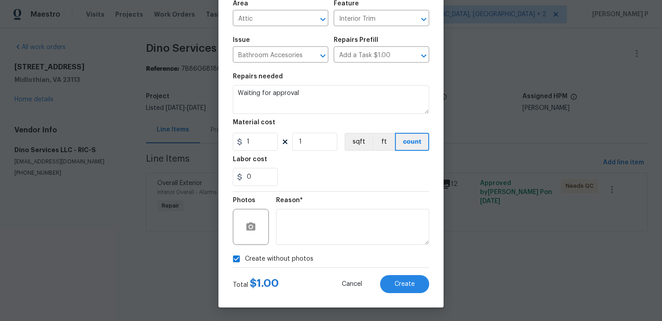
click at [383, 273] on div "Total $ 1.00 Cancel Create" at bounding box center [331, 280] width 196 height 25
click at [399, 285] on span "Create" at bounding box center [404, 284] width 20 height 7
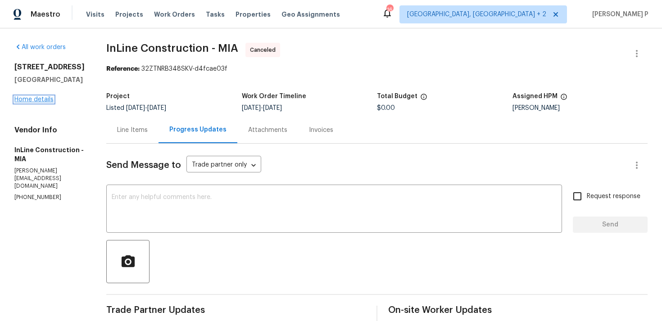
click at [33, 103] on link "Home details" at bounding box center [33, 99] width 39 height 6
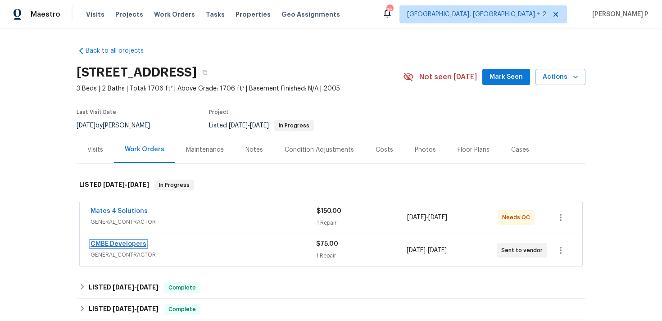
click at [120, 244] on link "CMBE Developers" at bounding box center [119, 244] width 56 height 6
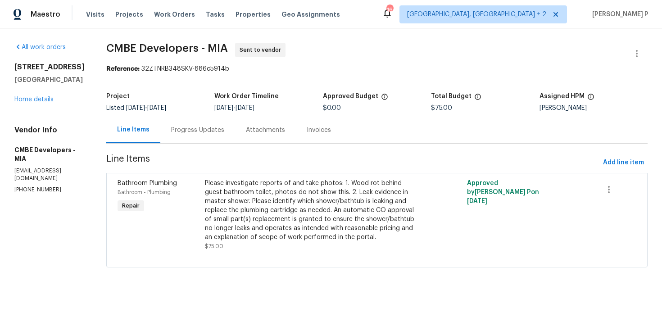
click at [199, 128] on div "Progress Updates" at bounding box center [197, 130] width 53 height 9
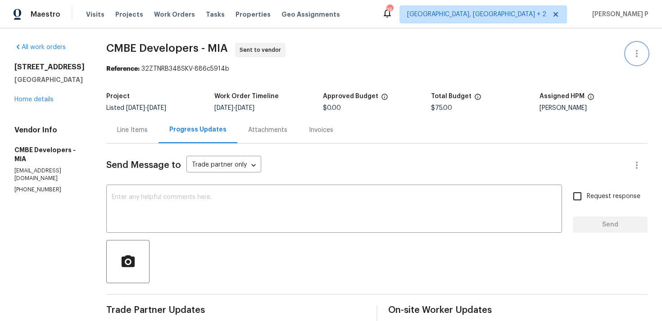
click at [638, 53] on icon "button" at bounding box center [636, 53] width 11 height 11
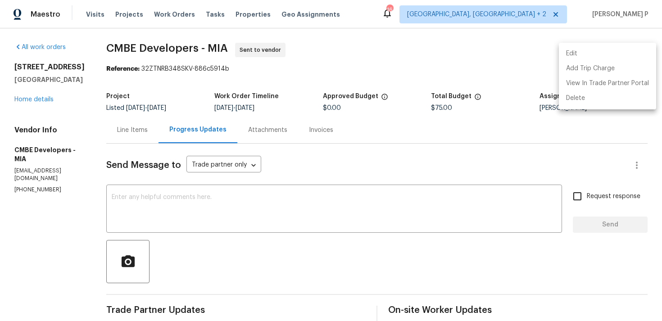
click at [585, 52] on li "Edit" at bounding box center [607, 53] width 97 height 15
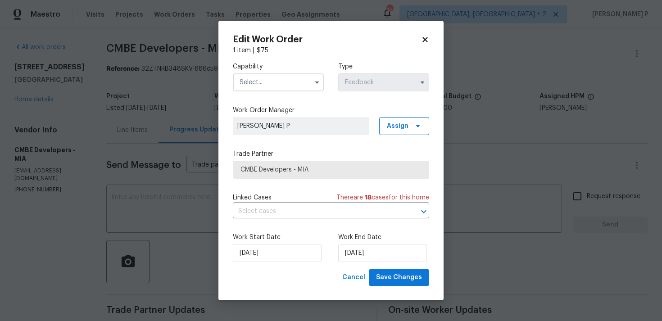
click at [284, 73] on input "text" at bounding box center [278, 82] width 91 height 18
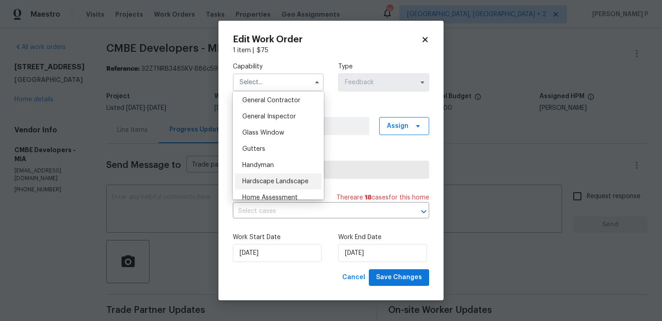
scroll to position [423, 0]
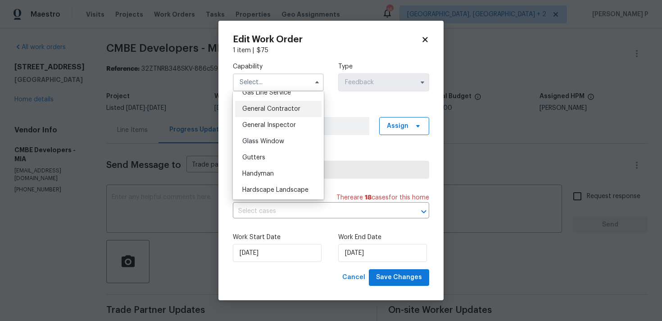
click at [267, 109] on span "General Contractor" at bounding box center [271, 109] width 58 height 6
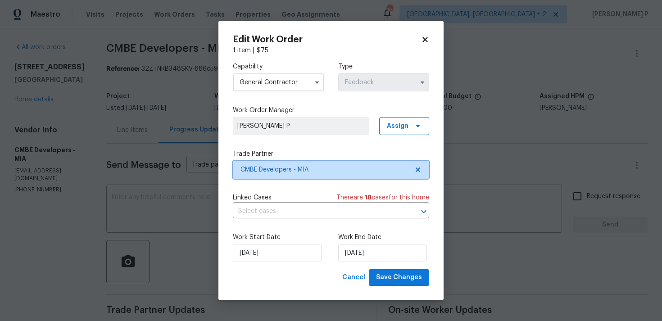
click at [303, 161] on span "CMBE Developers - MIA" at bounding box center [331, 170] width 196 height 18
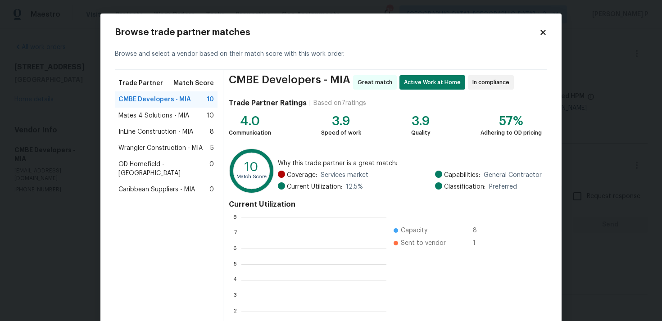
scroll to position [126, 145]
click at [146, 185] on span "Caribbean Suppliers - MIA" at bounding box center [156, 189] width 77 height 9
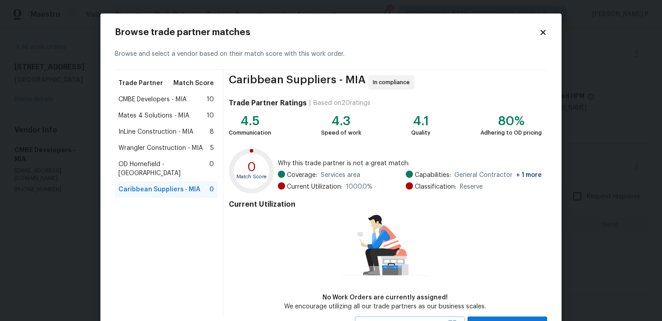
click at [544, 34] on icon at bounding box center [543, 32] width 8 height 8
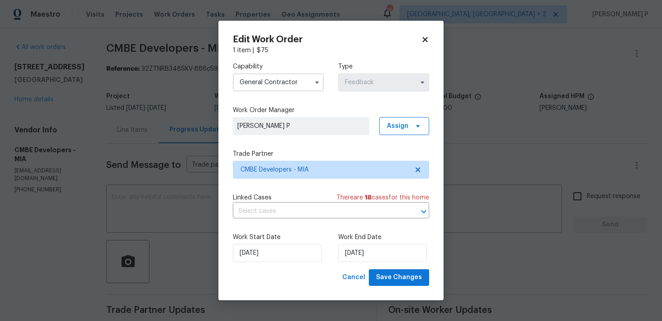
click at [286, 82] on input "General Contractor" at bounding box center [278, 82] width 91 height 18
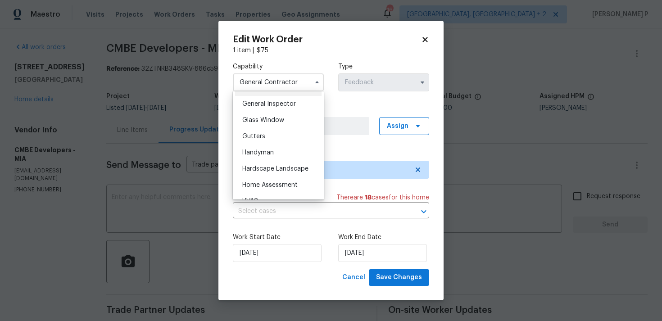
scroll to position [466, 0]
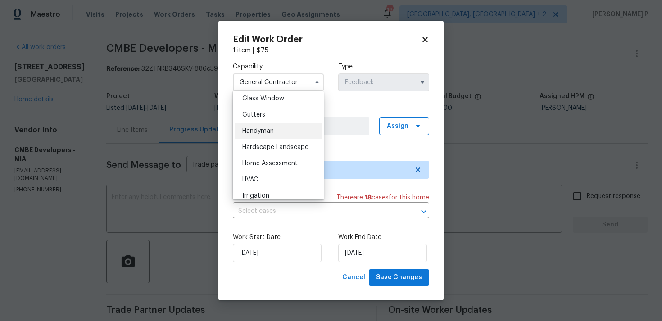
click at [259, 133] on span "Handyman" at bounding box center [258, 131] width 32 height 6
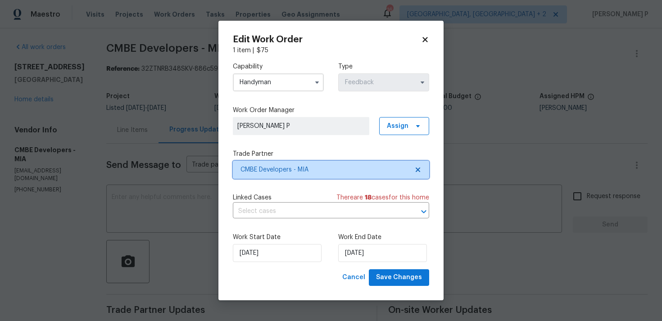
click at [266, 173] on span "CMBE Developers - MIA" at bounding box center [324, 169] width 168 height 9
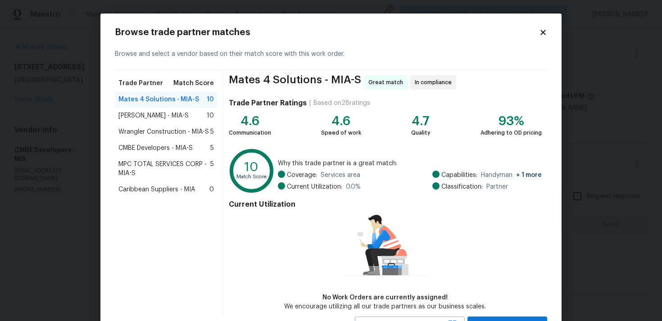
click at [150, 134] on span "Wrangler Construction - MIA-S" at bounding box center [163, 131] width 91 height 9
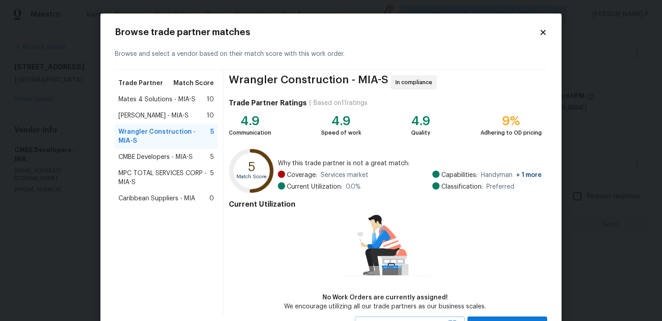
click at [546, 32] on icon at bounding box center [543, 32] width 8 height 8
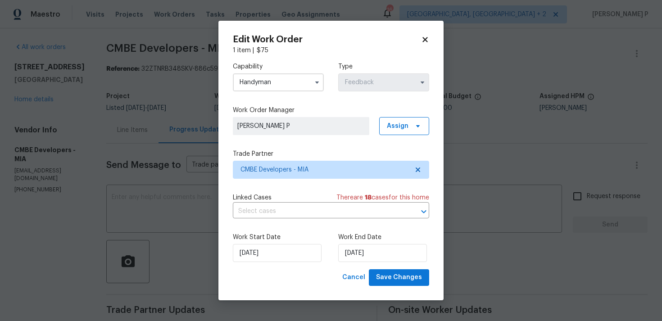
click at [298, 78] on input "Handyman" at bounding box center [278, 82] width 91 height 18
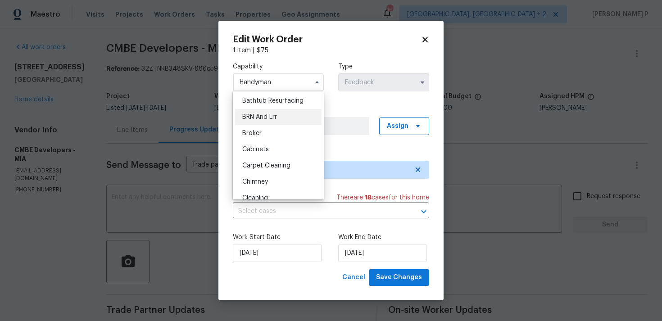
scroll to position [33, 0]
click at [274, 118] on span "BRN And Lrr" at bounding box center [259, 117] width 35 height 6
type input "BRN And Lrr"
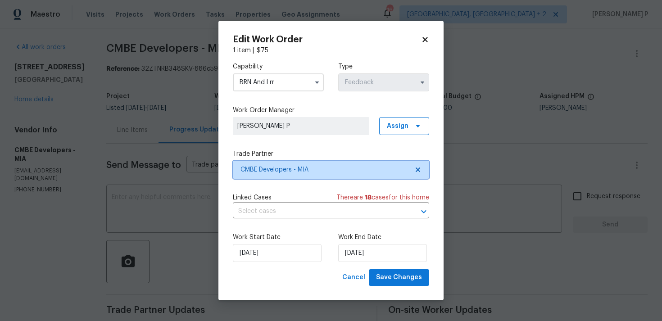
click at [273, 173] on span "CMBE Developers - MIA" at bounding box center [324, 169] width 168 height 9
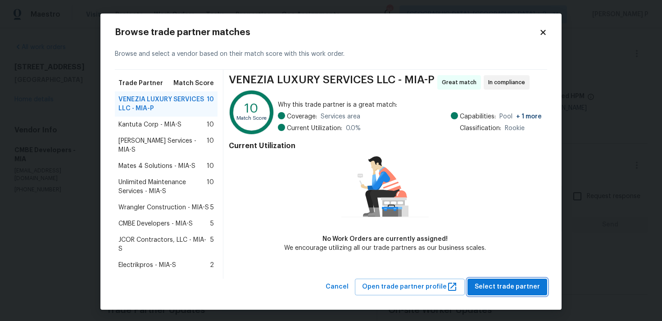
click at [494, 281] on span "Select trade partner" at bounding box center [507, 286] width 65 height 11
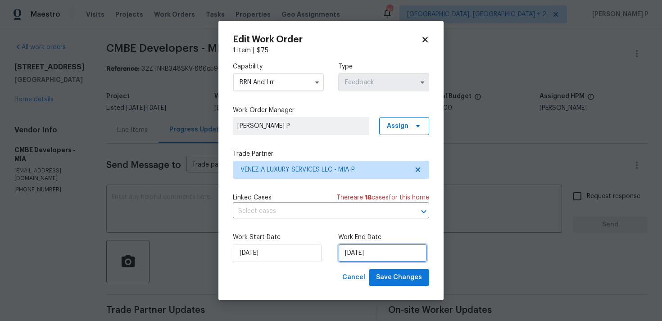
click at [352, 251] on input "[DATE]" at bounding box center [382, 253] width 89 height 18
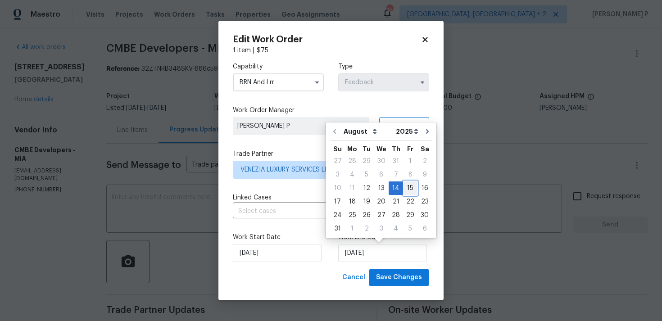
click at [408, 187] on div "15" at bounding box center [410, 188] width 14 height 13
type input "[DATE]"
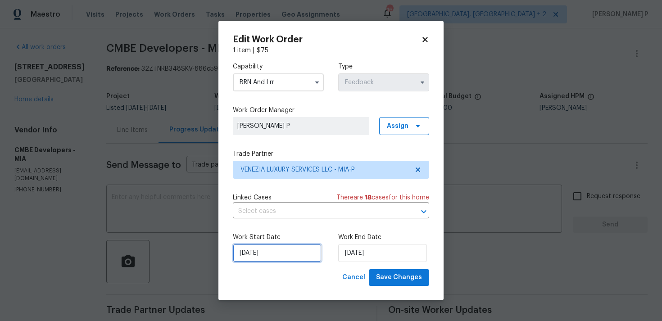
click at [252, 259] on input "[DATE]" at bounding box center [277, 253] width 89 height 18
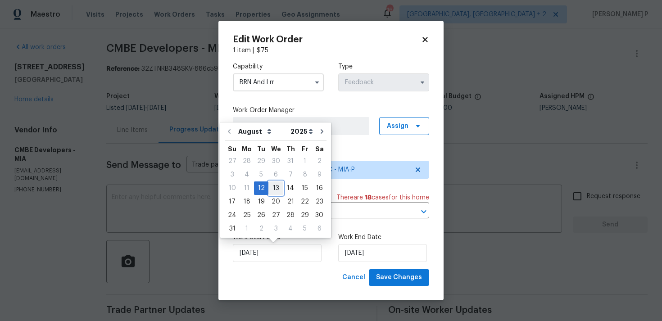
click at [272, 186] on div "13" at bounding box center [275, 188] width 15 height 13
type input "[DATE]"
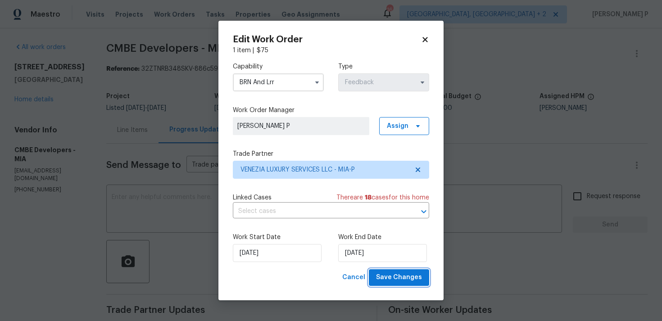
click at [392, 277] on span "Save Changes" at bounding box center [399, 277] width 46 height 11
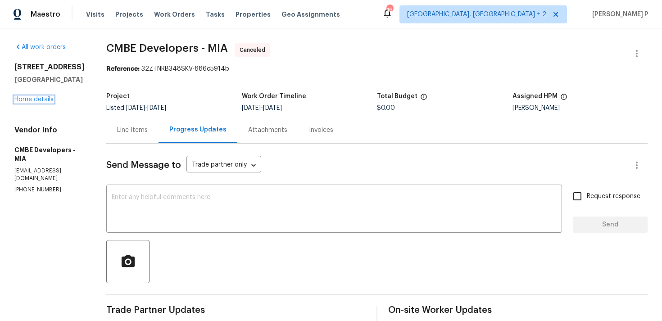
click at [29, 103] on link "Home details" at bounding box center [33, 99] width 39 height 6
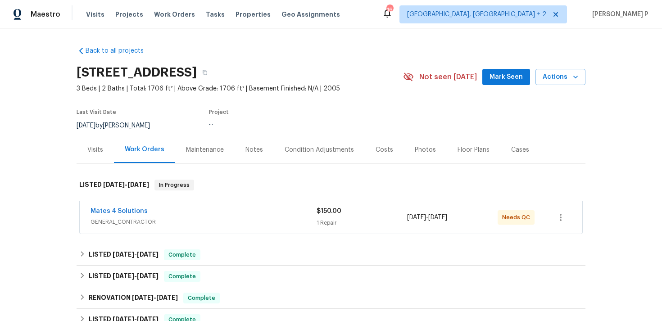
click at [121, 214] on span "Mates 4 Solutions" at bounding box center [119, 211] width 57 height 9
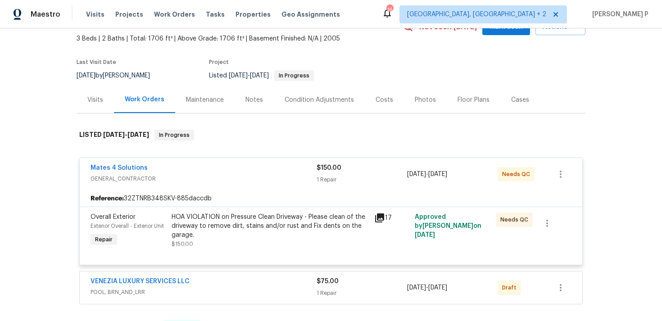
scroll to position [66, 0]
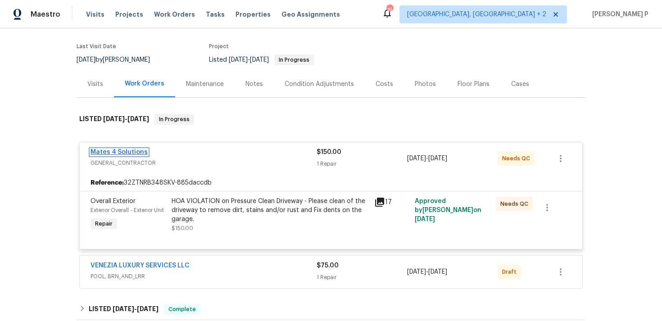
click at [121, 151] on link "Mates 4 Solutions" at bounding box center [119, 152] width 57 height 6
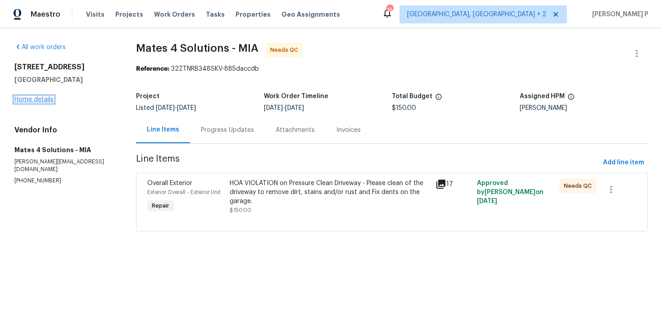
click at [38, 100] on link "Home details" at bounding box center [33, 99] width 39 height 6
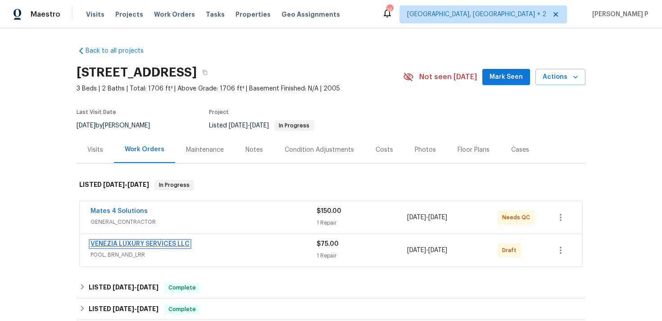
click at [130, 241] on link "VENEZIA LUXURY SERVICES LLC" at bounding box center [140, 244] width 99 height 6
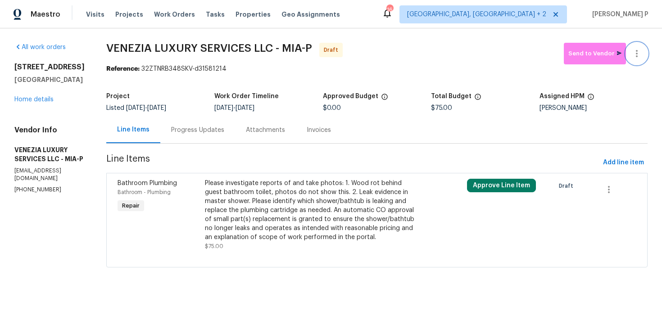
click at [637, 54] on icon "button" at bounding box center [637, 53] width 2 height 7
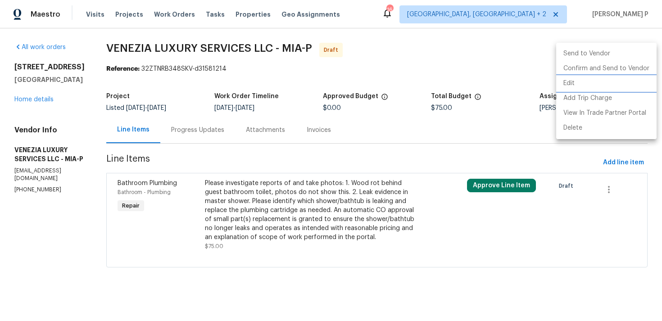
click at [578, 84] on li "Edit" at bounding box center [606, 83] width 100 height 15
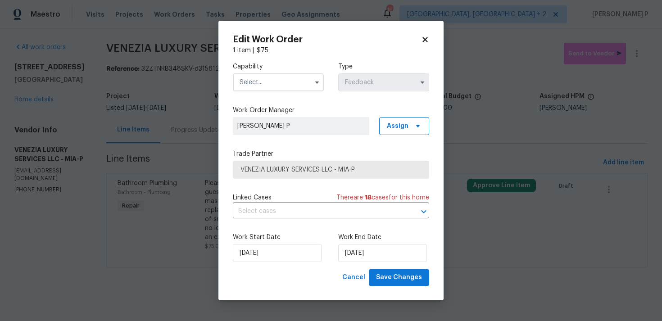
click at [289, 85] on input "text" at bounding box center [278, 82] width 91 height 18
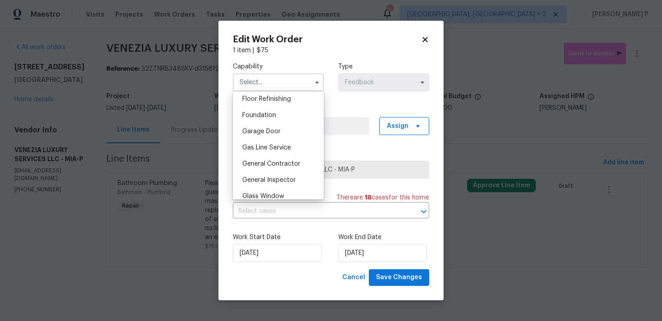
scroll to position [379, 0]
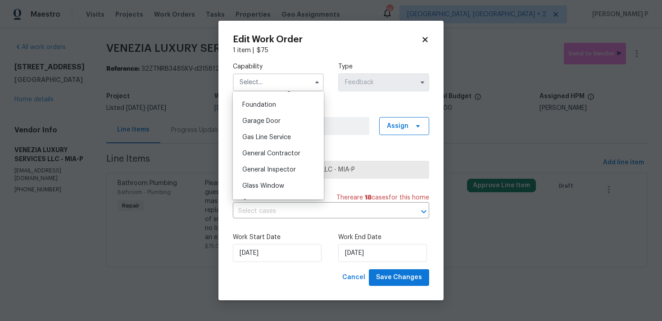
click at [276, 156] on span "General Contractor" at bounding box center [271, 153] width 58 height 6
type input "General Contractor"
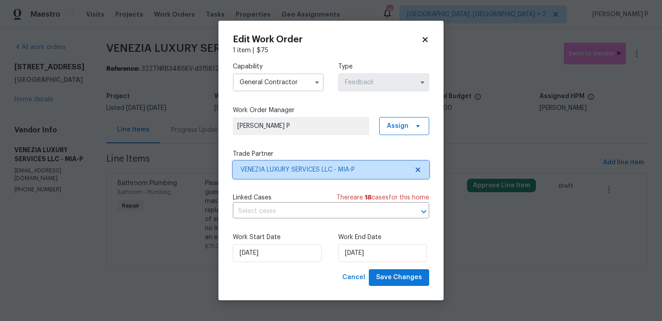
click at [282, 166] on span "VENEZIA LUXURY SERVICES LLC - MIA-P" at bounding box center [324, 169] width 168 height 9
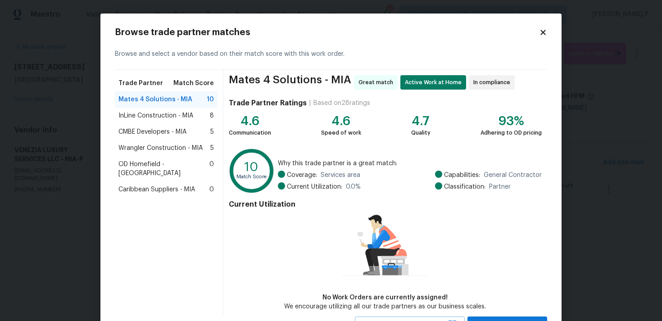
click at [172, 150] on span "Wrangler Construction - MIA" at bounding box center [160, 148] width 84 height 9
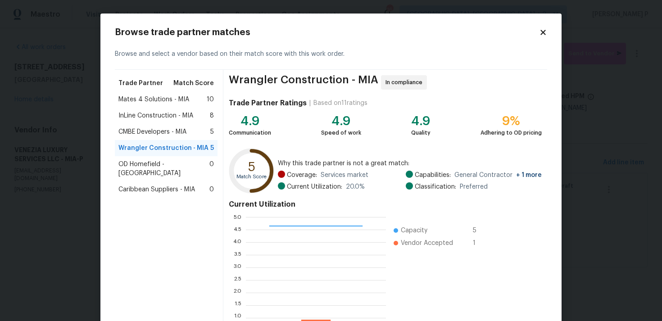
scroll to position [76, 0]
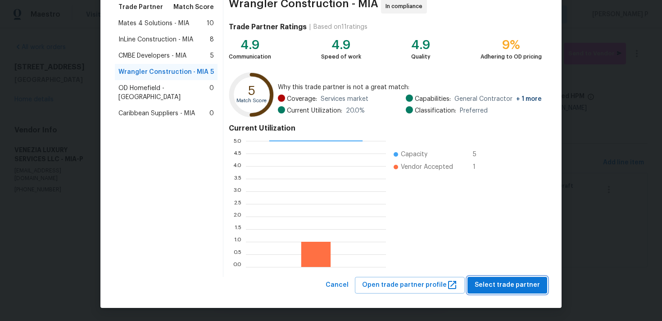
click at [485, 283] on span "Select trade partner" at bounding box center [507, 285] width 65 height 11
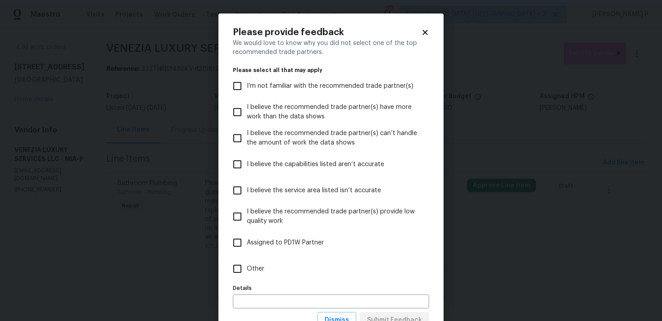
scroll to position [0, 0]
click at [233, 263] on input "Other" at bounding box center [237, 268] width 19 height 19
checkbox input "true"
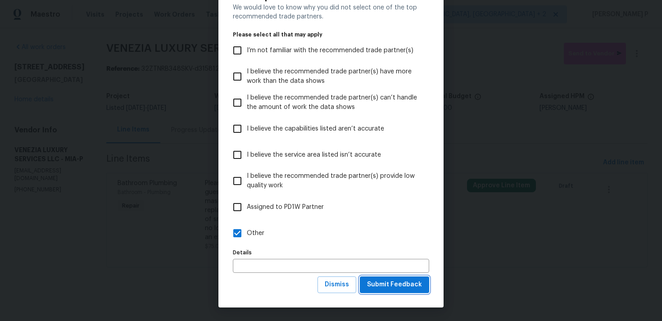
click at [388, 288] on span "Submit Feedback" at bounding box center [394, 284] width 55 height 11
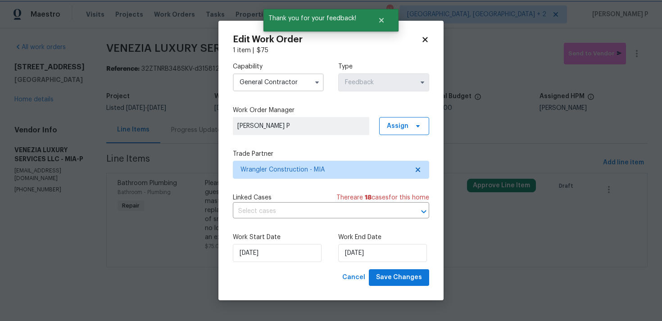
scroll to position [0, 0]
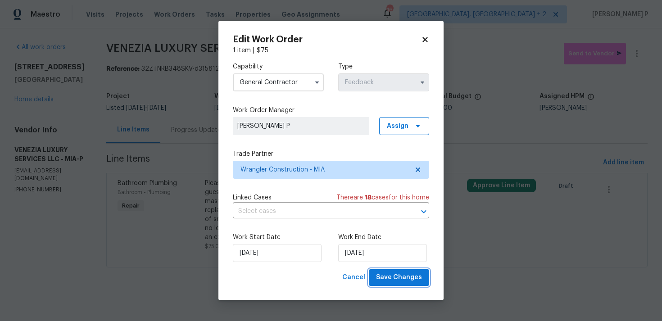
click at [392, 284] on button "Save Changes" at bounding box center [399, 277] width 60 height 17
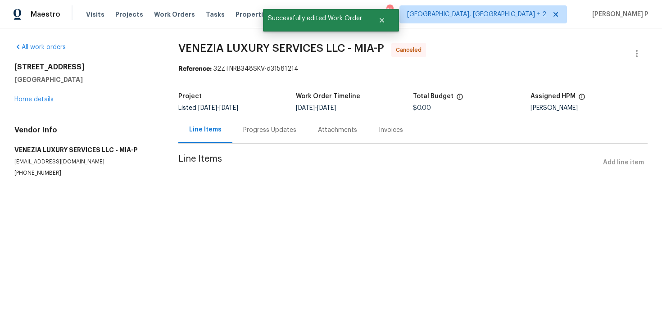
click at [39, 95] on div "[STREET_ADDRESS] Home details" at bounding box center [85, 83] width 142 height 41
click at [40, 101] on link "Home details" at bounding box center [33, 99] width 39 height 6
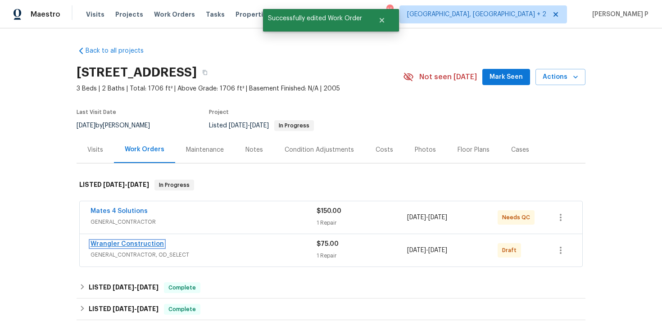
click at [126, 241] on link "Wrangler Construction" at bounding box center [127, 244] width 73 height 6
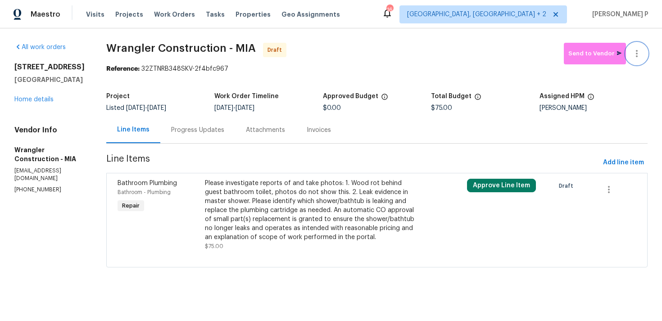
click at [642, 54] on icon "button" at bounding box center [636, 53] width 11 height 11
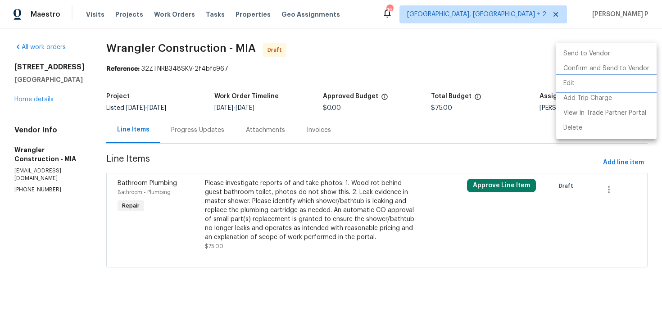
click at [582, 81] on li "Edit" at bounding box center [606, 83] width 100 height 15
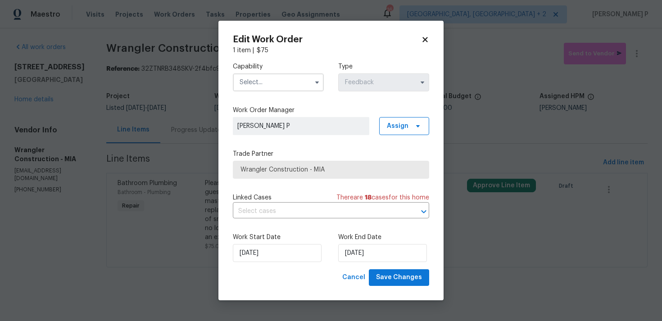
click at [280, 86] on input "text" at bounding box center [278, 82] width 91 height 18
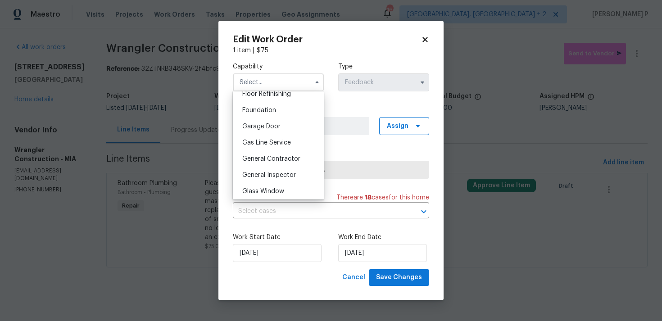
scroll to position [385, 0]
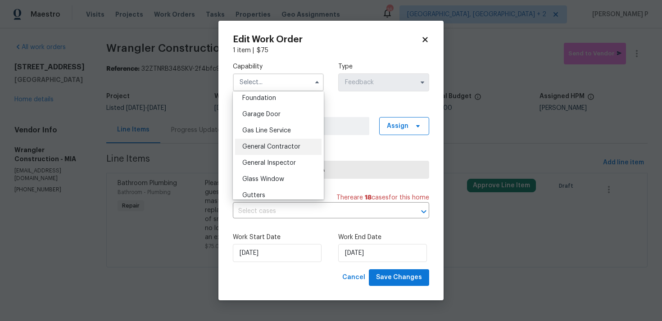
click at [269, 146] on span "General Contractor" at bounding box center [271, 147] width 58 height 6
type input "General Contractor"
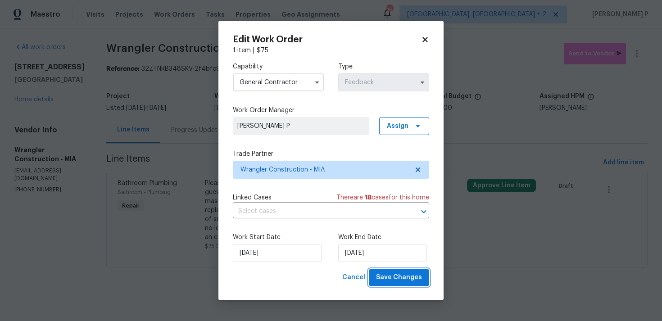
click at [409, 286] on button "Save Changes" at bounding box center [399, 277] width 60 height 17
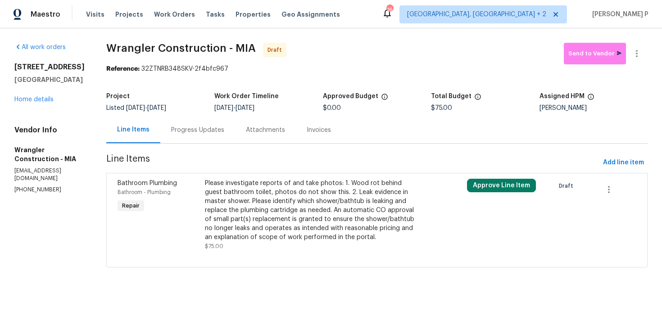
click at [171, 131] on div "Progress Updates" at bounding box center [197, 130] width 53 height 9
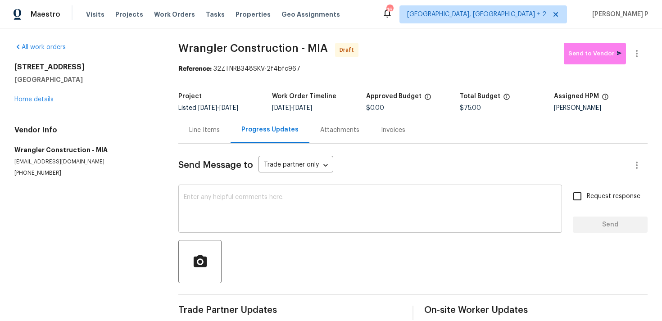
click at [194, 223] on textarea at bounding box center [370, 210] width 373 height 32
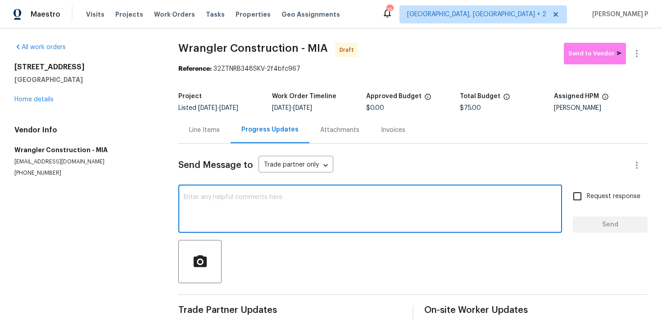
paste textarea "Hi, this is [PERSON_NAME] with Opendoor. I’m confirming you received the WO for…"
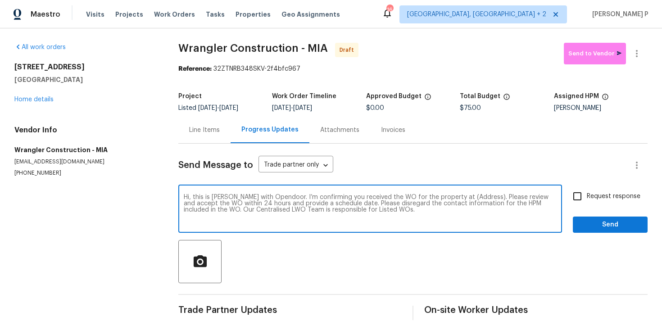
drag, startPoint x: 452, startPoint y: 196, endPoint x: 480, endPoint y: 195, distance: 27.9
click at [480, 195] on textarea "Hi, this is [PERSON_NAME] with Opendoor. I’m confirming you received the WO for…" at bounding box center [370, 210] width 373 height 32
paste textarea "[STREET_ADDRESS]"
type textarea "Hi, this is [PERSON_NAME] with Opendoor. I’m confirming you received the WO for…"
click at [582, 190] on input "Request response" at bounding box center [577, 196] width 19 height 19
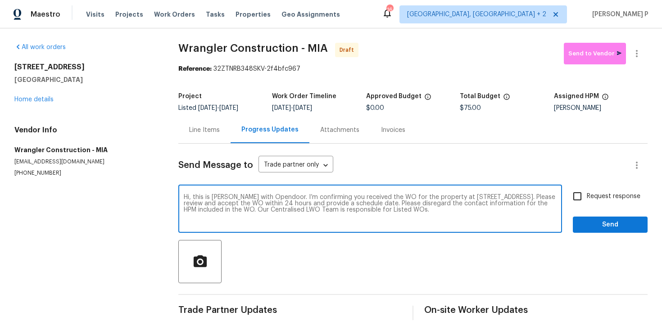
checkbox input "true"
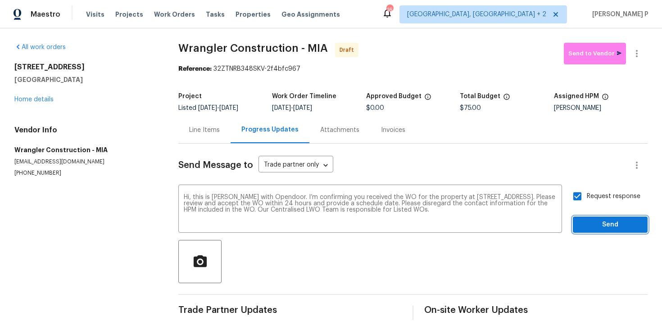
click at [587, 224] on span "Send" at bounding box center [610, 224] width 60 height 11
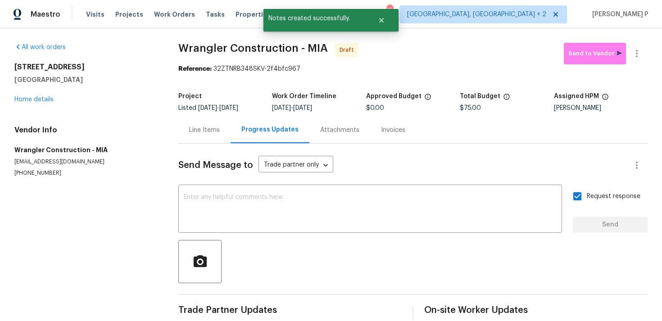
click at [342, 236] on div "Send Message to Trade partner only Trade partner only ​ x ​ Request response Se…" at bounding box center [412, 232] width 469 height 177
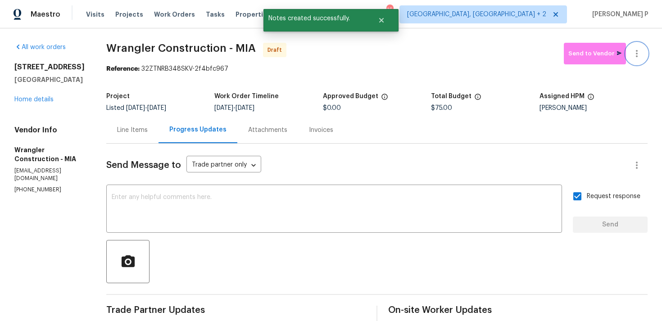
click at [636, 51] on icon "button" at bounding box center [637, 53] width 2 height 7
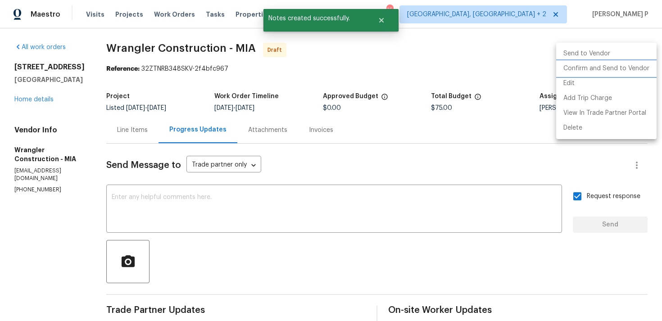
click at [579, 69] on li "Confirm and Send to Vendor" at bounding box center [606, 68] width 100 height 15
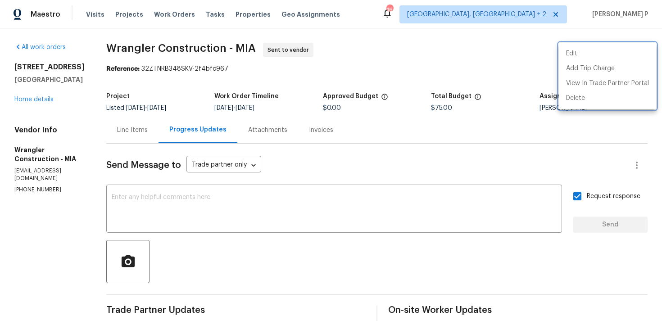
click at [152, 45] on div at bounding box center [331, 160] width 662 height 321
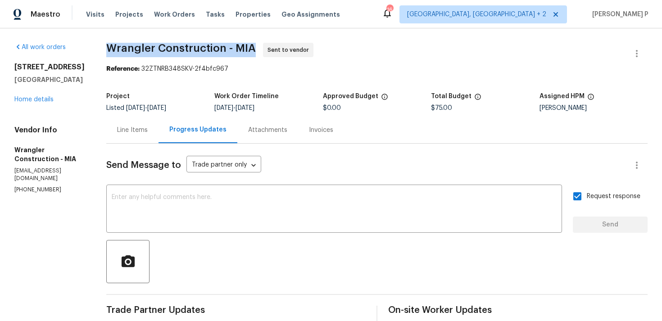
drag, startPoint x: 93, startPoint y: 47, endPoint x: 254, endPoint y: 47, distance: 161.7
click at [254, 47] on div "All work orders [STREET_ADDRESS] Home details Vendor Info Wrangler Construction…" at bounding box center [331, 212] width 662 height 368
copy span "Wrangler Construction - MIA"
click at [151, 91] on div "Project Listed [DATE] - [DATE] Work Order Timeline [DATE] - [DATE] Approved Bud…" at bounding box center [376, 102] width 541 height 29
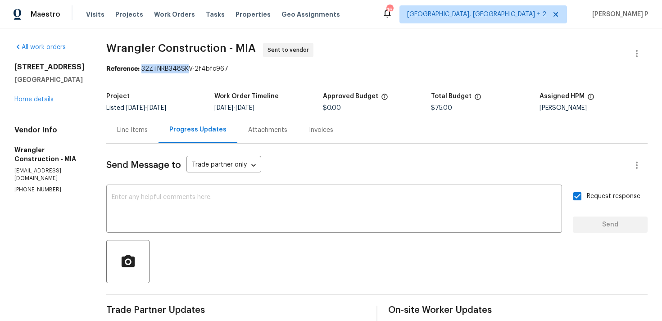
drag, startPoint x: 138, startPoint y: 69, endPoint x: 254, endPoint y: 69, distance: 115.3
click at [254, 69] on div "Reference: 32ZTNRB348SKV-2f4bfc967" at bounding box center [376, 68] width 541 height 9
copy div "32ZTNRB348SKV-2f4bfc967"
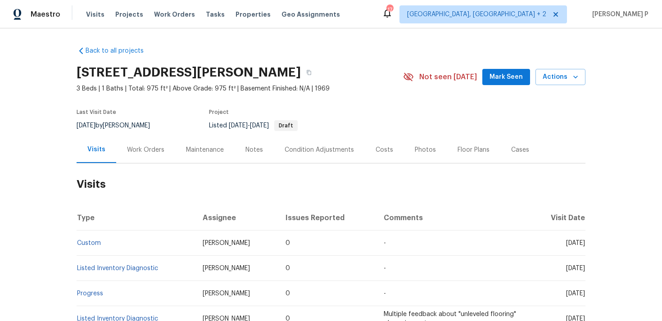
click at [144, 151] on div "Work Orders" at bounding box center [145, 149] width 37 height 9
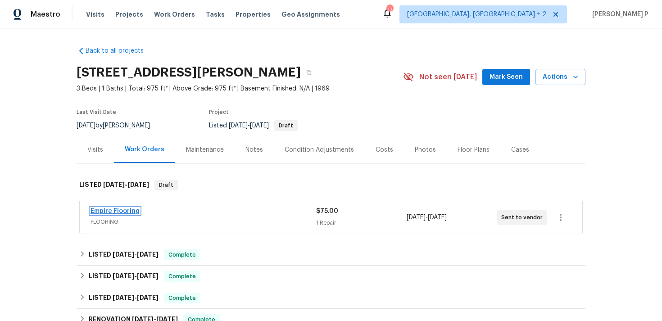
click at [128, 212] on link "Empire Flooring" at bounding box center [115, 211] width 49 height 6
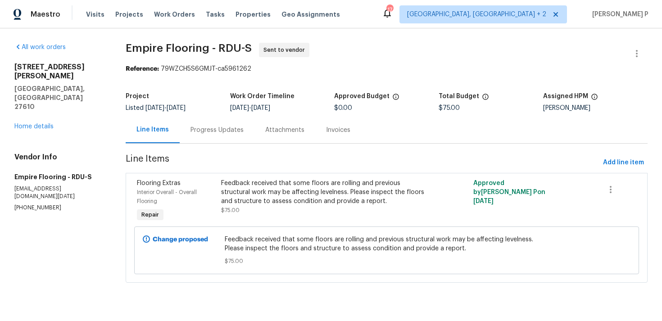
click at [217, 133] on div "Progress Updates" at bounding box center [216, 130] width 53 height 9
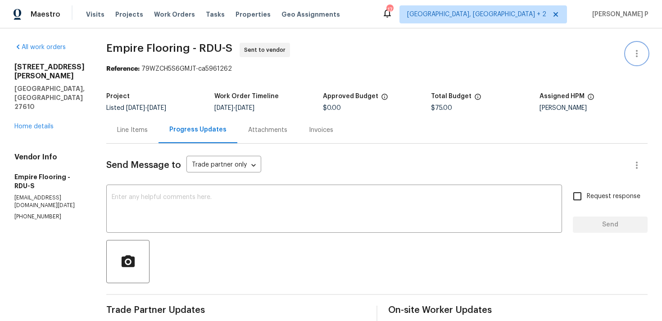
click at [639, 55] on icon "button" at bounding box center [636, 53] width 11 height 11
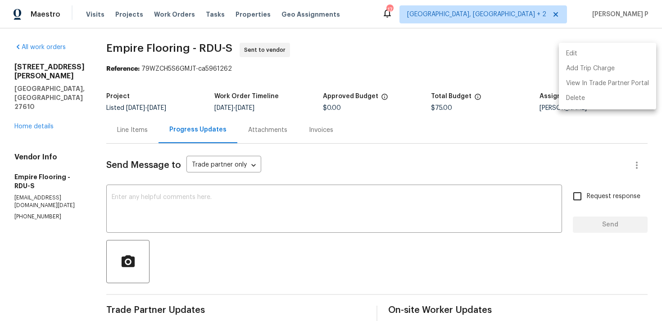
click at [585, 59] on li "Edit" at bounding box center [607, 53] width 97 height 15
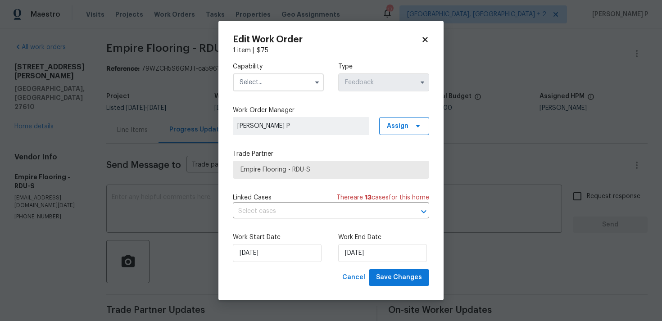
click at [294, 81] on input "text" at bounding box center [278, 82] width 91 height 18
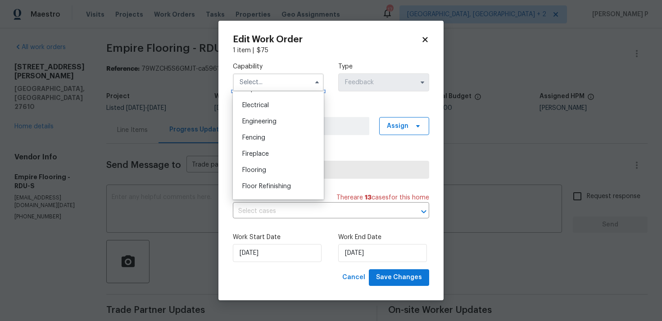
scroll to position [291, 0]
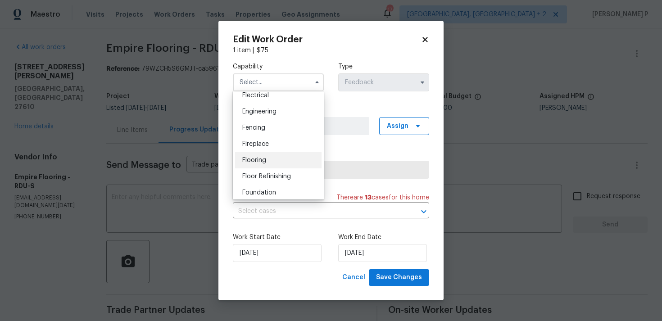
click at [262, 159] on span "Flooring" at bounding box center [254, 160] width 24 height 6
type input "Flooring"
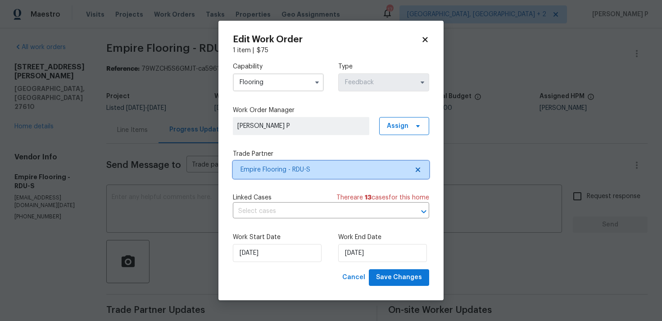
click at [269, 174] on span "Empire Flooring - RDU-S" at bounding box center [324, 169] width 168 height 9
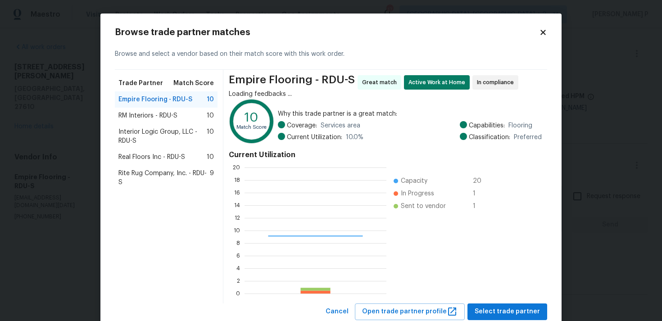
scroll to position [126, 142]
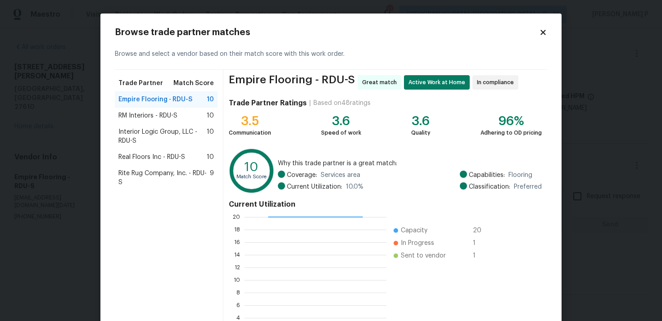
click at [132, 116] on span "RM Interiors - RDU-S" at bounding box center [147, 115] width 59 height 9
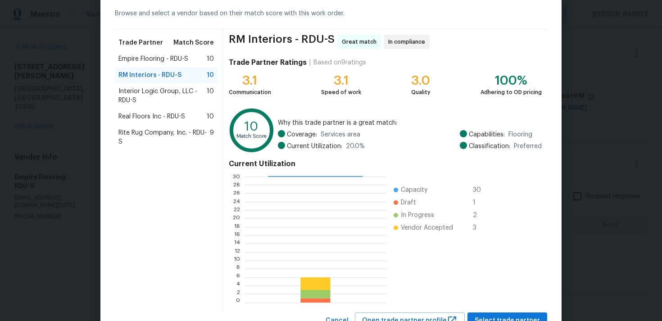
scroll to position [76, 0]
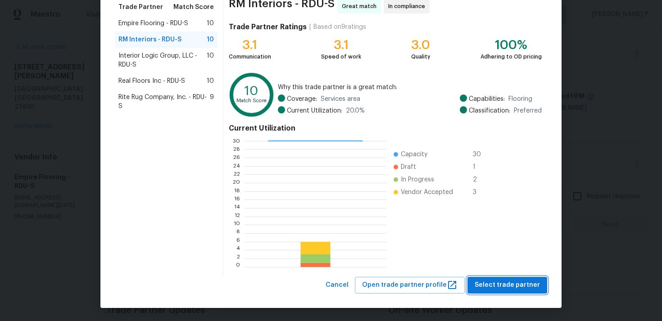
click at [511, 289] on span "Select trade partner" at bounding box center [507, 285] width 65 height 11
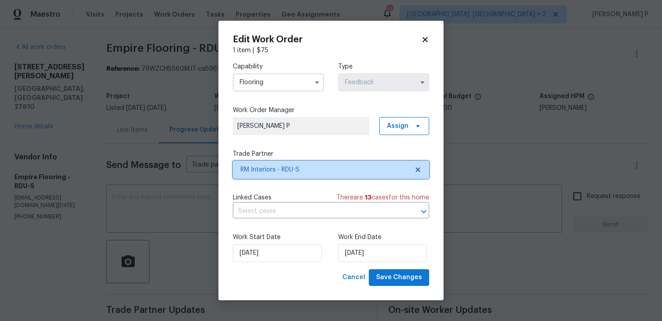
scroll to position [0, 0]
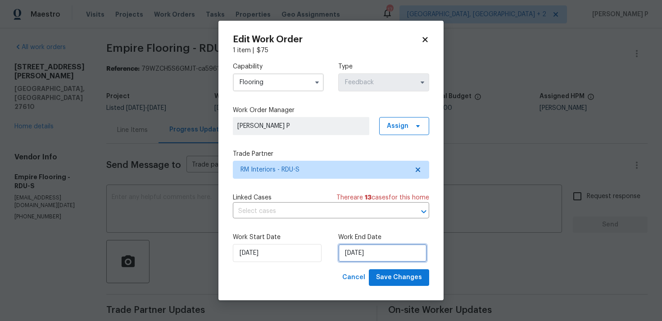
click at [373, 255] on input "[DATE]" at bounding box center [382, 253] width 89 height 18
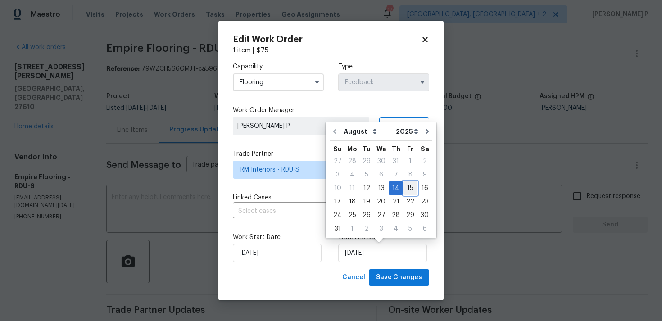
click at [405, 189] on div "15" at bounding box center [410, 188] width 14 height 13
type input "[DATE]"
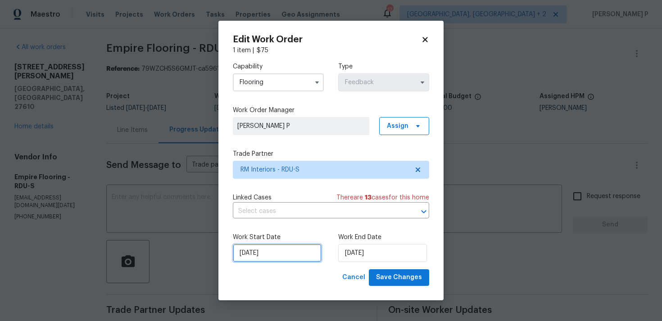
click at [299, 249] on input "[DATE]" at bounding box center [277, 253] width 89 height 18
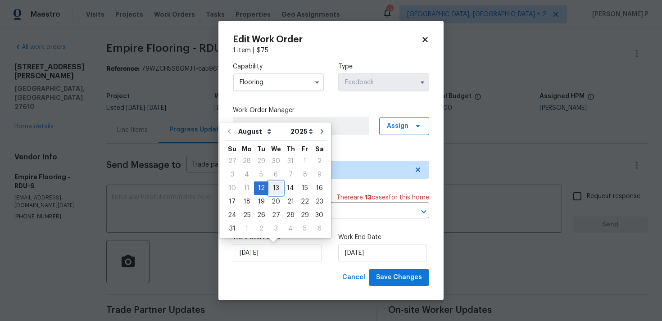
click at [278, 182] on div "13" at bounding box center [275, 188] width 15 height 13
type input "[DATE]"
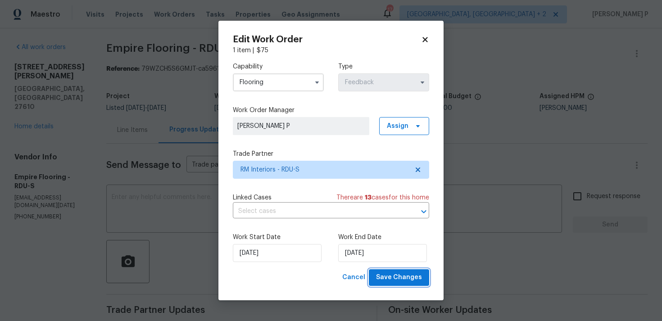
click at [401, 282] on span "Save Changes" at bounding box center [399, 277] width 46 height 11
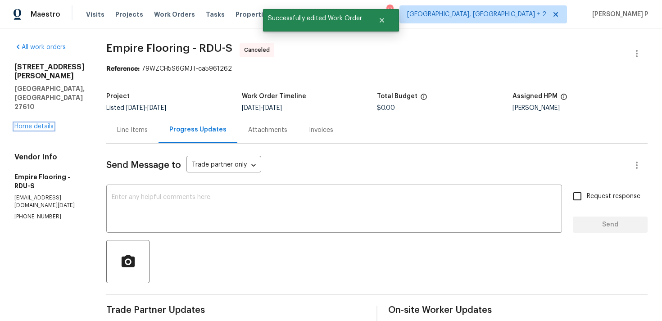
click at [32, 123] on link "Home details" at bounding box center [33, 126] width 39 height 6
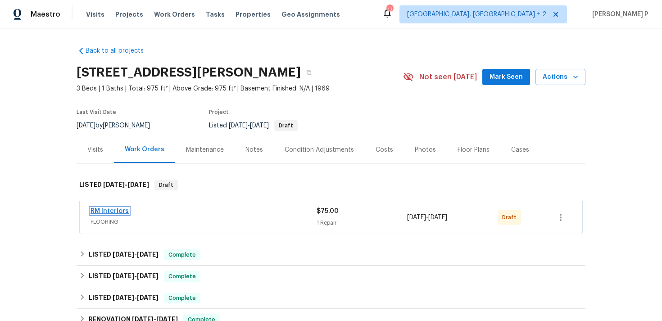
click at [121, 212] on link "RM Interiors" at bounding box center [110, 211] width 38 height 6
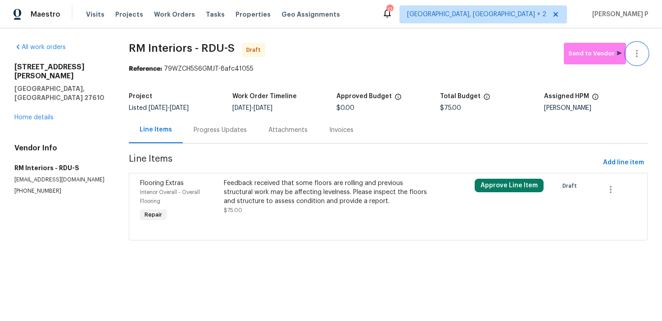
click at [647, 54] on button "button" at bounding box center [637, 54] width 22 height 22
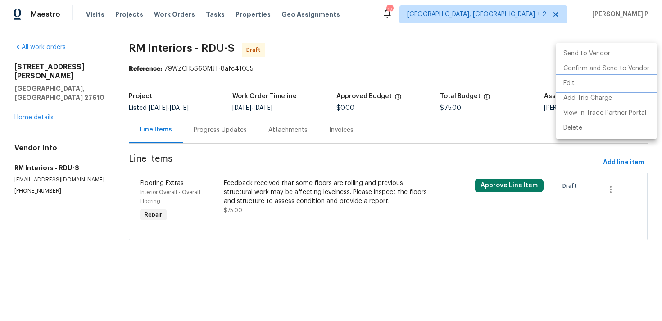
click at [574, 84] on li "Edit" at bounding box center [606, 83] width 100 height 15
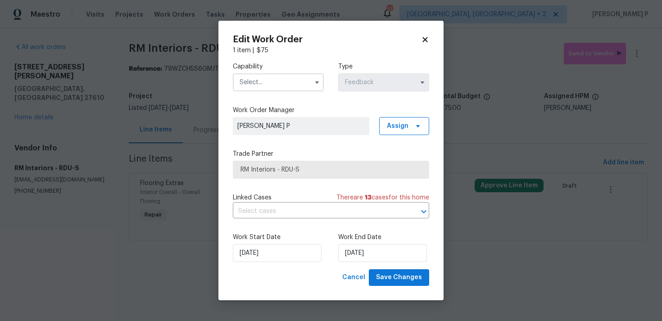
click at [254, 76] on input "text" at bounding box center [278, 82] width 91 height 18
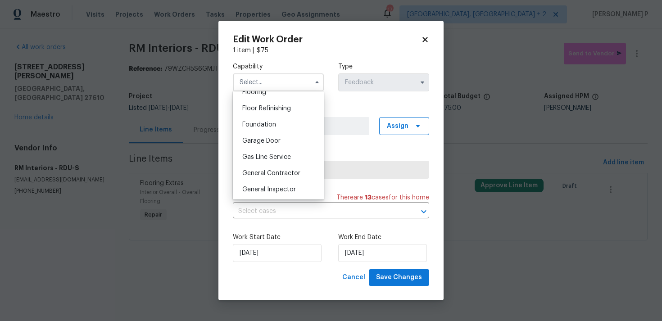
scroll to position [317, 0]
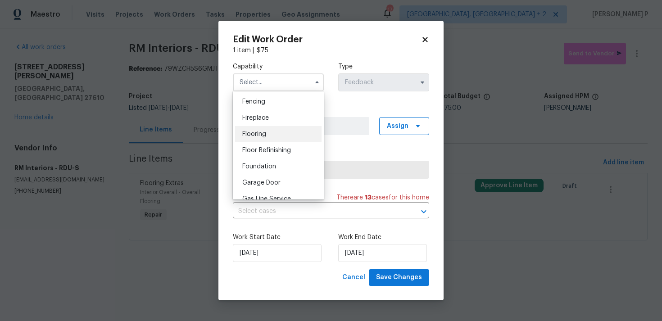
click at [254, 128] on div "Flooring" at bounding box center [278, 134] width 86 height 16
type input "Flooring"
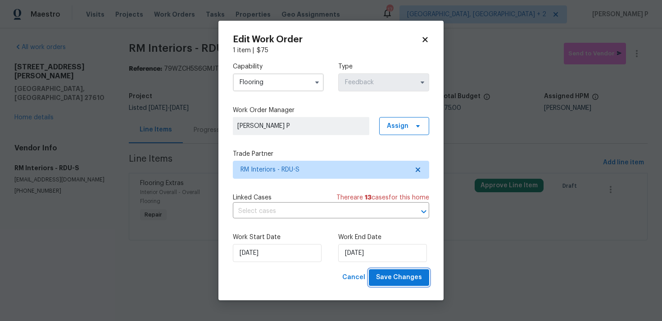
click at [400, 281] on span "Save Changes" at bounding box center [399, 277] width 46 height 11
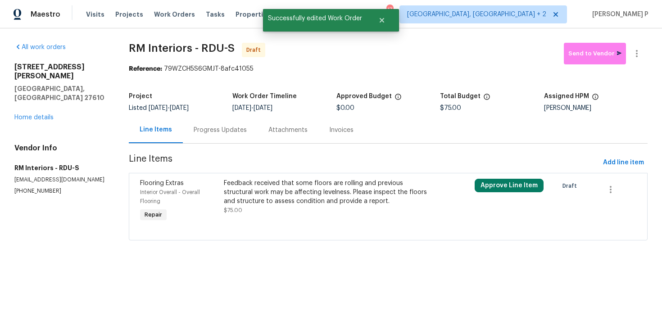
click at [214, 128] on div "Progress Updates" at bounding box center [220, 130] width 53 height 9
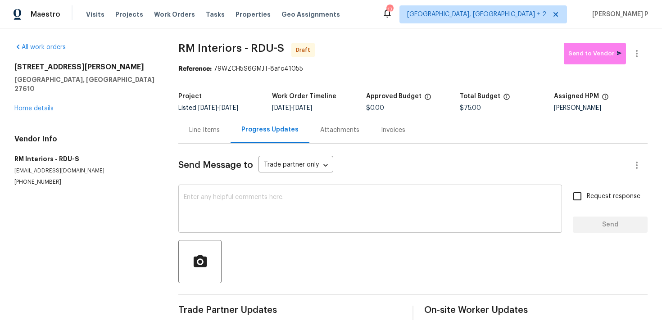
click at [206, 202] on textarea at bounding box center [370, 210] width 373 height 32
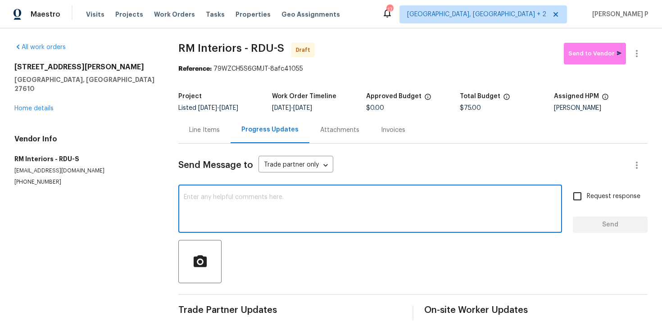
paste textarea "Hi, this is [PERSON_NAME] with Opendoor. I’m confirming you received the WO for…"
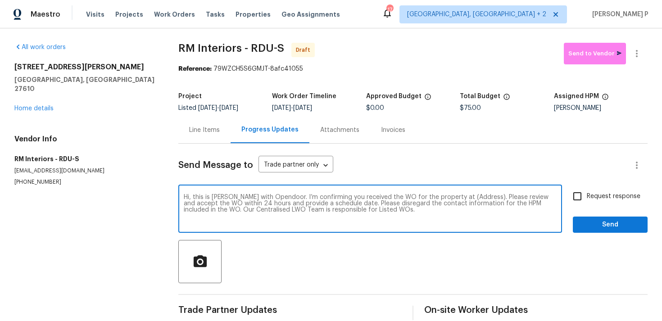
drag, startPoint x: 451, startPoint y: 195, endPoint x: 480, endPoint y: 195, distance: 28.8
click at [479, 195] on textarea "Hi, this is [PERSON_NAME] with Opendoor. I’m confirming you received the WO for…" at bounding box center [370, 210] width 373 height 32
paste textarea "2412 Little John Rd, Raleigh, NC 27610"
type textarea "Hi, this is Ramyasri with Opendoor. I’m confirming you received the WO for the …"
click at [580, 196] on input "Request response" at bounding box center [577, 196] width 19 height 19
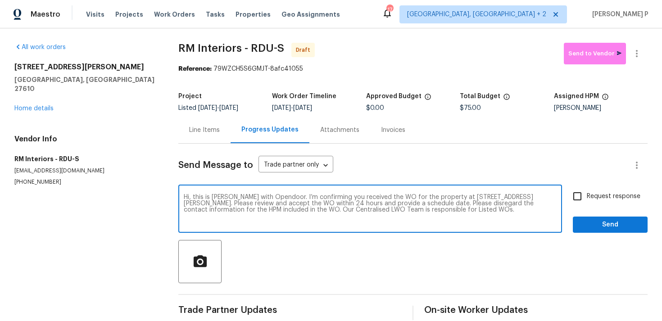
checkbox input "true"
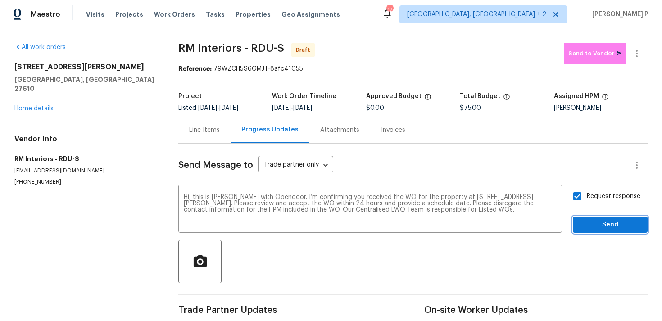
click at [585, 229] on span "Send" at bounding box center [610, 224] width 60 height 11
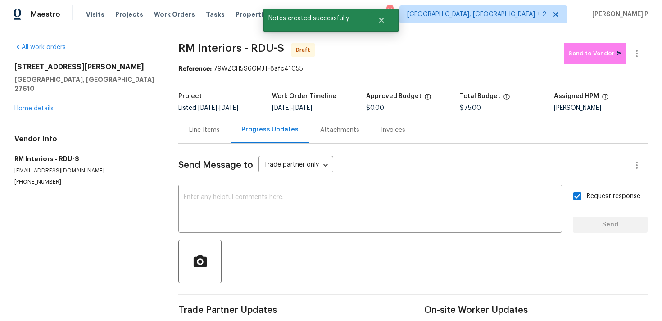
click at [363, 284] on div "Send Message to Trade partner only Trade partner only ​ x ​ Request response Se…" at bounding box center [412, 232] width 469 height 177
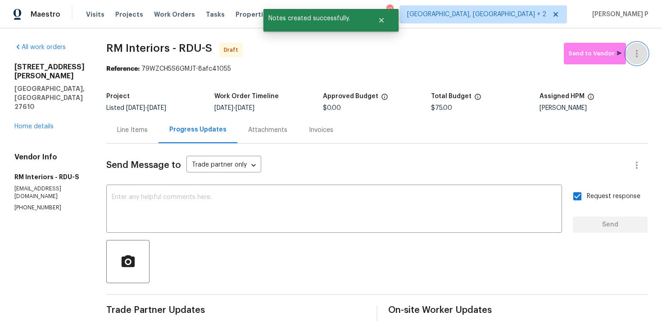
click at [633, 49] on icon "button" at bounding box center [636, 53] width 11 height 11
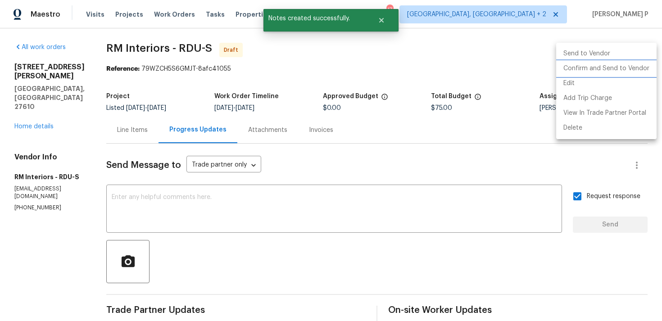
click at [610, 62] on li "Confirm and Send to Vendor" at bounding box center [606, 68] width 100 height 15
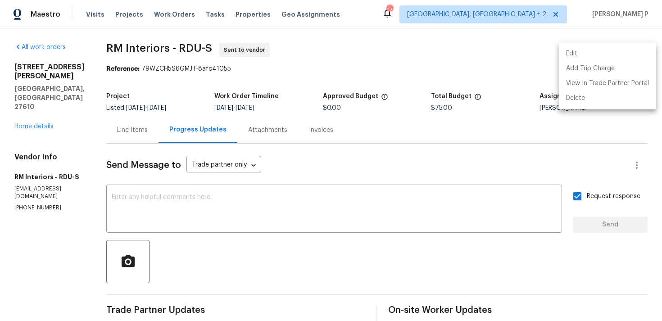
click at [111, 54] on div at bounding box center [331, 160] width 662 height 321
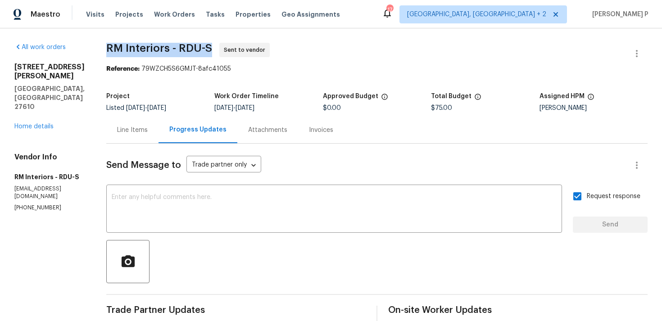
drag, startPoint x: 102, startPoint y: 43, endPoint x: 212, endPoint y: 46, distance: 109.9
click at [212, 46] on div "All work orders 2412 Little John Rd Raleigh, NC 27610 Home details Vendor Info …" at bounding box center [331, 216] width 662 height 377
copy span "RM Interiors - RDU-S"
click at [124, 92] on div "Project Listed 8/12/2025 - 8/14/2025 Work Order Timeline 8/13/2025 - 8/15/2025 …" at bounding box center [376, 102] width 541 height 29
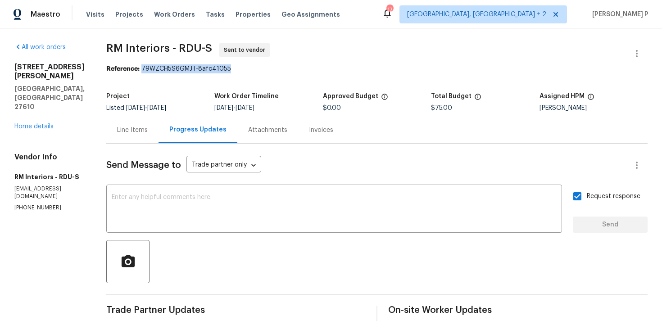
drag, startPoint x: 141, startPoint y: 68, endPoint x: 250, endPoint y: 69, distance: 109.4
click at [248, 68] on div "Reference: 79WZCH5S6GMJT-8afc41055" at bounding box center [376, 68] width 541 height 9
copy div "79WZCH5S6GMJT-8afc41055"
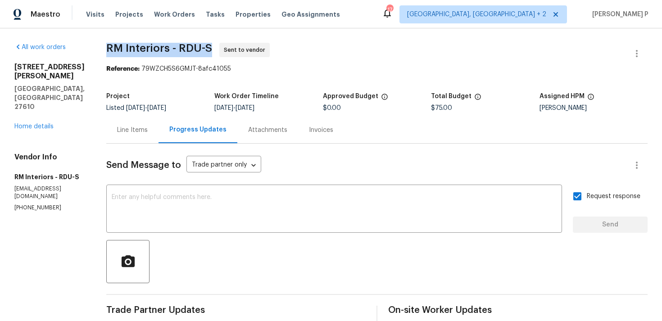
drag, startPoint x: 104, startPoint y: 47, endPoint x: 211, endPoint y: 47, distance: 106.7
click at [211, 47] on div "All work orders 2412 Little John Rd Raleigh, NC 27610 Home details Vendor Info …" at bounding box center [331, 216] width 662 height 377
copy span "RM Interiors - RDU-S"
